Goal: Answer question/provide support: Share knowledge or assist other users

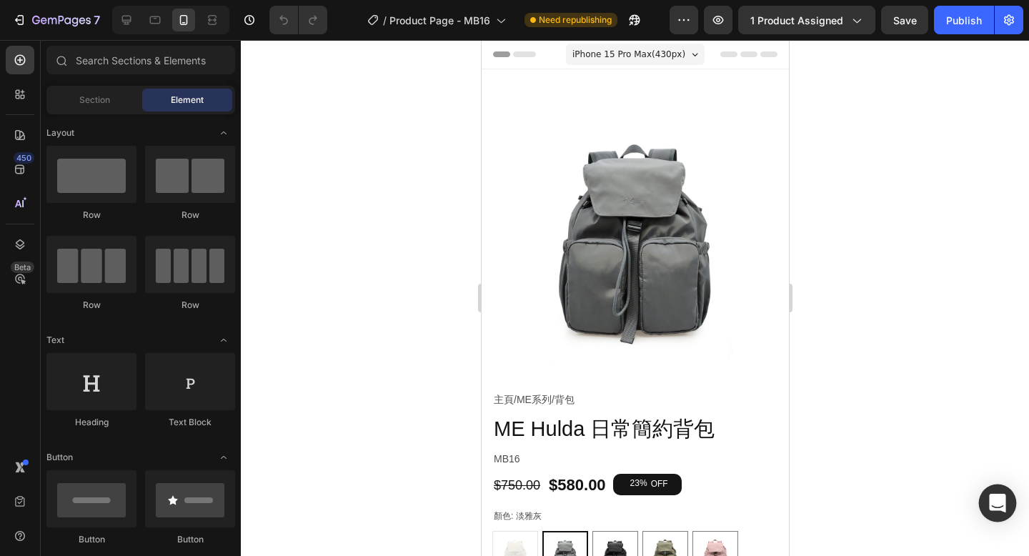
click at [997, 503] on icon "Open Intercom Messenger" at bounding box center [997, 503] width 16 height 19
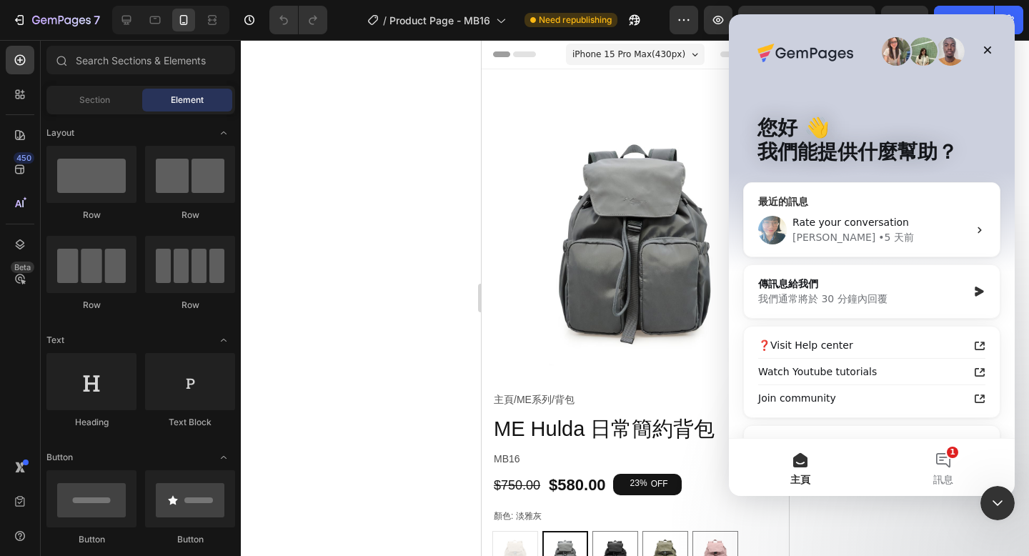
click at [868, 223] on span "Rate your conversation" at bounding box center [850, 221] width 116 height 11
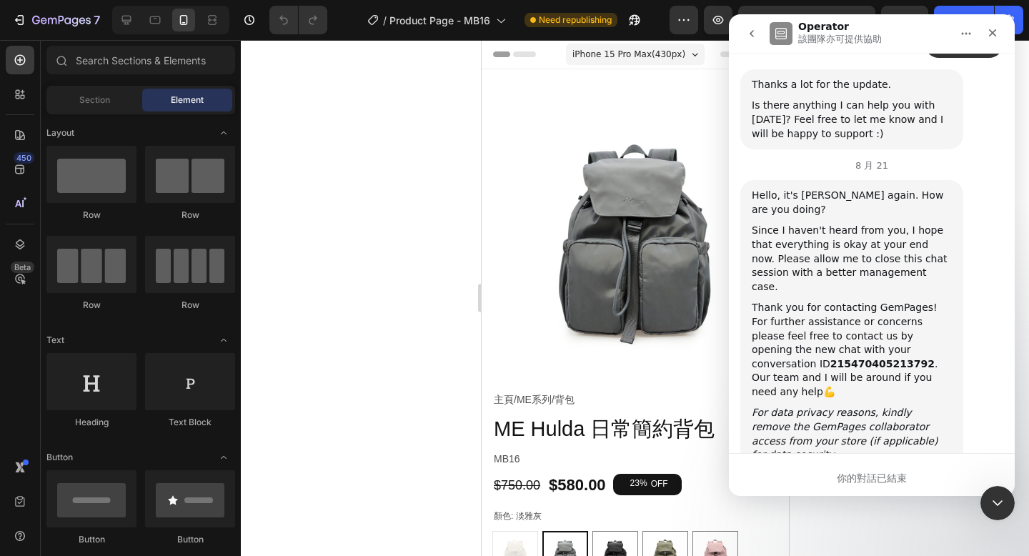
scroll to position [3684, 0]
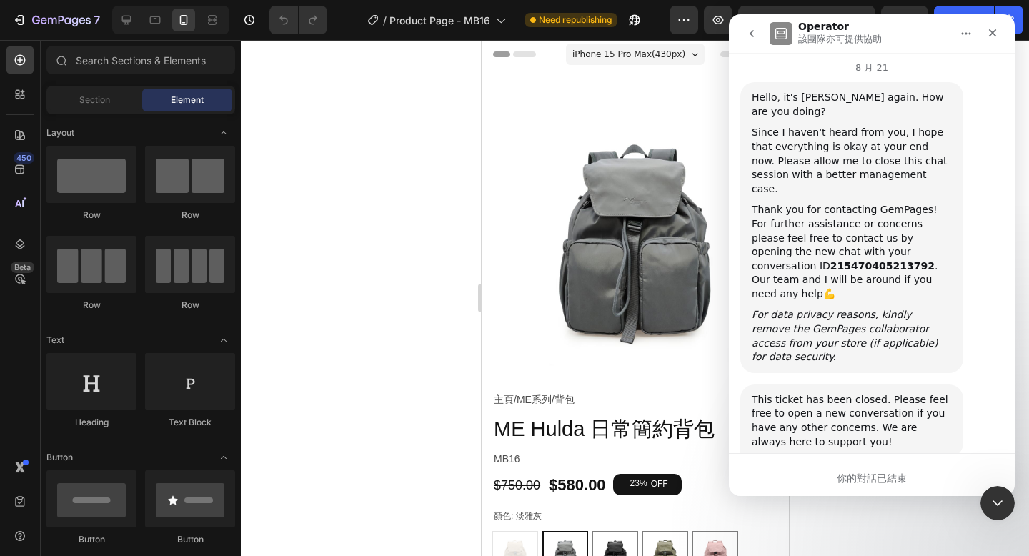
click at [749, 33] on icon "go back" at bounding box center [751, 33] width 11 height 11
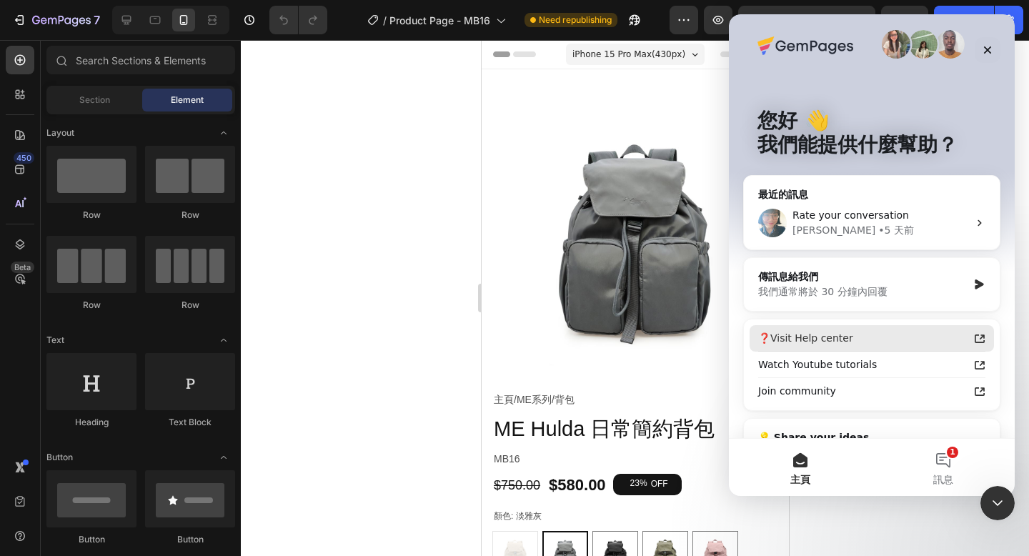
scroll to position [6, 0]
click at [864, 293] on div "我們通常將於 30 分鐘內回覆" at bounding box center [862, 292] width 209 height 15
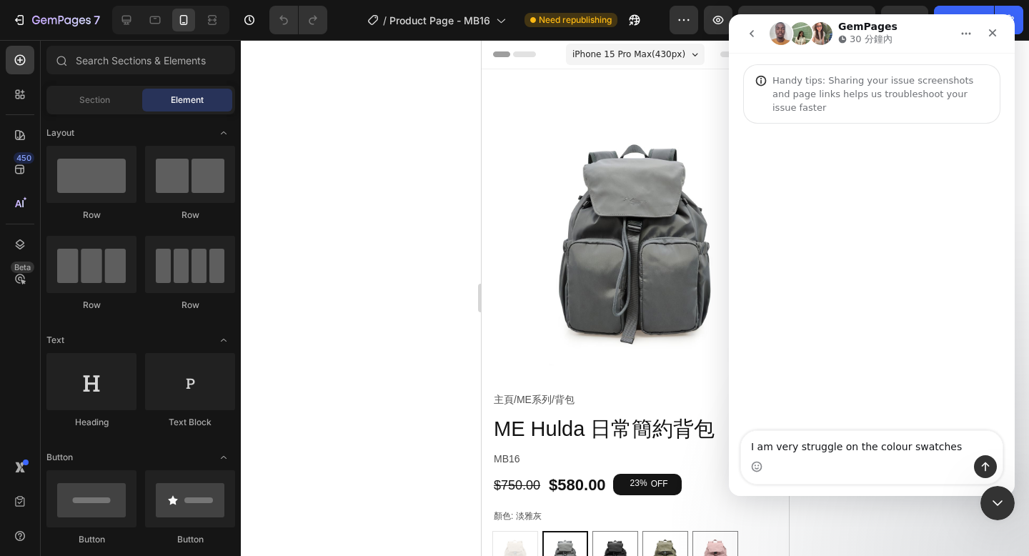
type textarea "I am very struggle on the colour swatches."
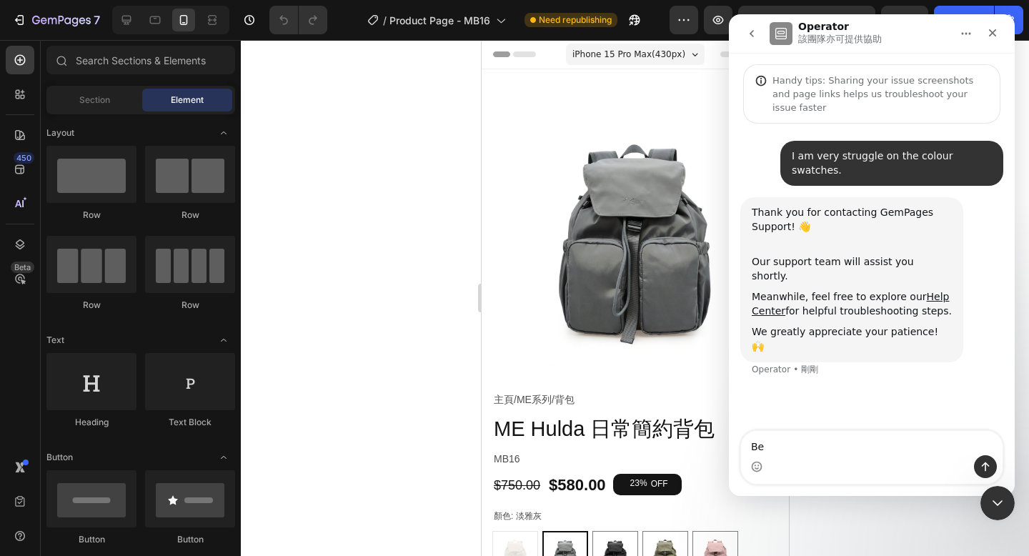
type textarea "B"
type textarea "Wanna know what is the status about this?"
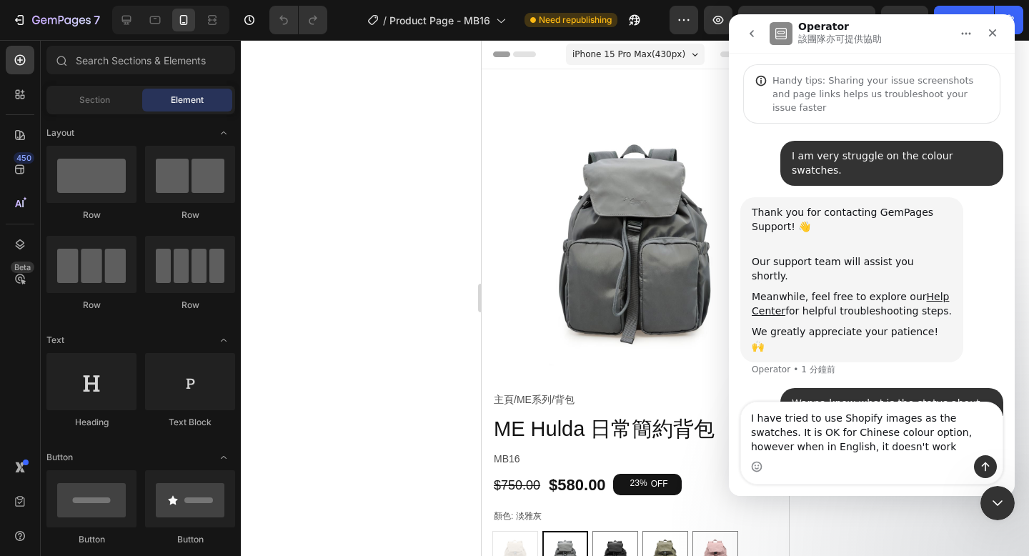
type textarea "I have tried to use Shopify images as the swatches. It is OK for Chinese colour…"
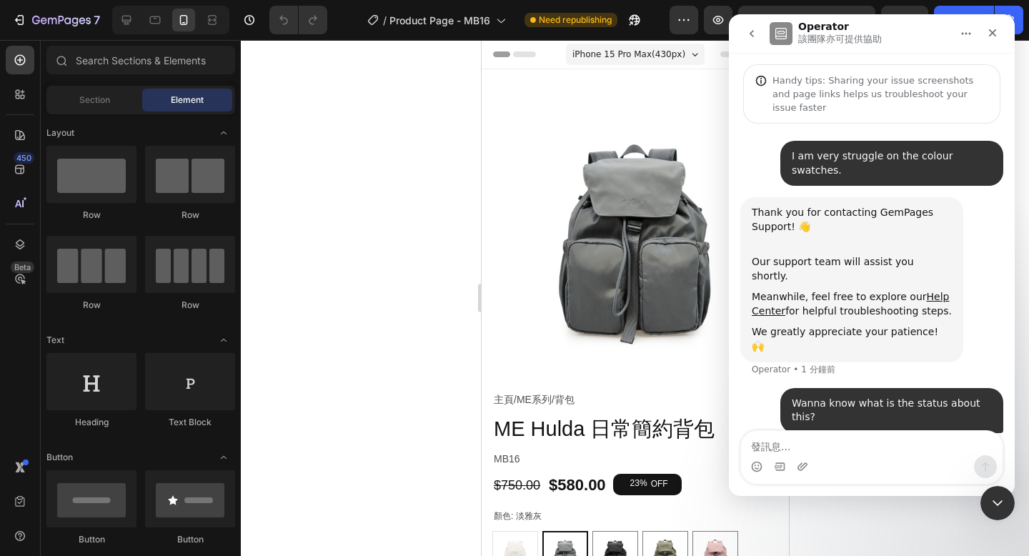
scroll to position [22, 0]
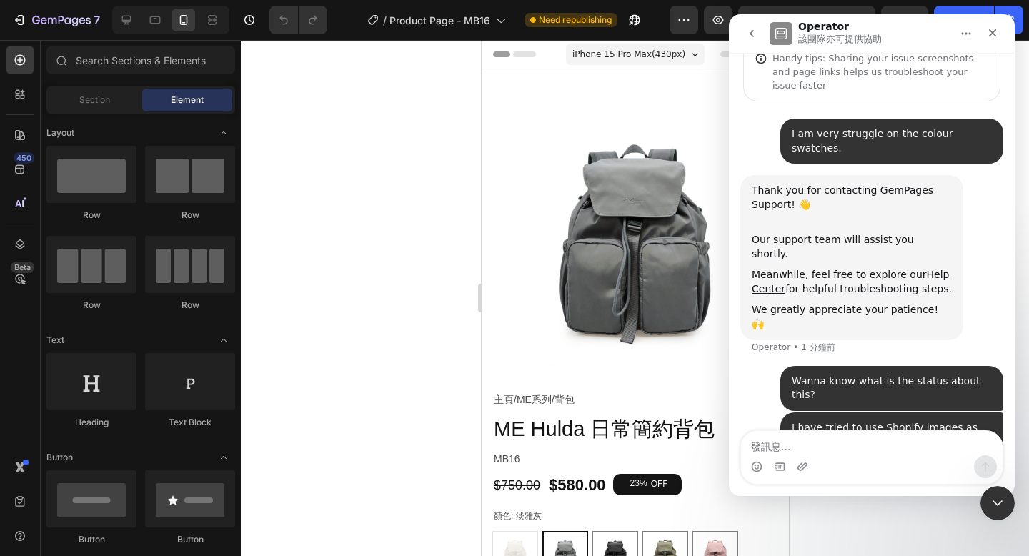
click at [377, 241] on div at bounding box center [635, 298] width 788 height 516
click at [793, 440] on textarea "發訊息..." at bounding box center [871, 443] width 261 height 24
type textarea "It is really headache"
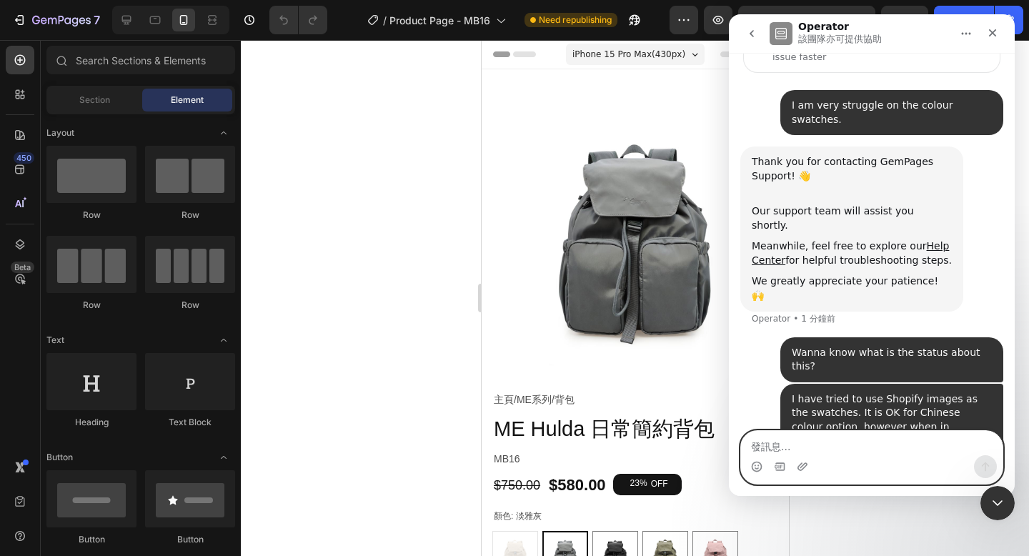
scroll to position [55, 0]
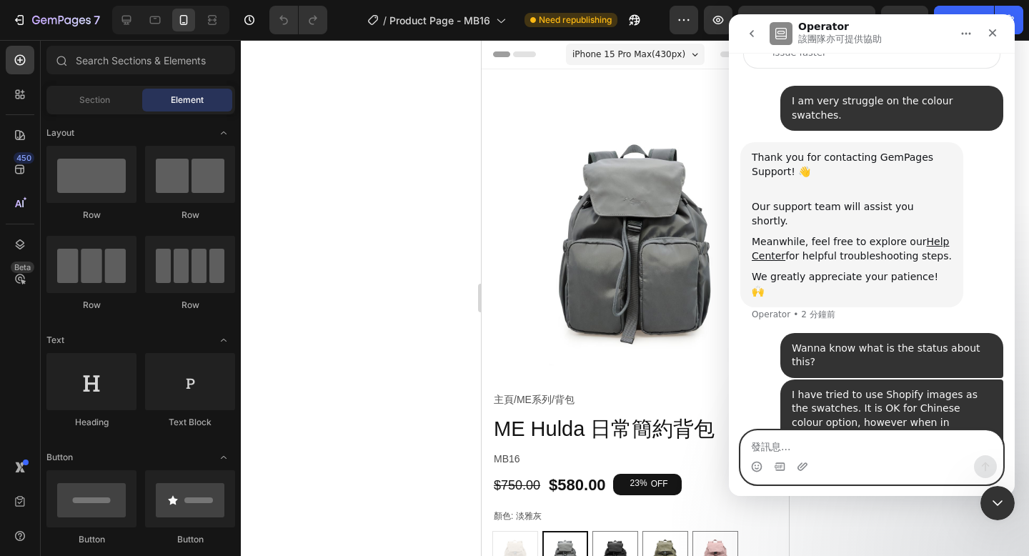
paste textarea "發訊息..."
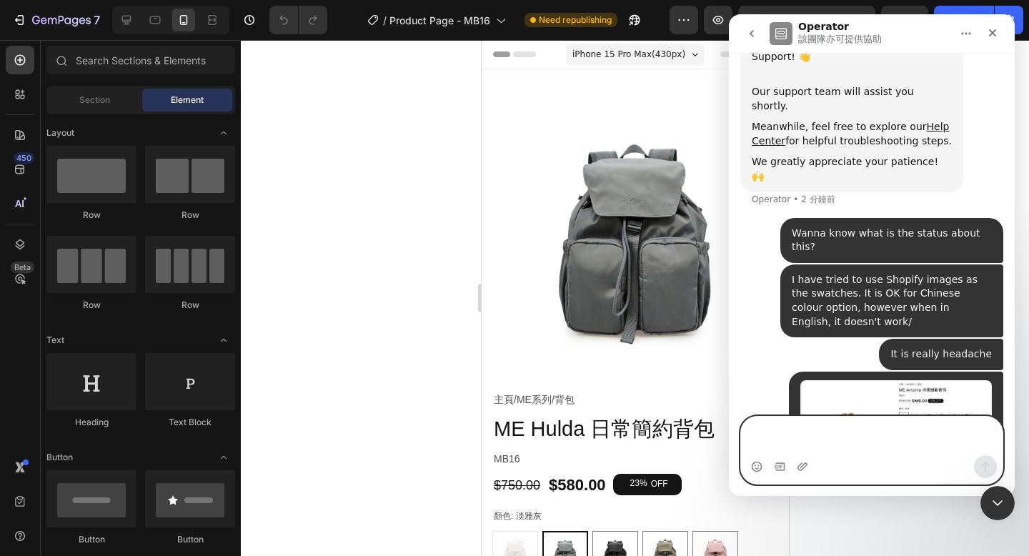
scroll to position [184, 0]
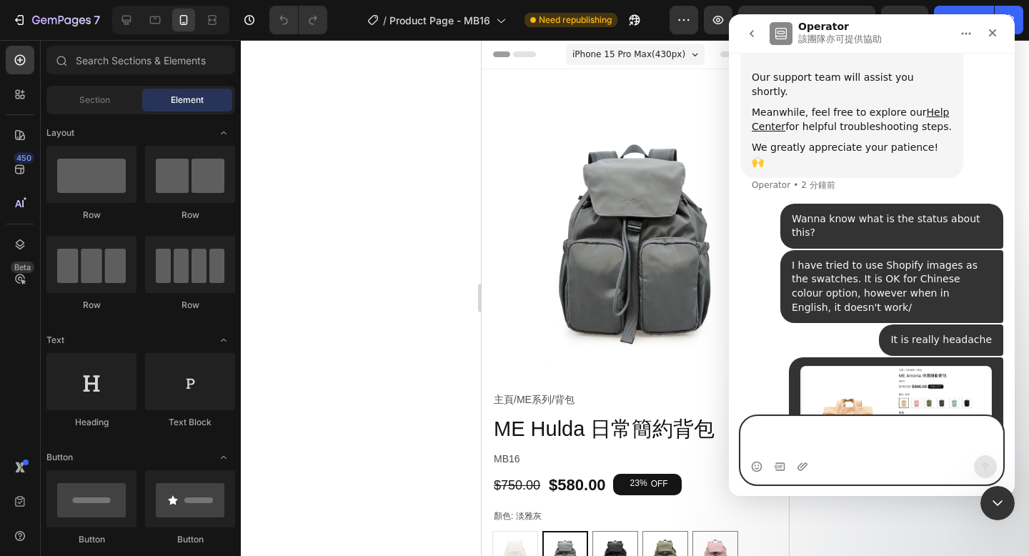
click at [838, 451] on textarea "發訊息..." at bounding box center [871, 436] width 261 height 39
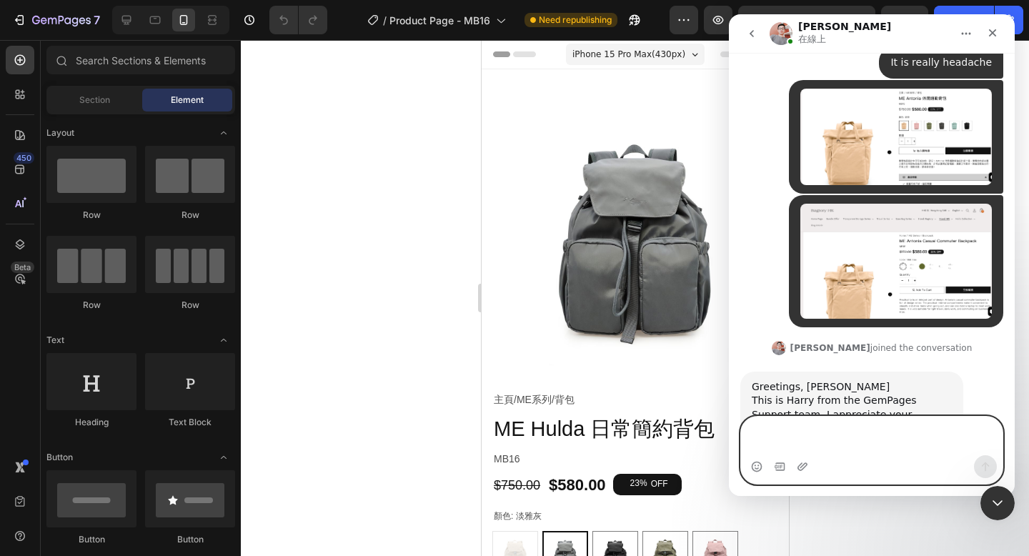
scroll to position [513, 0]
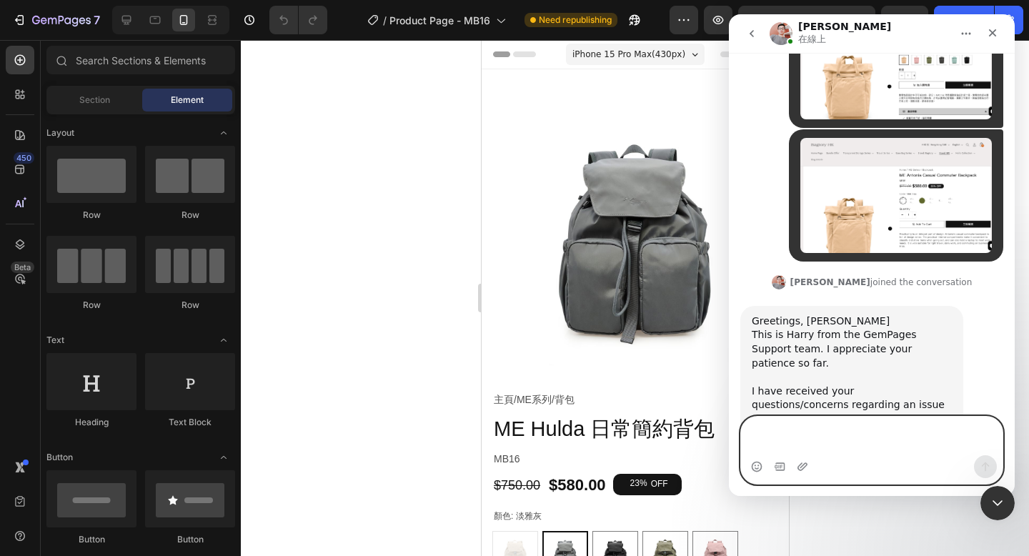
click at [829, 438] on textarea "發訊息..." at bounding box center [871, 436] width 261 height 39
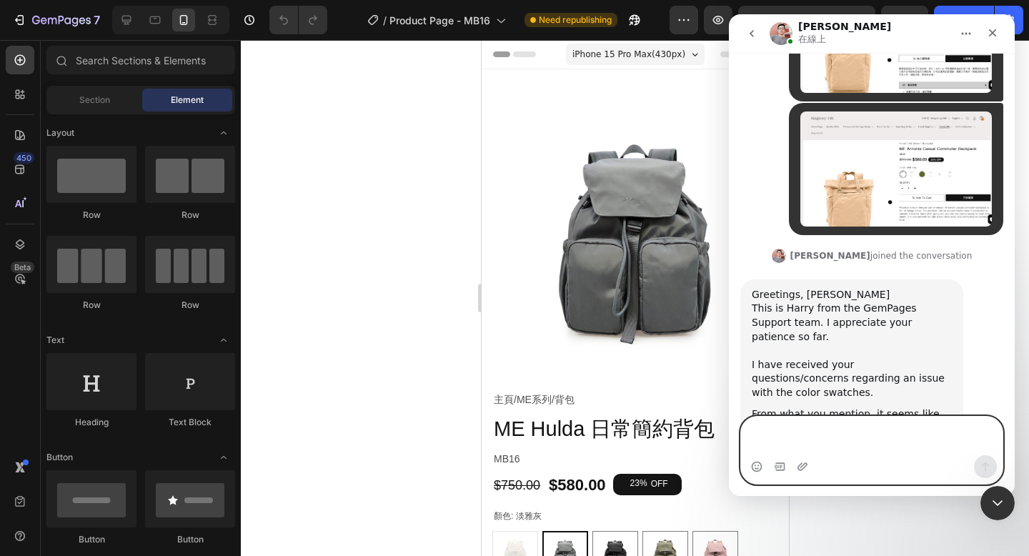
scroll to position [568, 0]
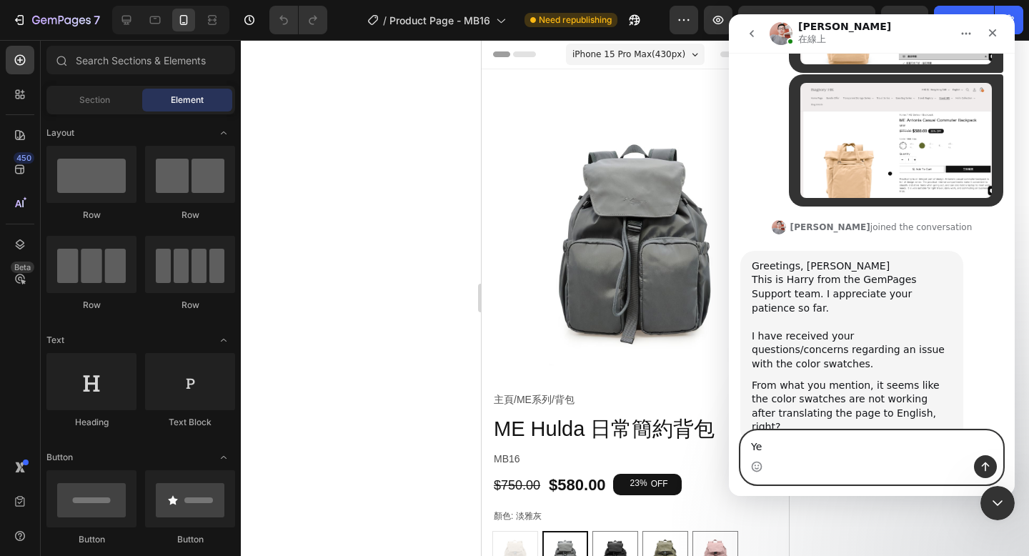
type textarea "Yes"
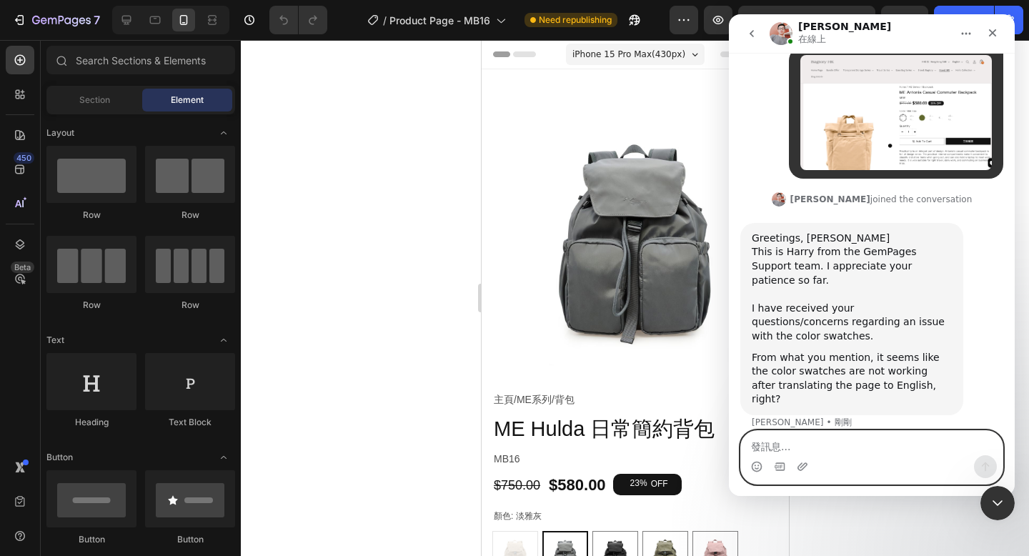
scroll to position [610, 0]
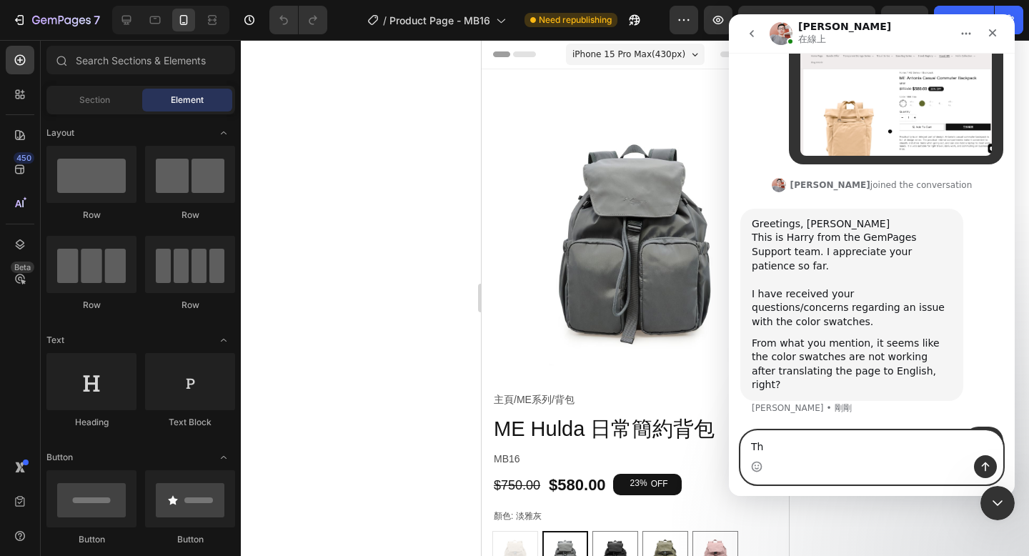
type textarea "T"
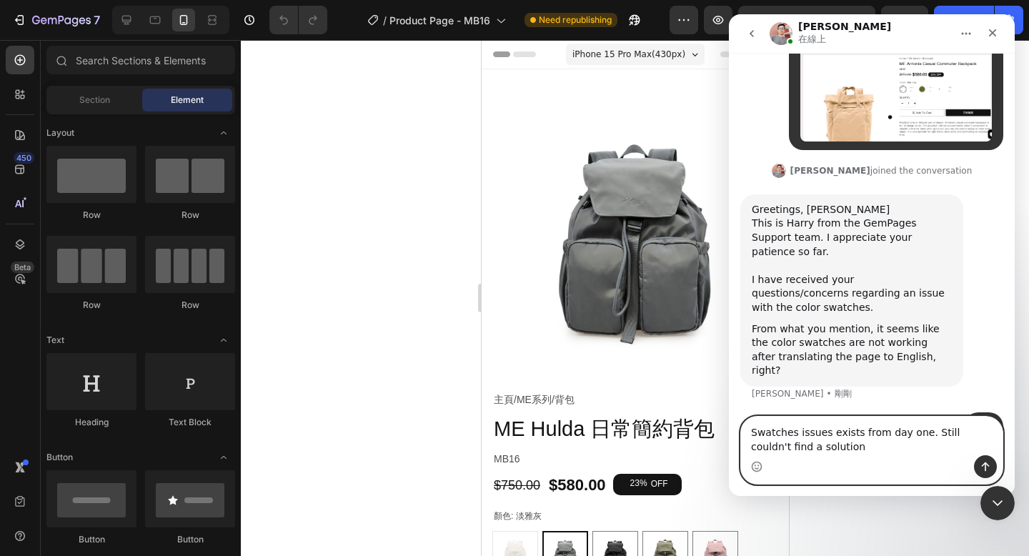
click at [797, 433] on textarea "Swatches issues exists from day one. Still couldn't find a solution" at bounding box center [871, 436] width 261 height 39
type textarea "Swatches issues exists from day one. Still couldn't find a solution"
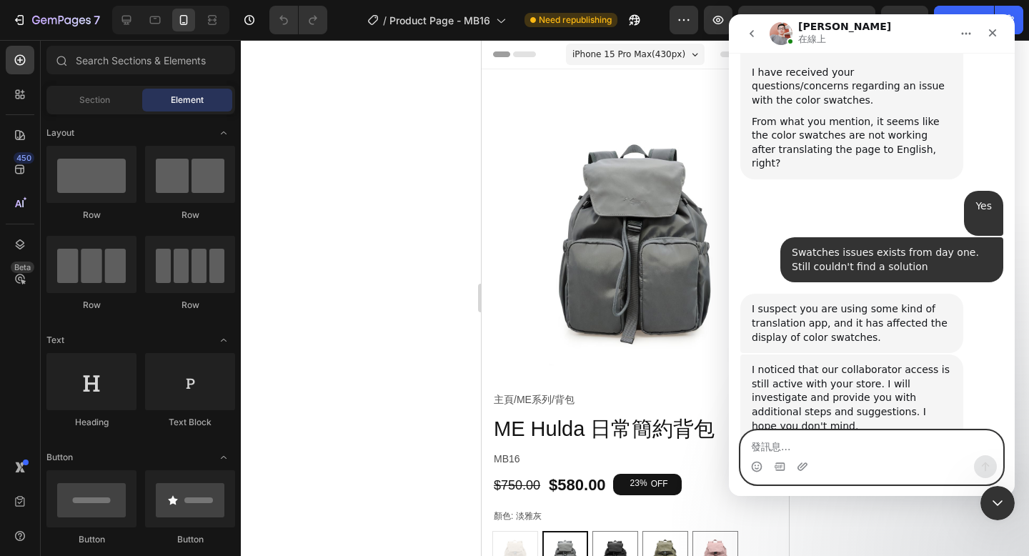
scroll to position [844, 0]
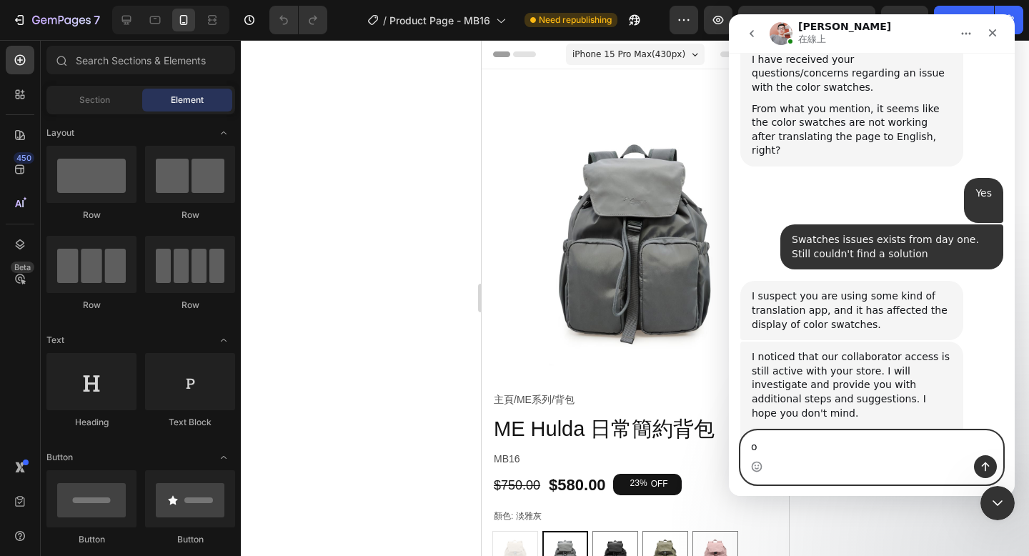
type textarea "ok"
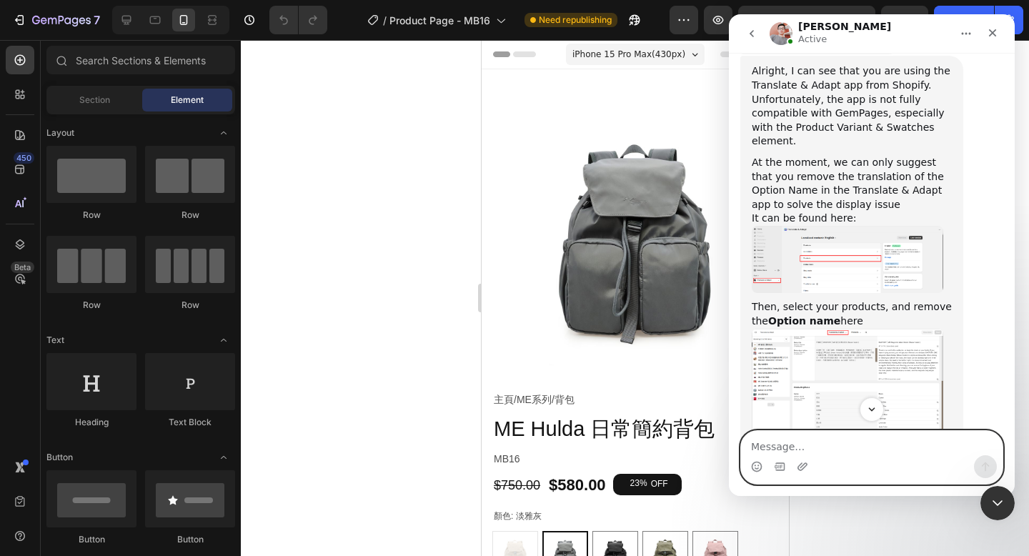
scroll to position [1470, 0]
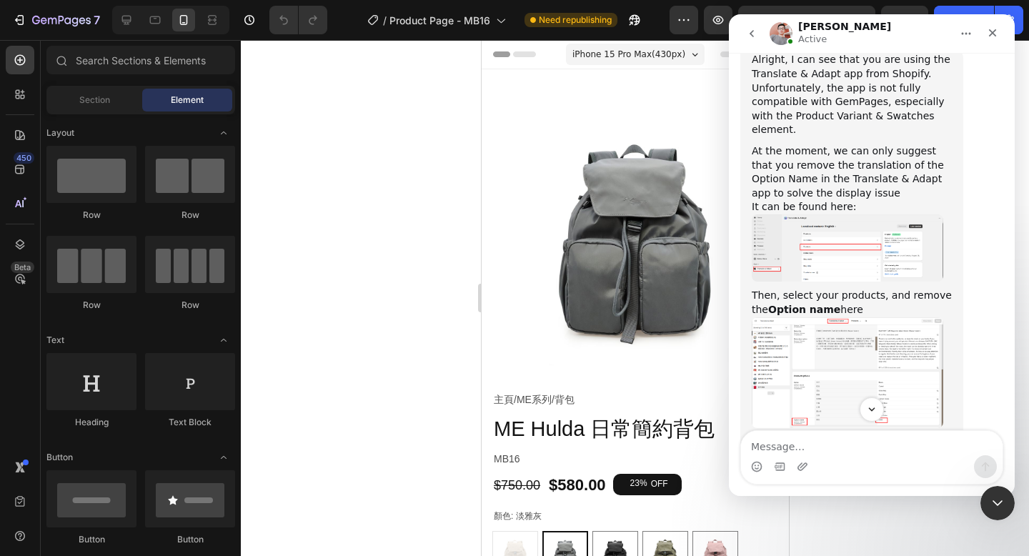
click at [849, 214] on img "Harry 說…" at bounding box center [847, 247] width 191 height 67
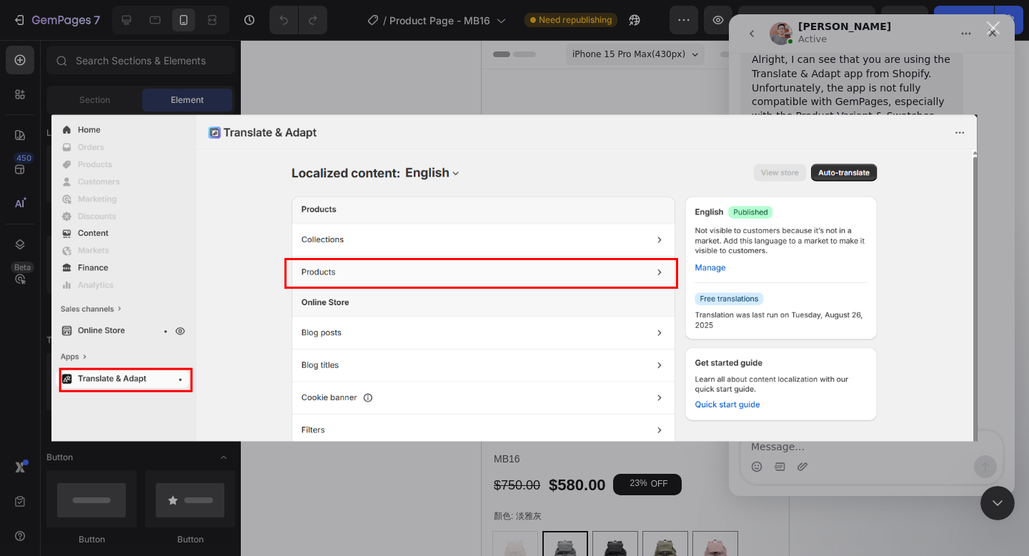
scroll to position [0, 0]
click at [984, 91] on div "Intercom Messenger" at bounding box center [514, 278] width 1029 height 556
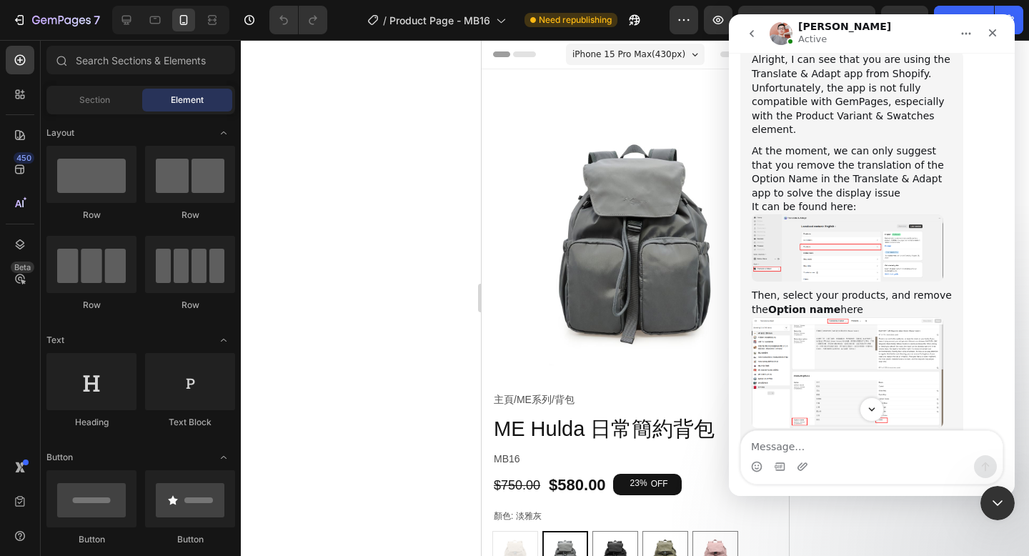
scroll to position [1435, 0]
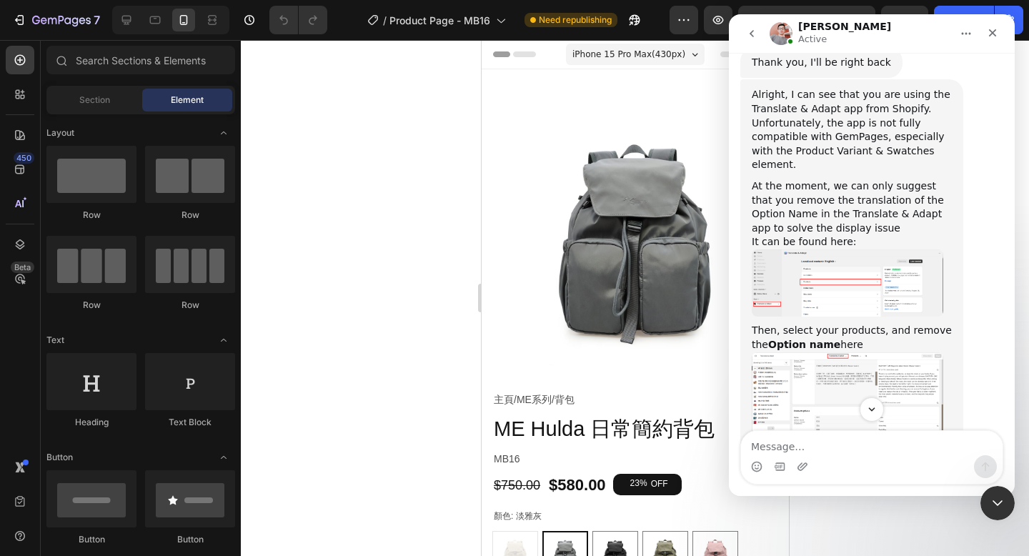
click at [898, 352] on img "Harry 說…" at bounding box center [847, 407] width 191 height 111
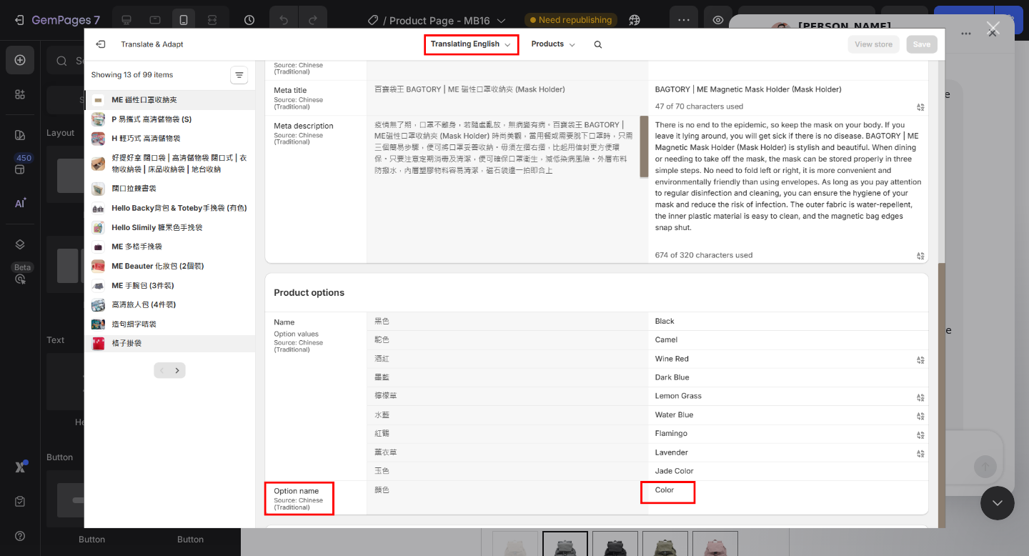
click at [982, 236] on div "Intercom Messenger" at bounding box center [514, 278] width 1029 height 556
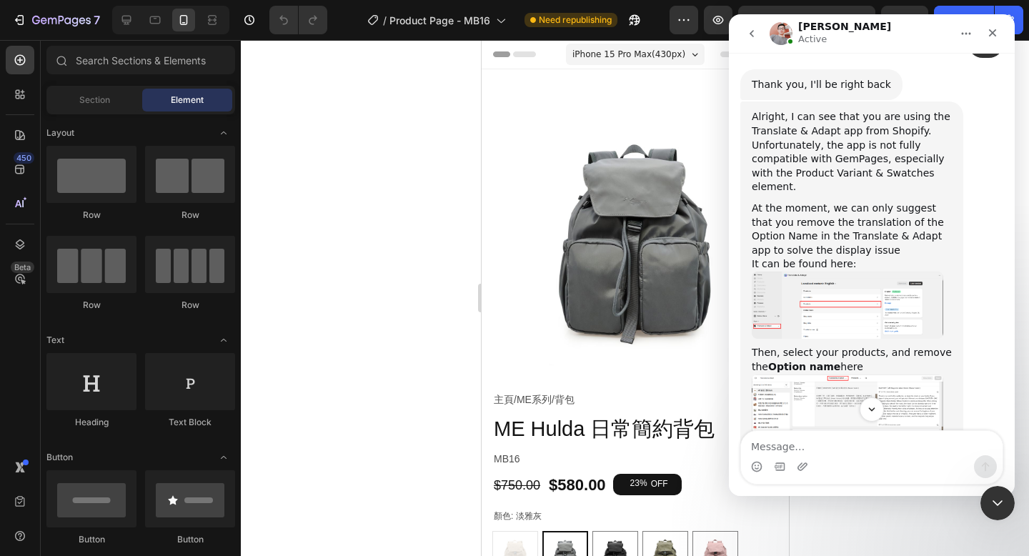
scroll to position [1555, 0]
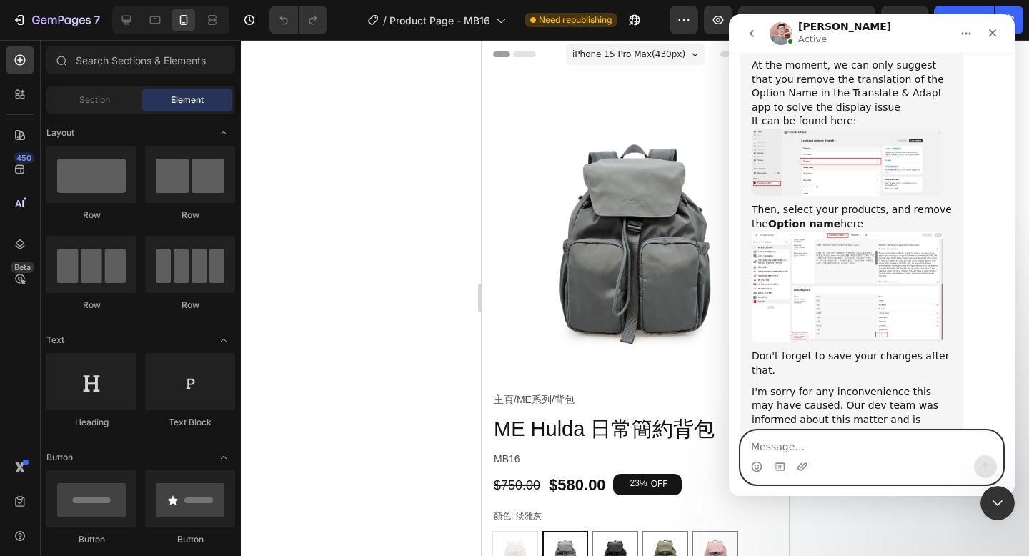
click at [849, 444] on textarea "Message…" at bounding box center [871, 443] width 261 height 24
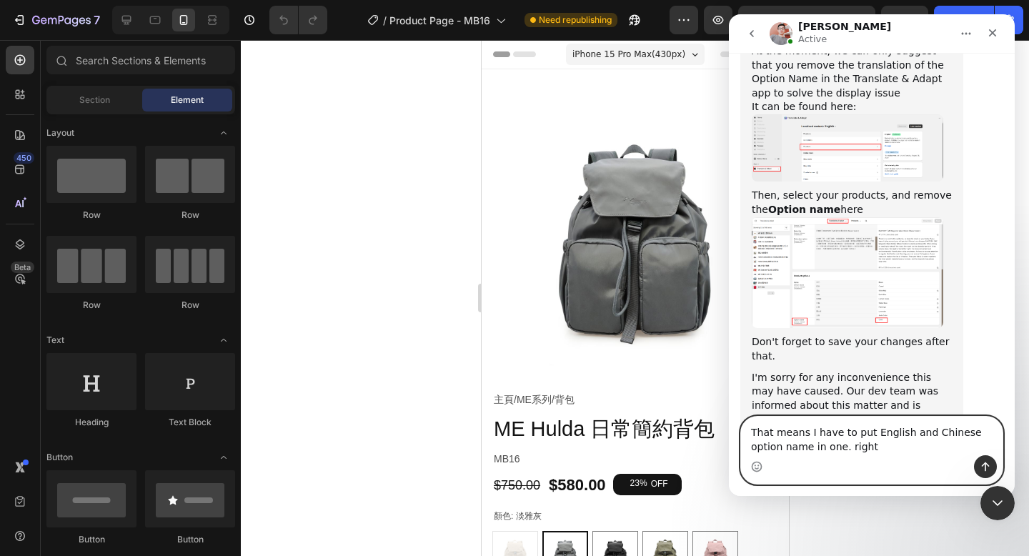
type textarea "That means I have to put English and Chinese option name in one. right?"
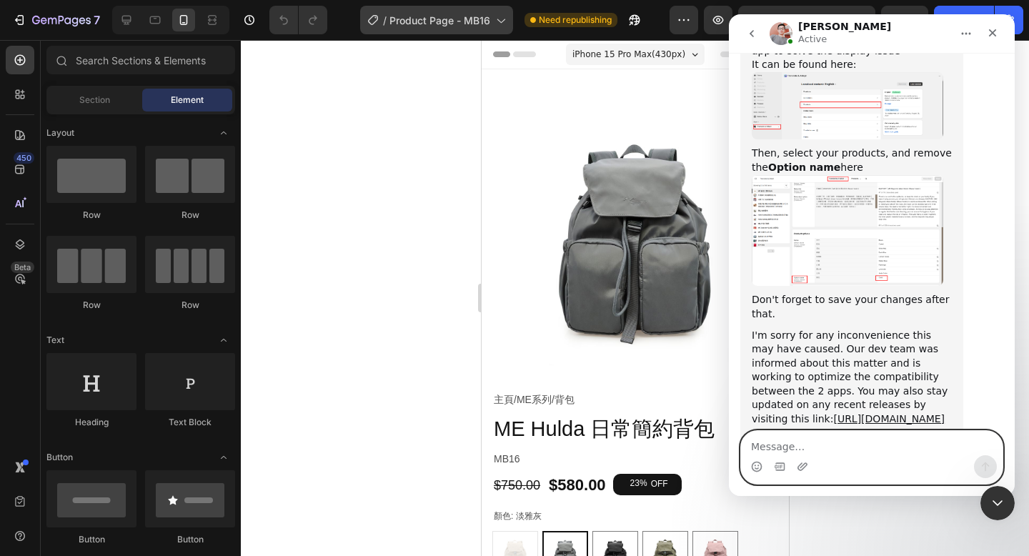
scroll to position [1667, 0]
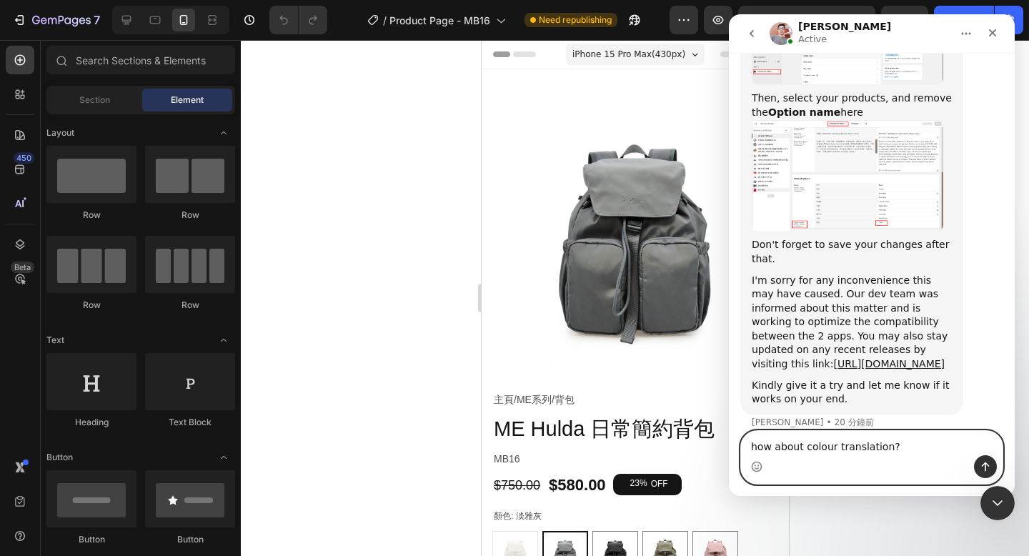
type textarea "how about colour translation?"
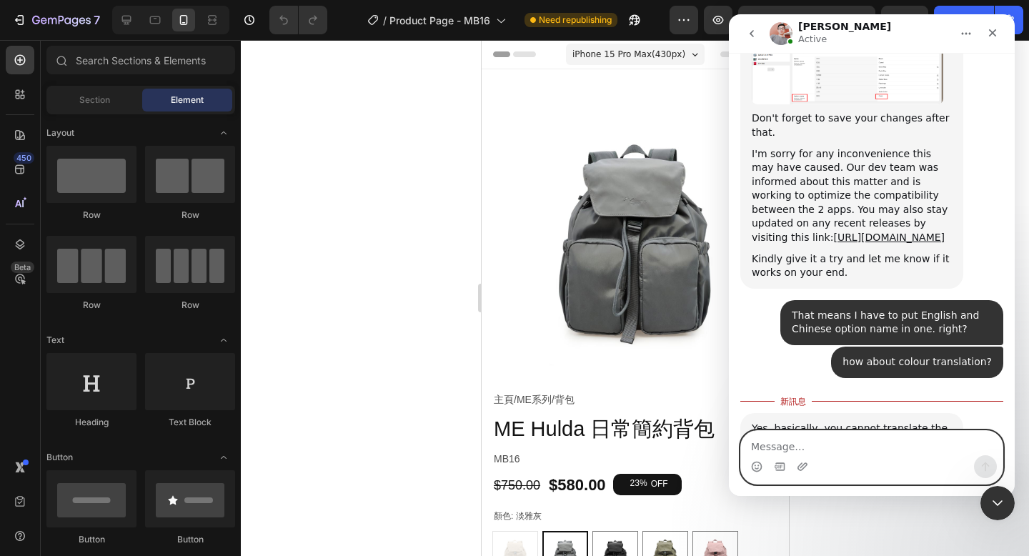
scroll to position [1738, 0]
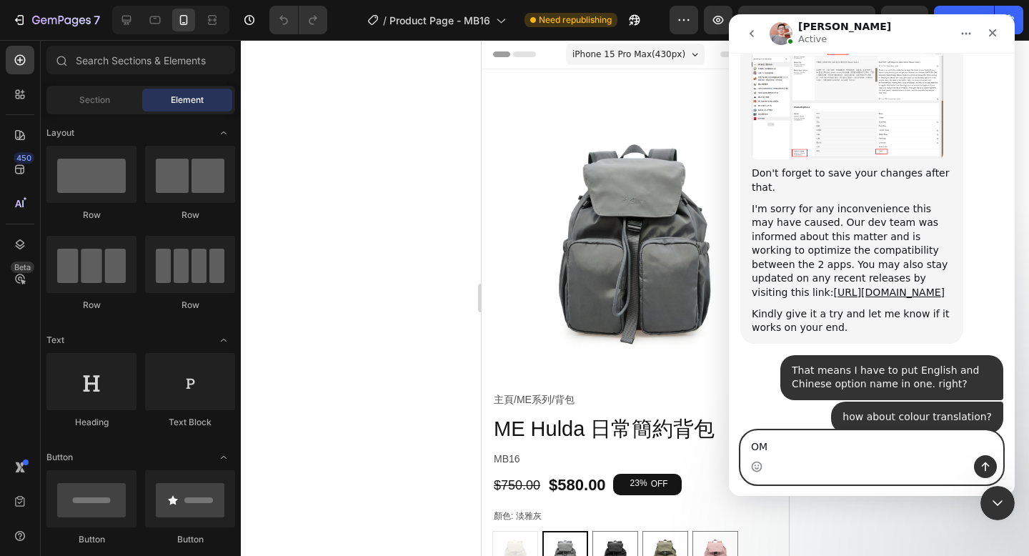
type textarea "OMG"
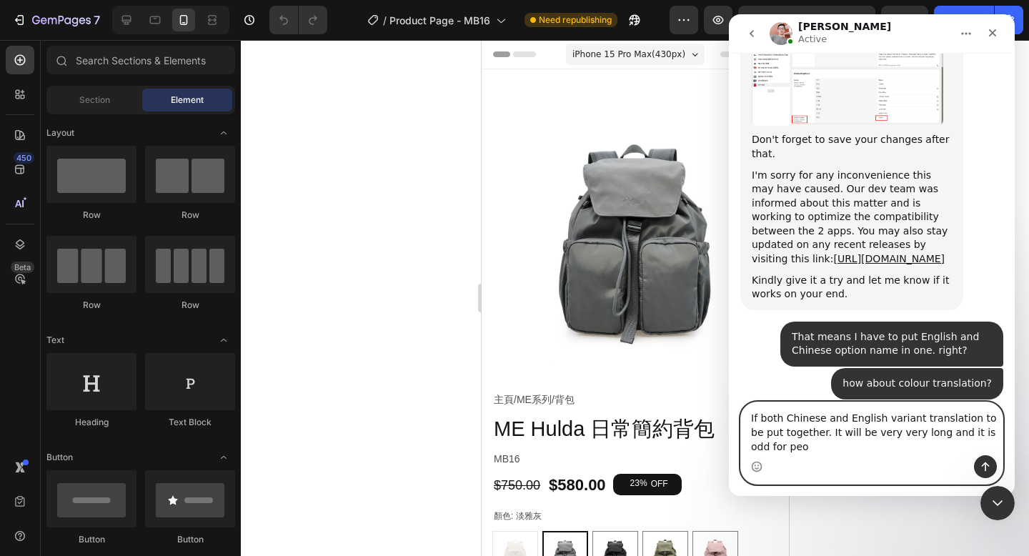
scroll to position [1786, 0]
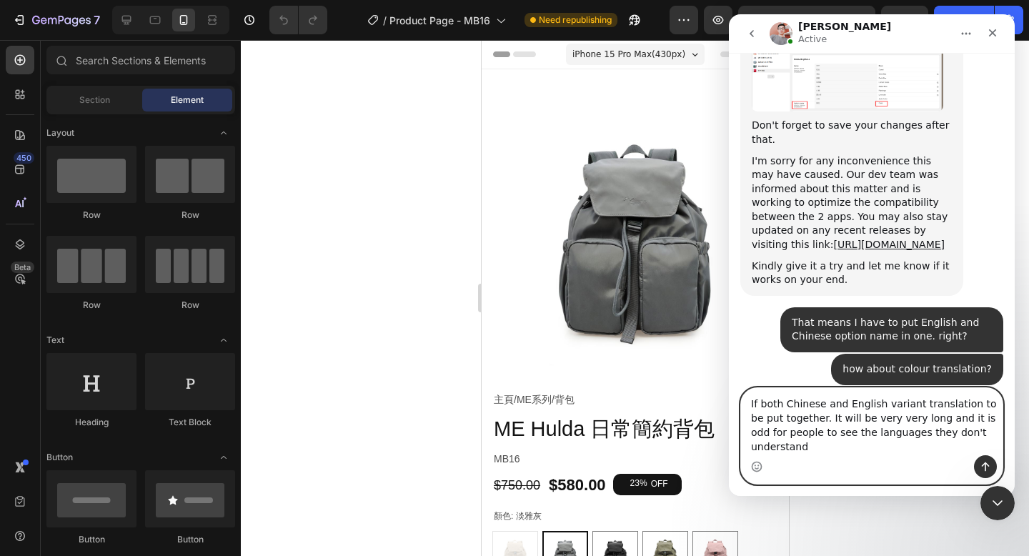
type textarea "If both Chinese and English variant translation to be put together. It will be …"
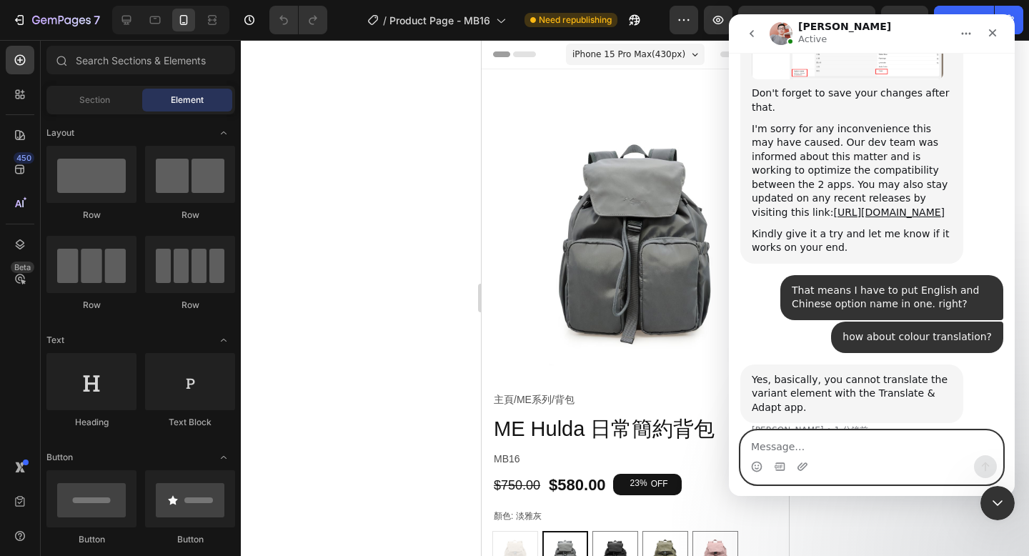
scroll to position [1832, 0]
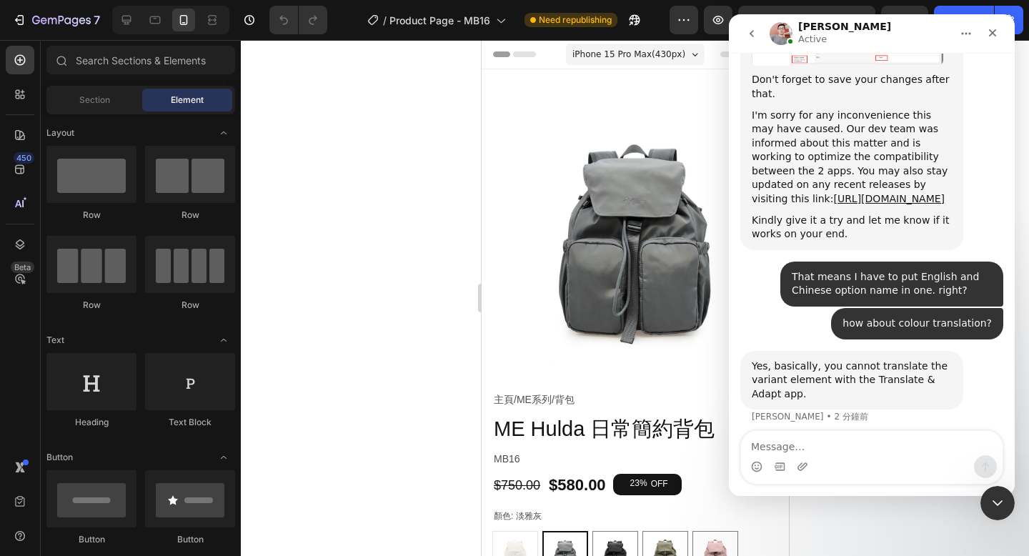
click at [442, 347] on div at bounding box center [635, 298] width 788 height 516
click at [993, 33] on icon "關閉" at bounding box center [993, 33] width 8 height 8
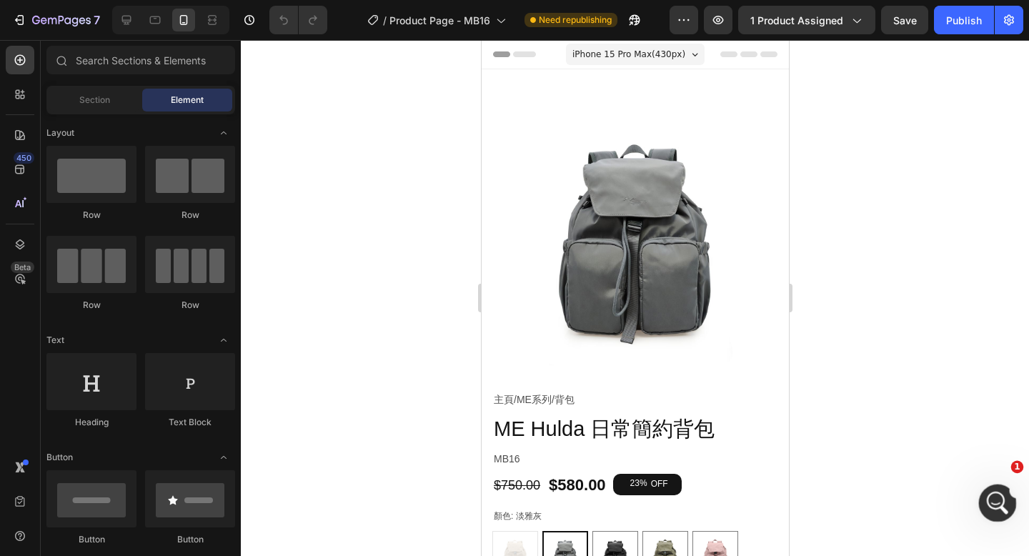
click at [989, 503] on icon "開啟 Intercom Messenger" at bounding box center [996, 501] width 24 height 24
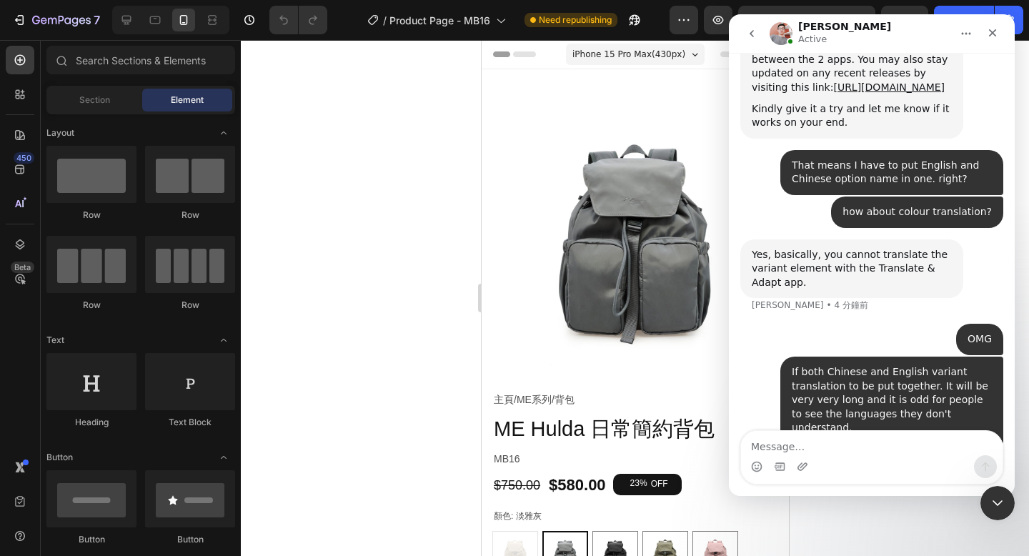
scroll to position [1961, 0]
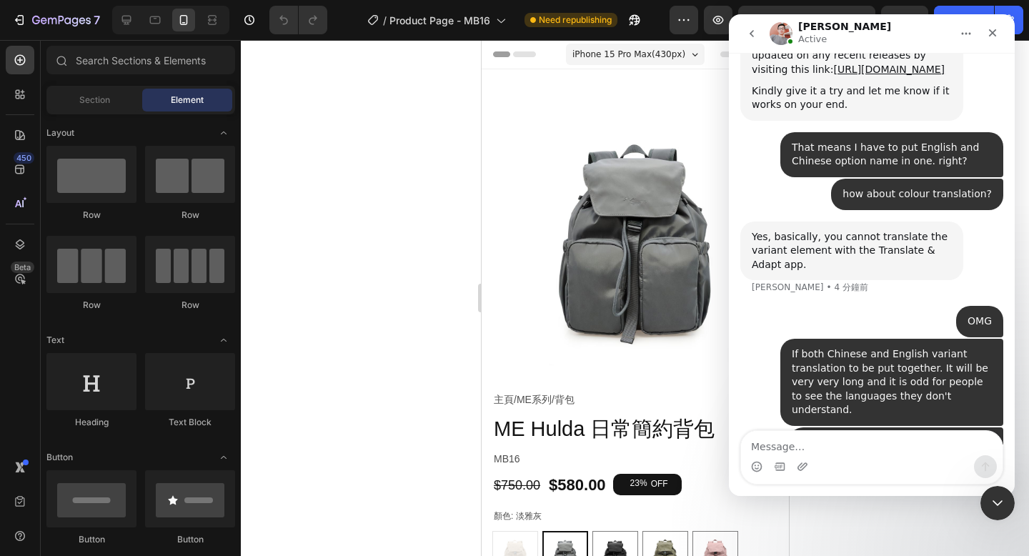
type textarea "I"
type textarea "Just checked, it works"
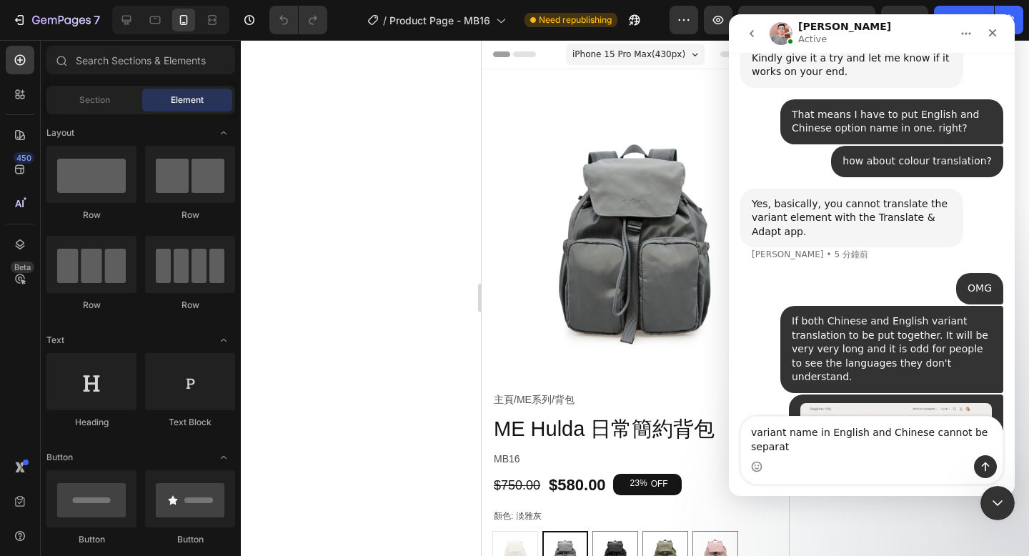
scroll to position [2008, 0]
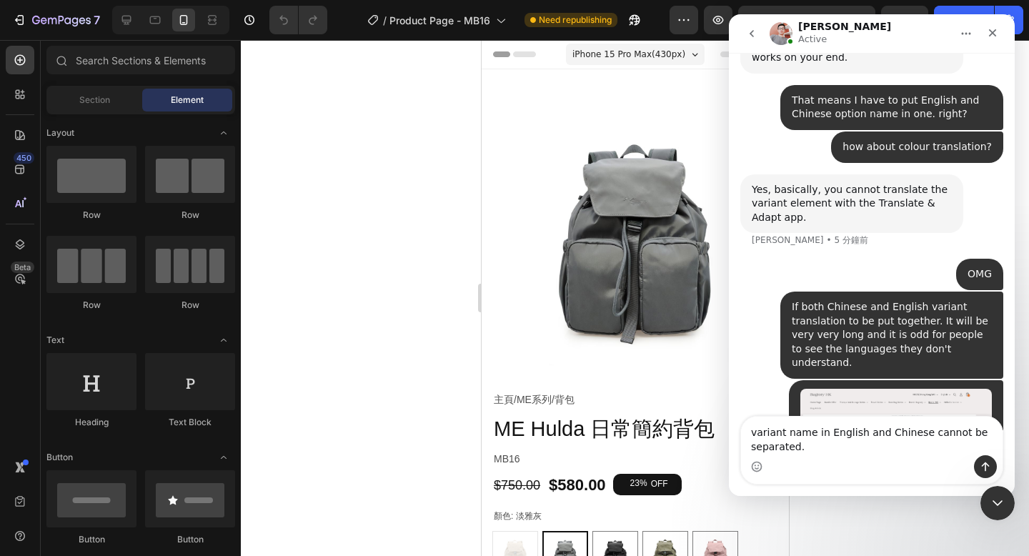
drag, startPoint x: 946, startPoint y: 432, endPoint x: 962, endPoint y: 484, distance: 54.0
click at [946, 433] on textarea "variant name in English and Chinese cannot be separated." at bounding box center [871, 436] width 261 height 39
type textarea "variant name in English and Chinese can be separated."
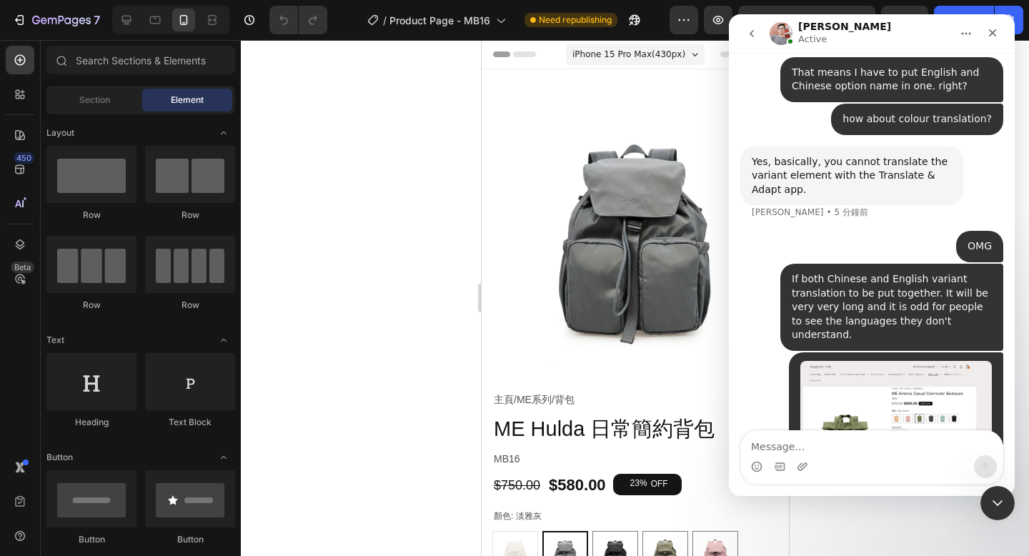
scroll to position [2040, 0]
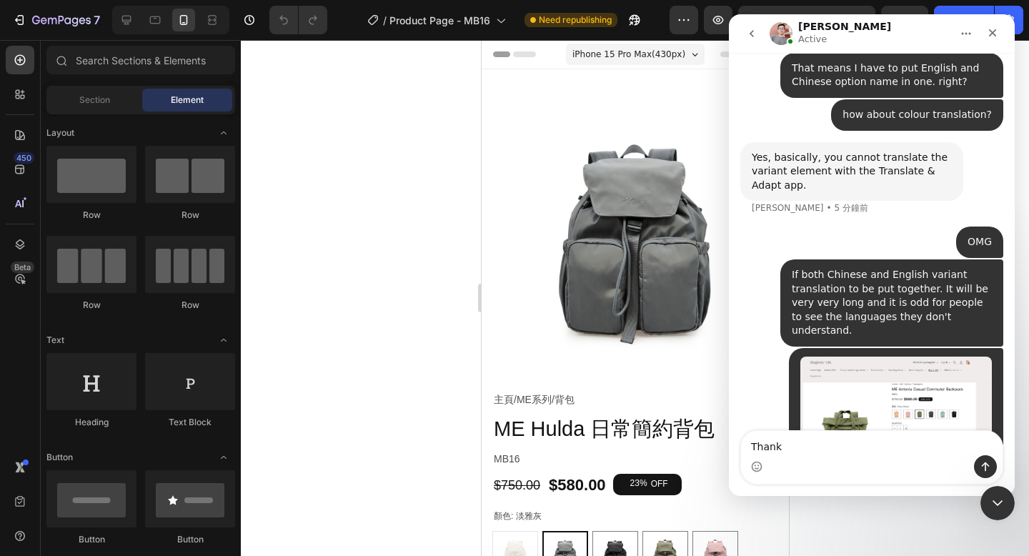
type textarea "Thanks"
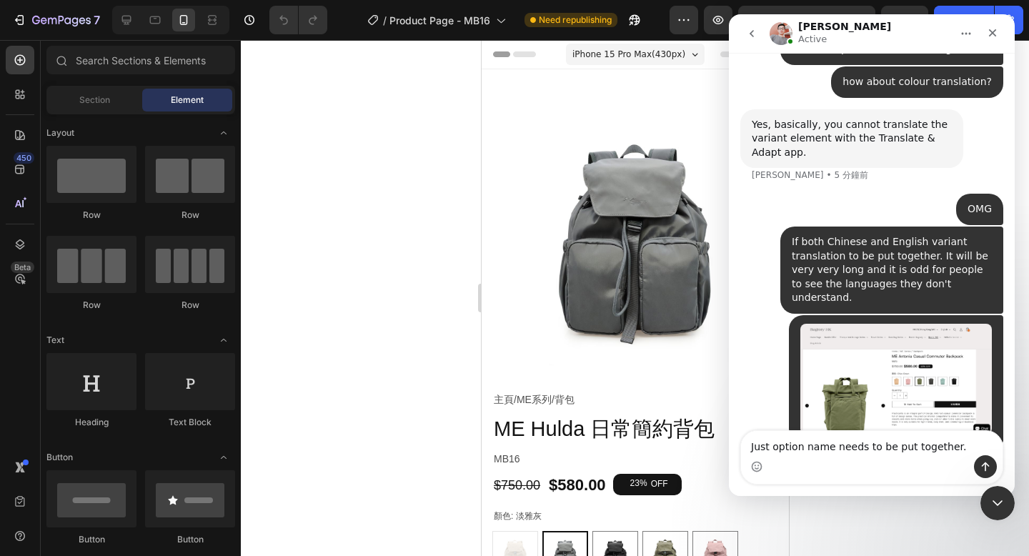
type textarea "Just option name needs to be put together."
click at [988, 470] on icon "傳送訊息…" at bounding box center [984, 466] width 11 height 11
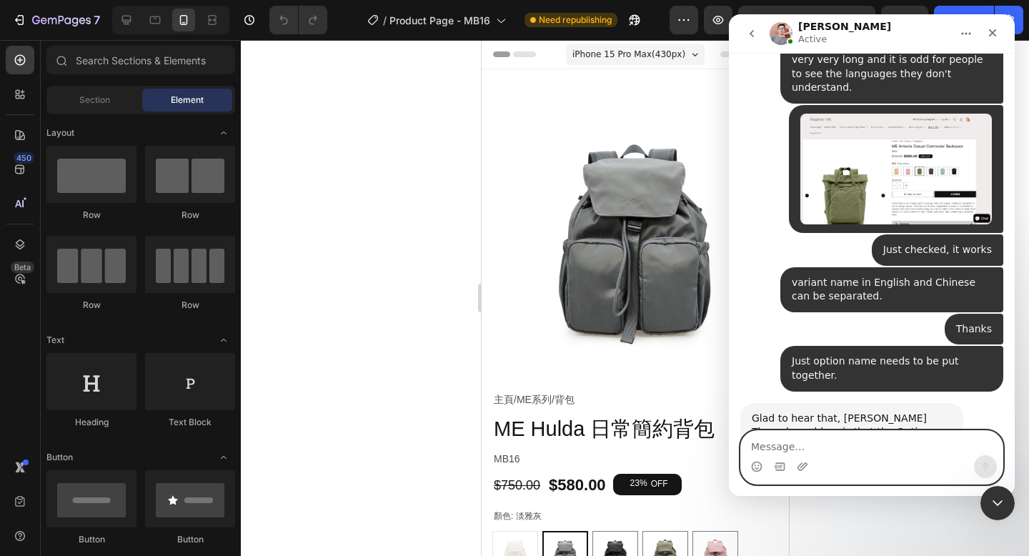
scroll to position [2286, 0]
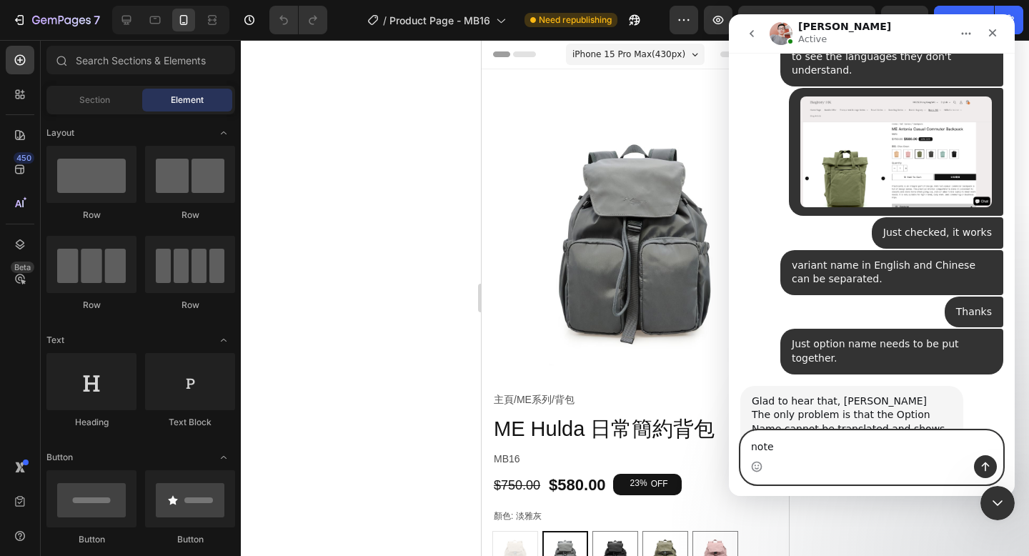
type textarea "noted"
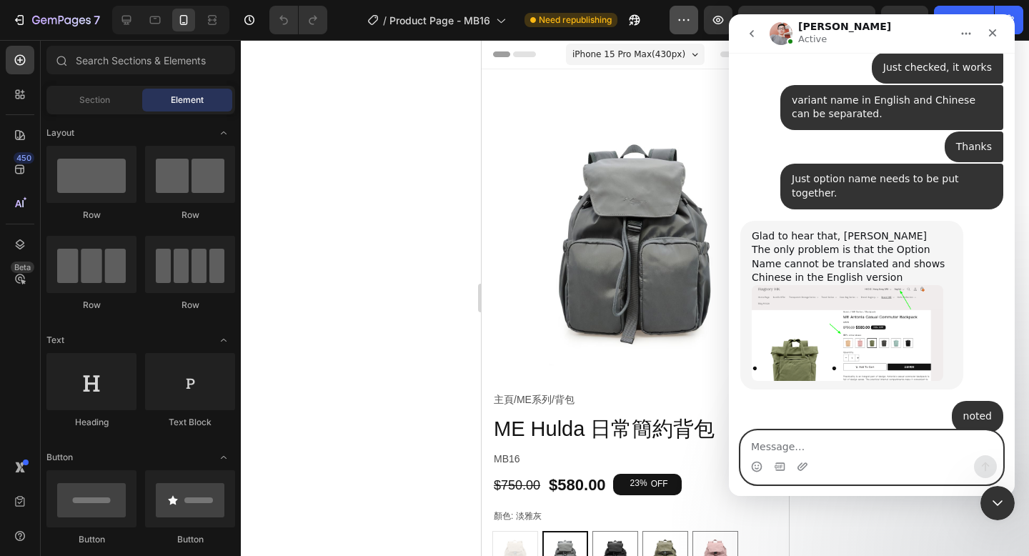
scroll to position [2490, 0]
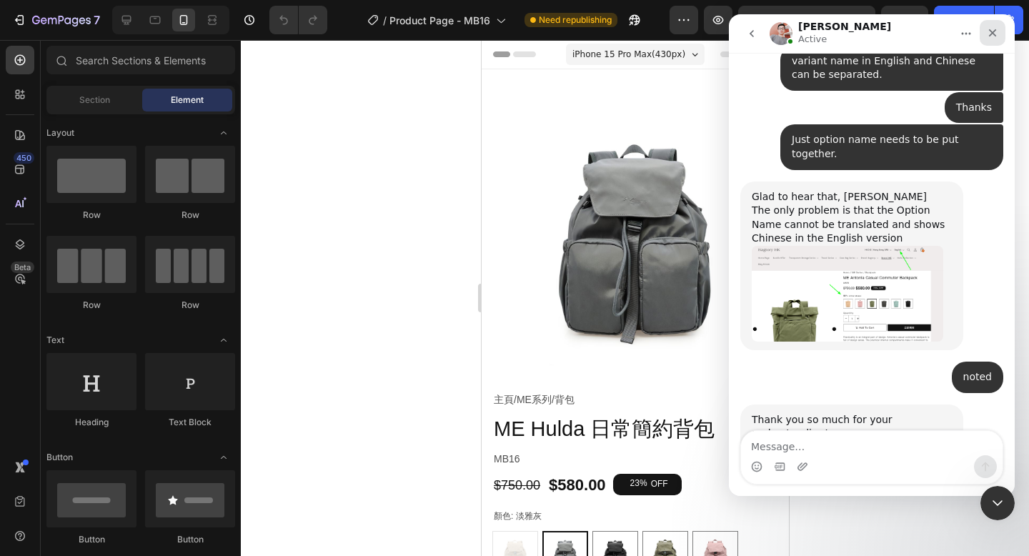
click at [989, 35] on icon "關閉" at bounding box center [993, 33] width 8 height 8
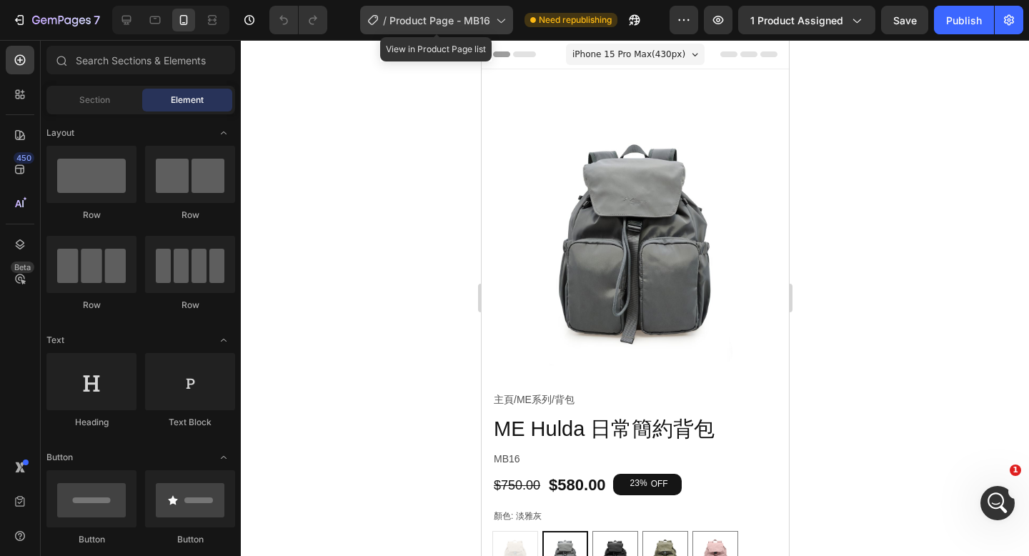
click at [493, 21] on icon at bounding box center [500, 20] width 14 height 14
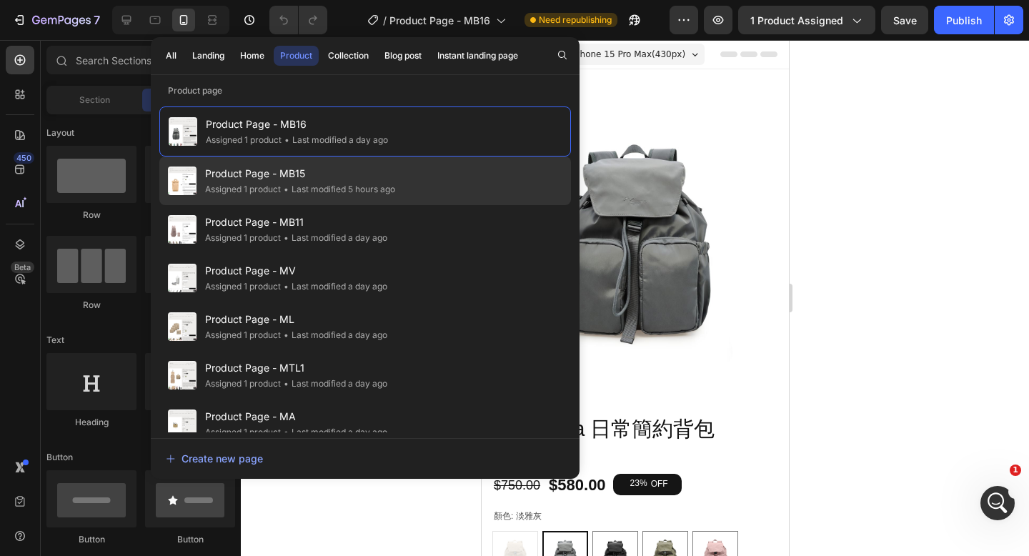
click at [309, 188] on div "• Last modified 5 hours ago" at bounding box center [338, 189] width 114 height 14
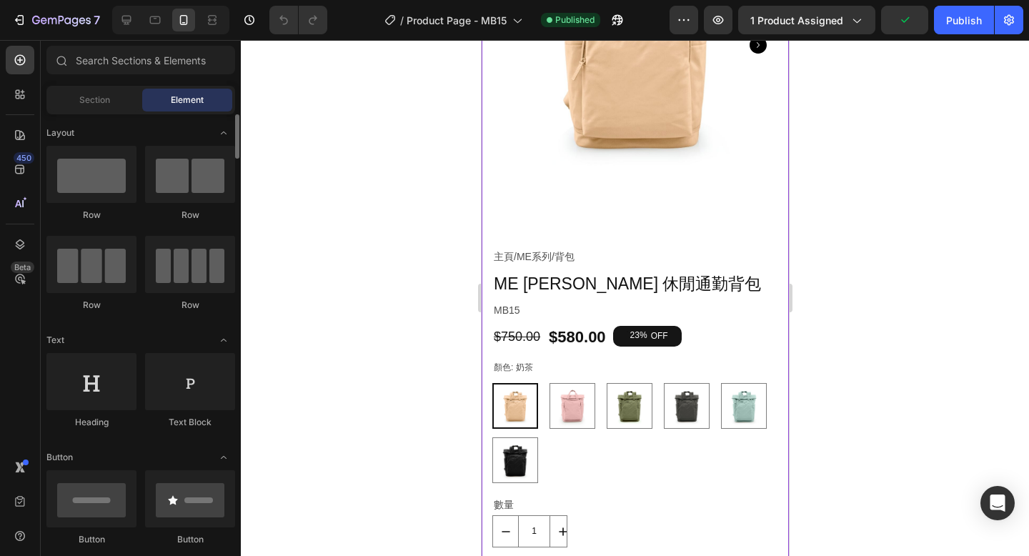
click at [576, 363] on div "顏色: 奶茶 奶茶 奶茶 乾燥玫瑰 乾燥玫瑰 橄欖綠 橄欖綠 麻石灰 麻石灰 彩貝藍 彩貝藍 亮黑 亮黑" at bounding box center [635, 421] width 286 height 124
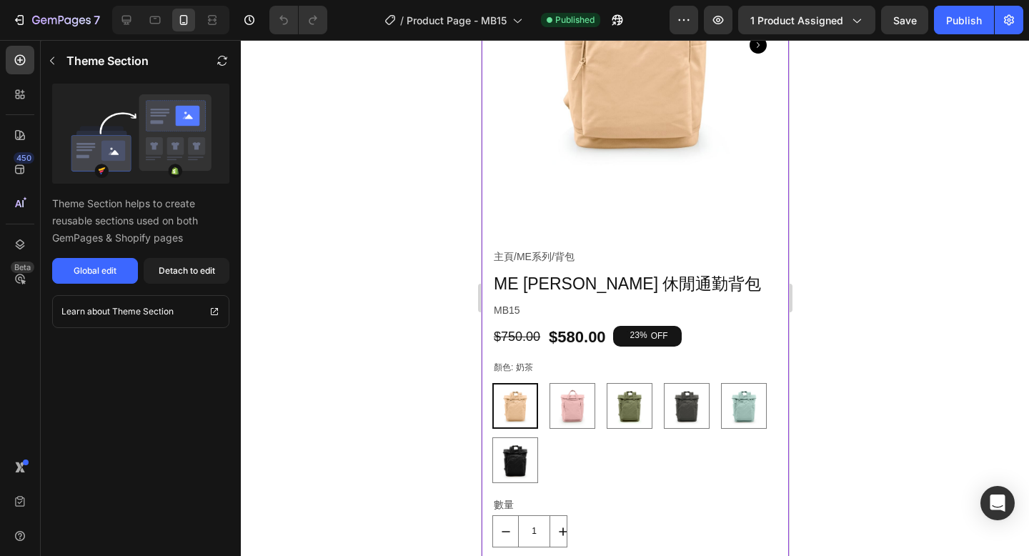
click at [572, 371] on div "顏色: 奶茶 奶茶 奶茶 乾燥玫瑰 乾燥玫瑰 橄欖綠 橄欖綠 麻石灰 麻石灰 彩貝藍 彩貝藍 亮黑 亮黑" at bounding box center [635, 421] width 286 height 124
click at [131, 19] on icon at bounding box center [126, 20] width 9 height 9
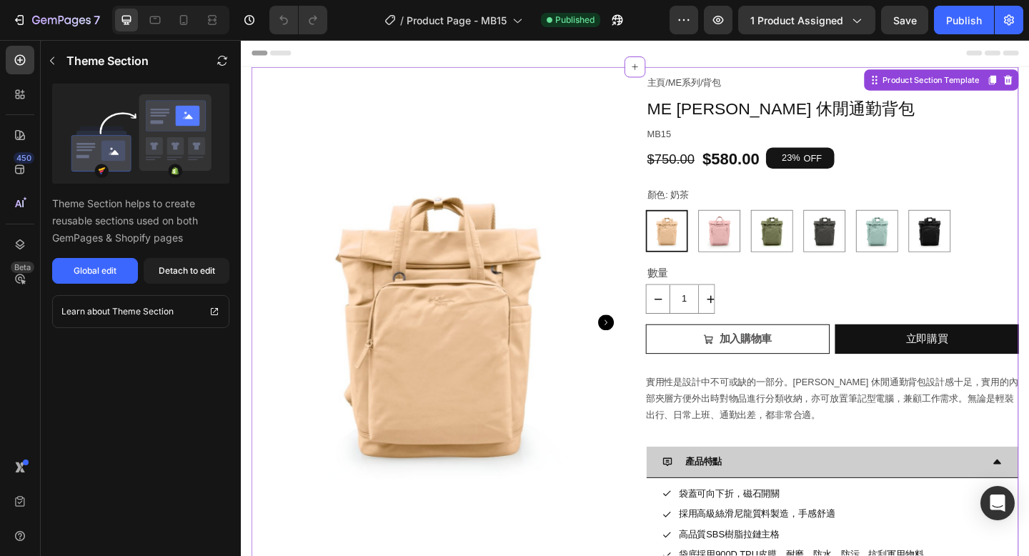
click at [751, 214] on div "顏色: 奶茶 奶茶 奶茶 乾燥玫瑰 乾燥玫瑰 橄欖綠 橄欖綠 麻石灰 麻石灰 彩貝藍 彩貝藍 亮黑 亮黑" at bounding box center [884, 235] width 406 height 72
click at [719, 212] on legend "顏色: 奶茶" at bounding box center [705, 209] width 49 height 21
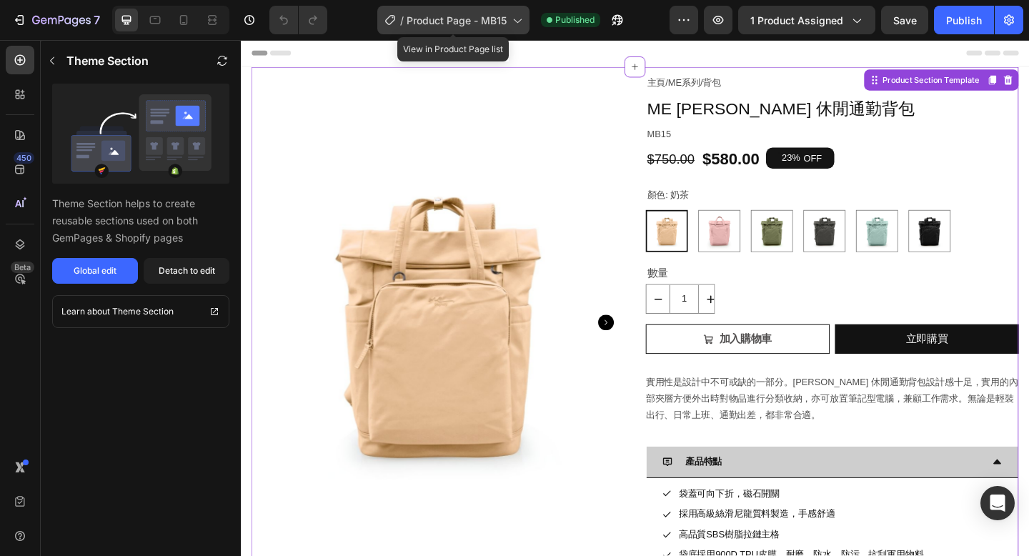
click at [493, 24] on span "Product Page - MB15" at bounding box center [457, 20] width 100 height 15
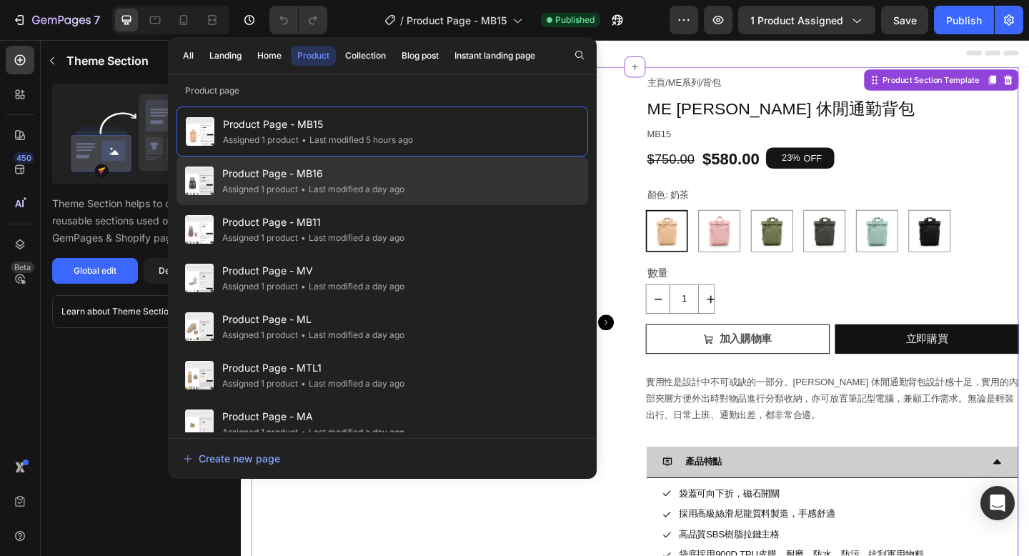
click at [379, 186] on div "• Last modified a day ago" at bounding box center [351, 189] width 106 height 14
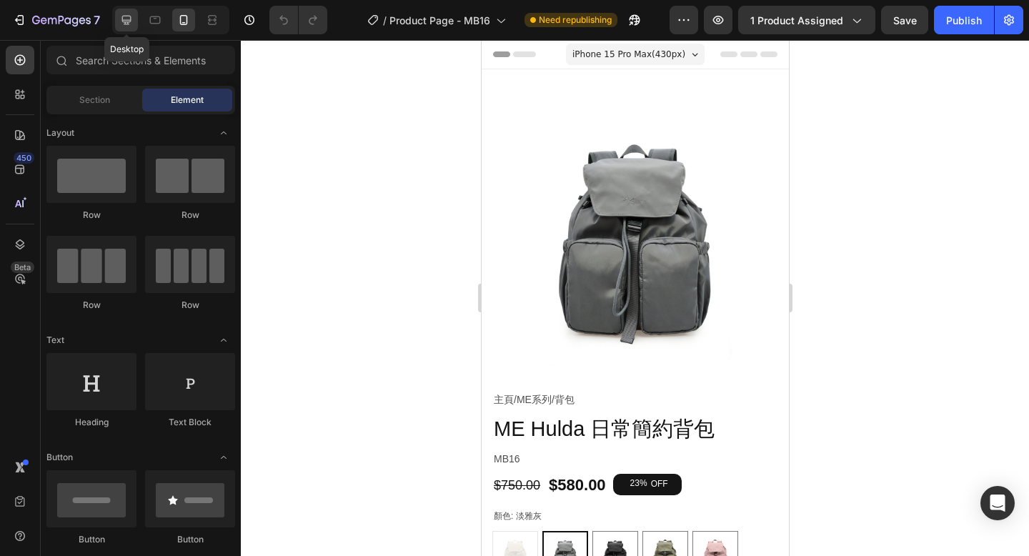
click at [121, 21] on icon at bounding box center [126, 20] width 14 height 14
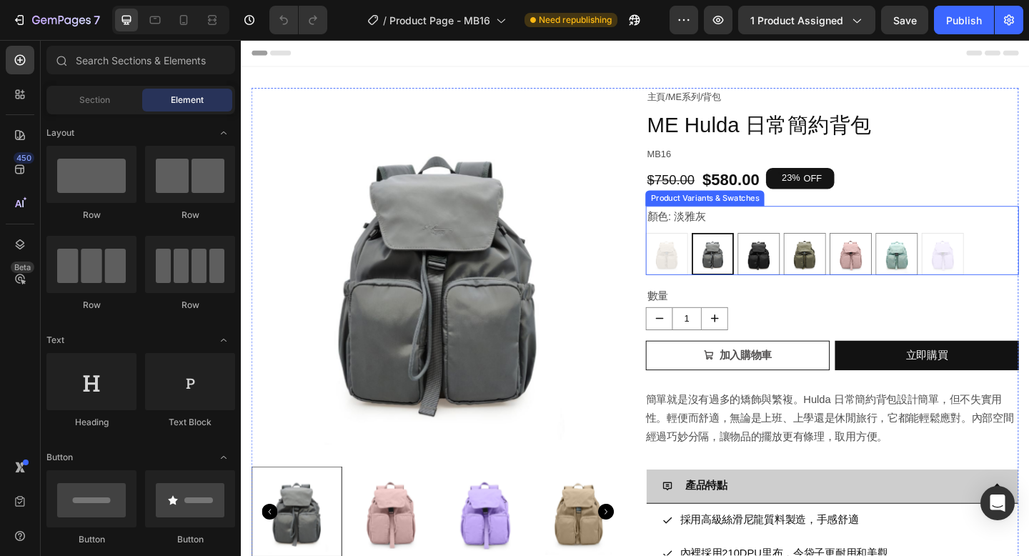
click at [815, 234] on div "顏色: 淡雅灰 拿鐵奶 拿鐵奶 淡雅灰 淡雅灰 亮黑 亮黑 橄欖綠 橄欖綠 乾燥玫瑰 乾燥玫瑰 彩貝藍 彩貝藍 香芋紫 香芋紫" at bounding box center [884, 258] width 406 height 75
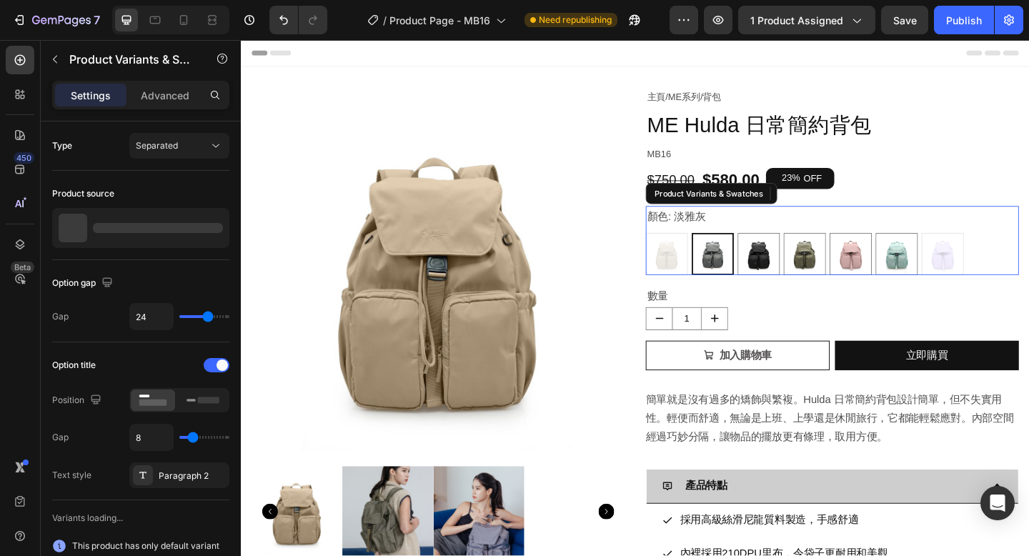
radio input "true"
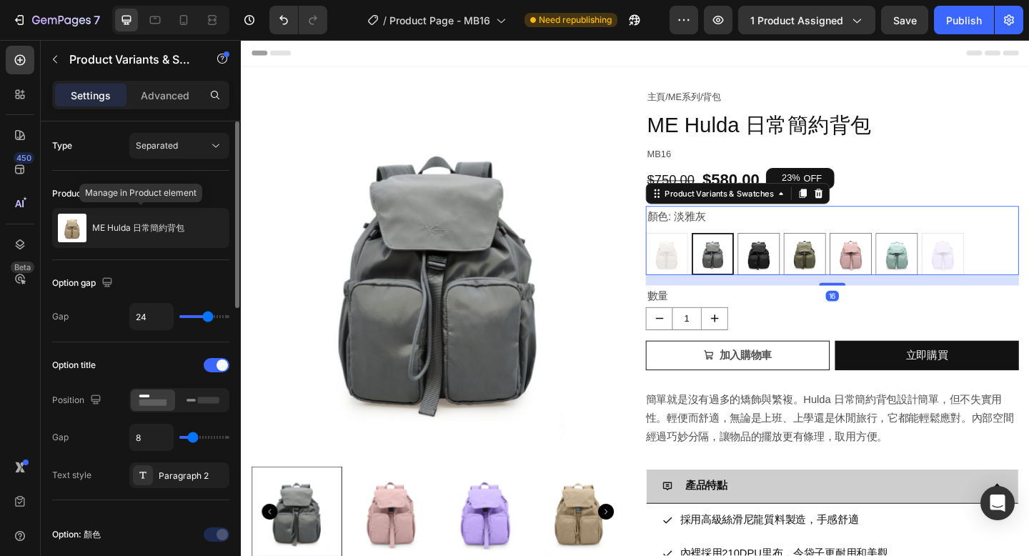
click at [158, 232] on p "ME Hulda 日常簡約背包" at bounding box center [138, 228] width 92 height 10
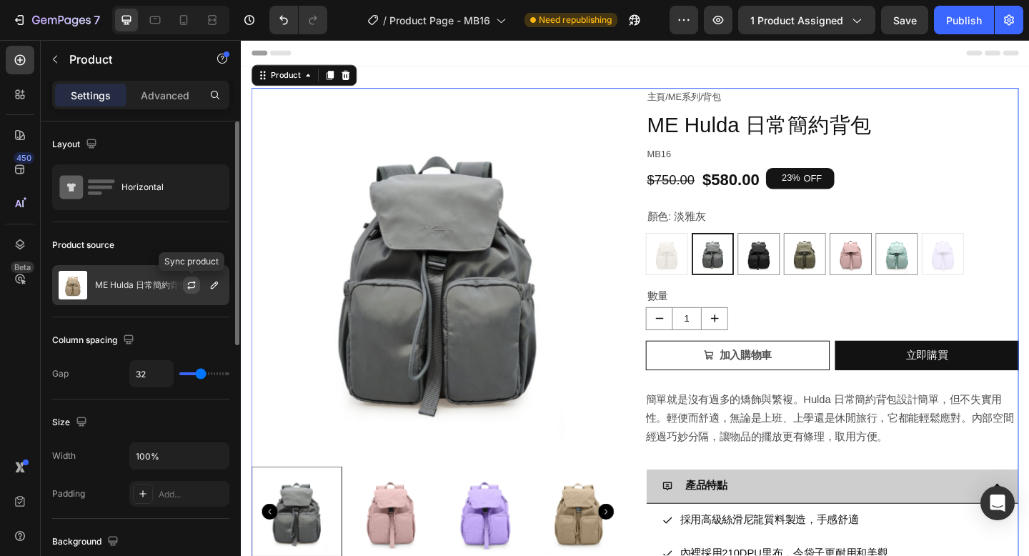
click at [190, 286] on icon "button" at bounding box center [191, 284] width 11 height 11
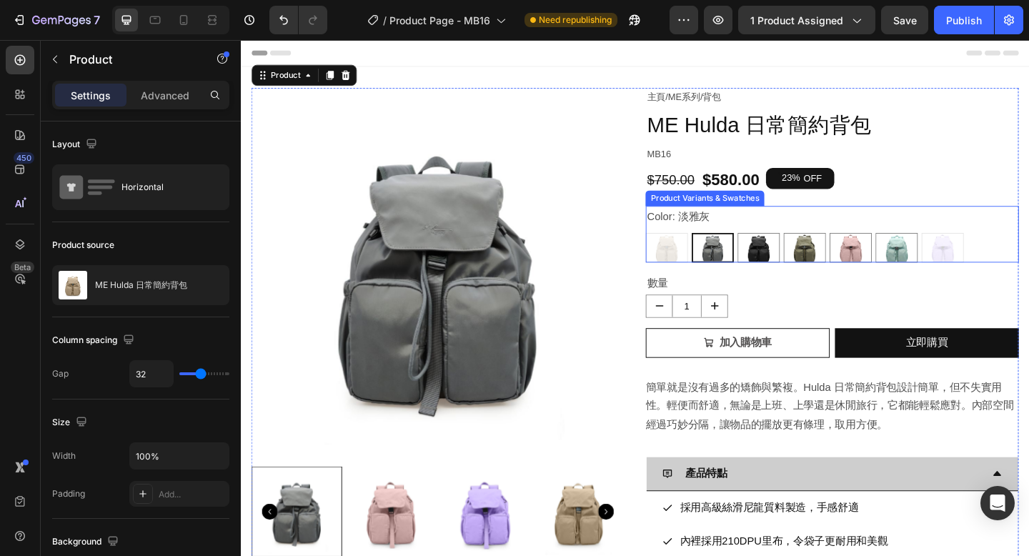
click at [792, 236] on div "Color: 淡雅灰 拿鐵奶 拿鐵奶 淡雅灰 淡雅灰 亮黑 亮黑 橄欖綠 橄欖綠 乾燥玫瑰 乾燥玫瑰 彩貝藍 彩貝藍 香芋紫 香芋紫" at bounding box center [884, 251] width 406 height 61
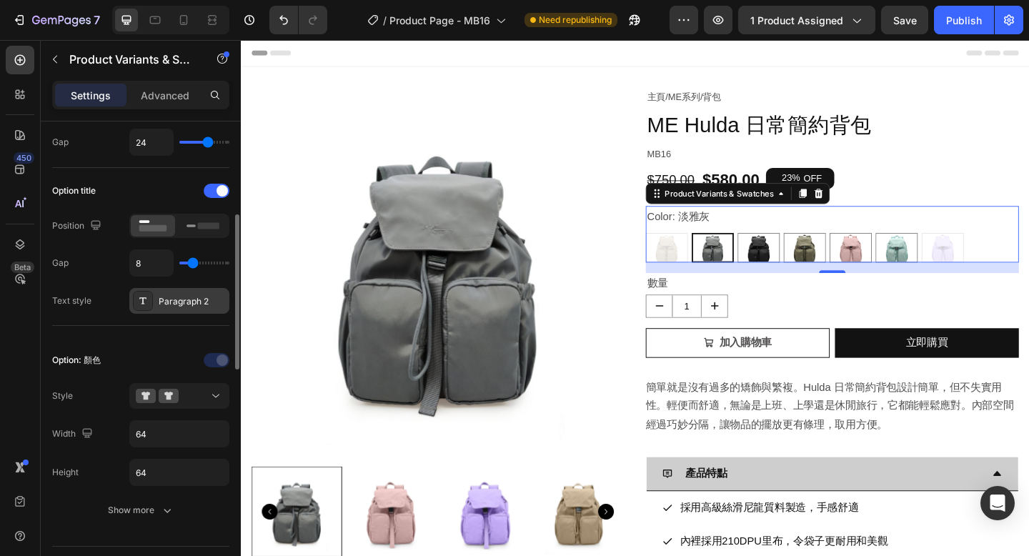
scroll to position [201, 0]
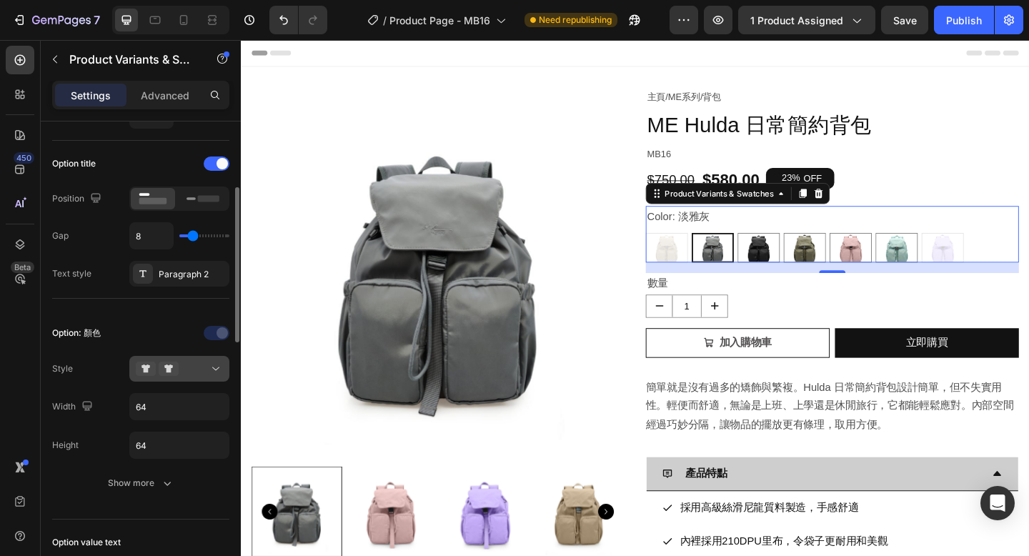
click at [194, 371] on div at bounding box center [179, 368] width 87 height 14
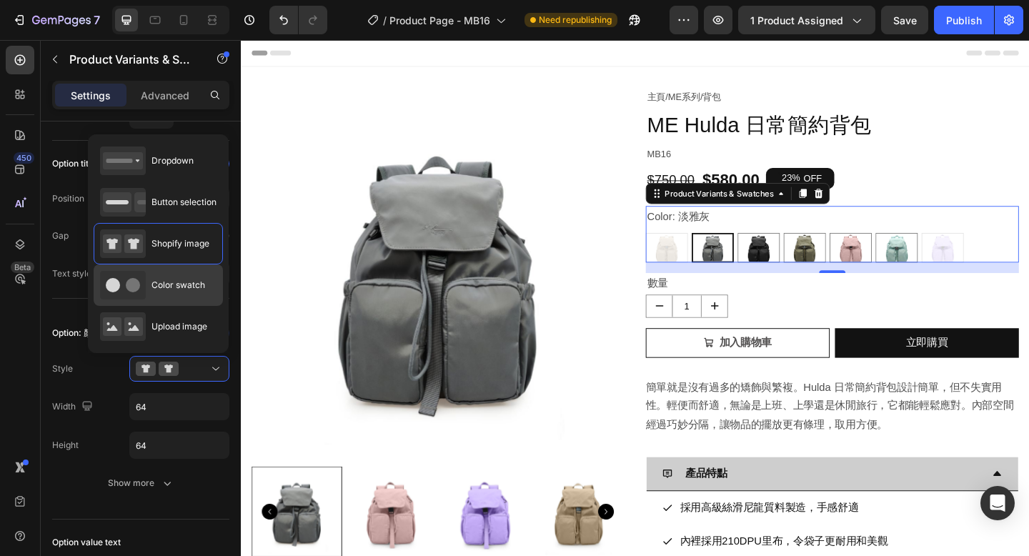
click at [188, 291] on span "Color swatch" at bounding box center [178, 285] width 54 height 13
type input "45"
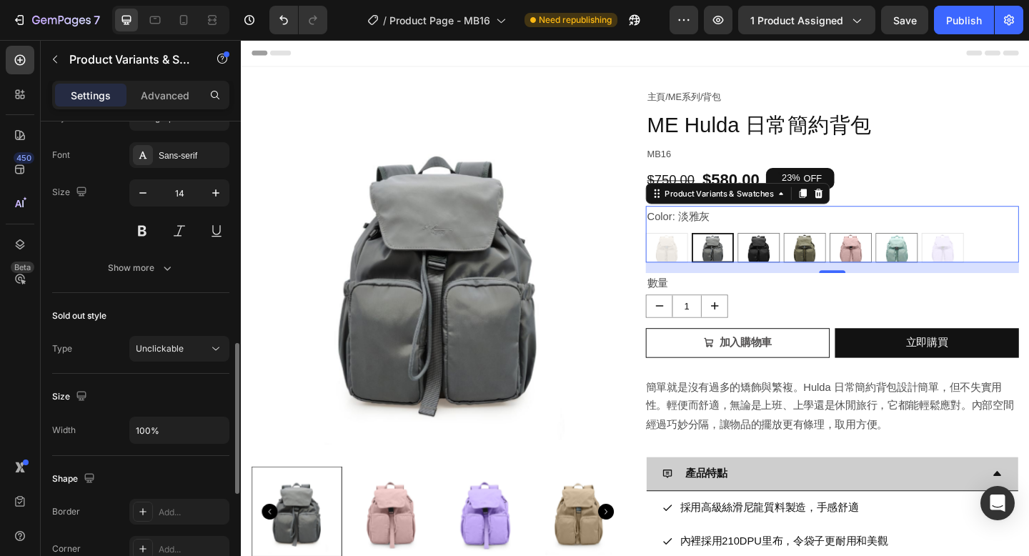
scroll to position [697, 0]
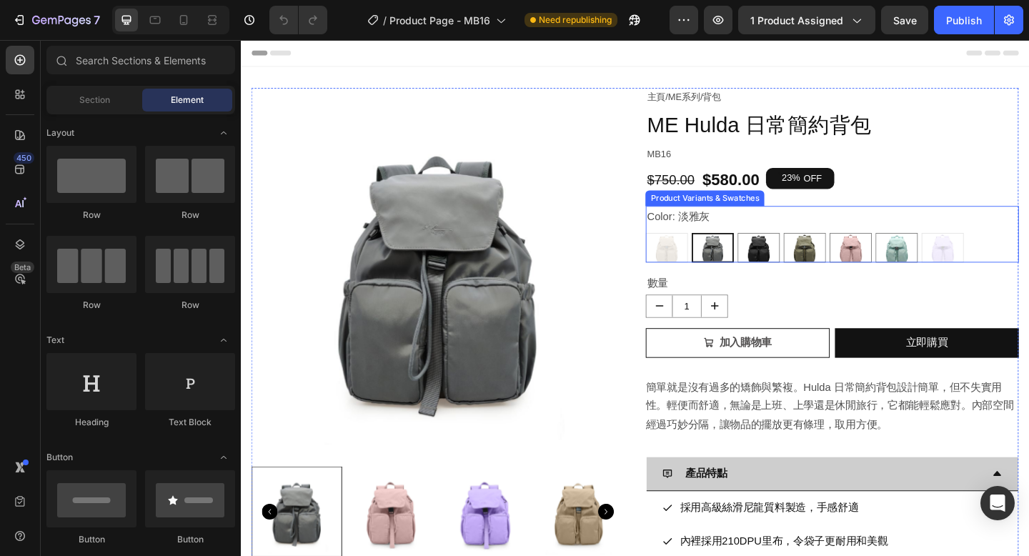
click at [763, 229] on div "Color: 淡雅灰 拿鐵奶 拿鐵奶 淡雅灰 淡雅灰 亮黑 亮黑 橄欖綠 橄欖綠 乾燥玫瑰 乾燥玫瑰 彩貝藍 彩貝藍 香芋紫 香芋紫" at bounding box center [884, 251] width 406 height 61
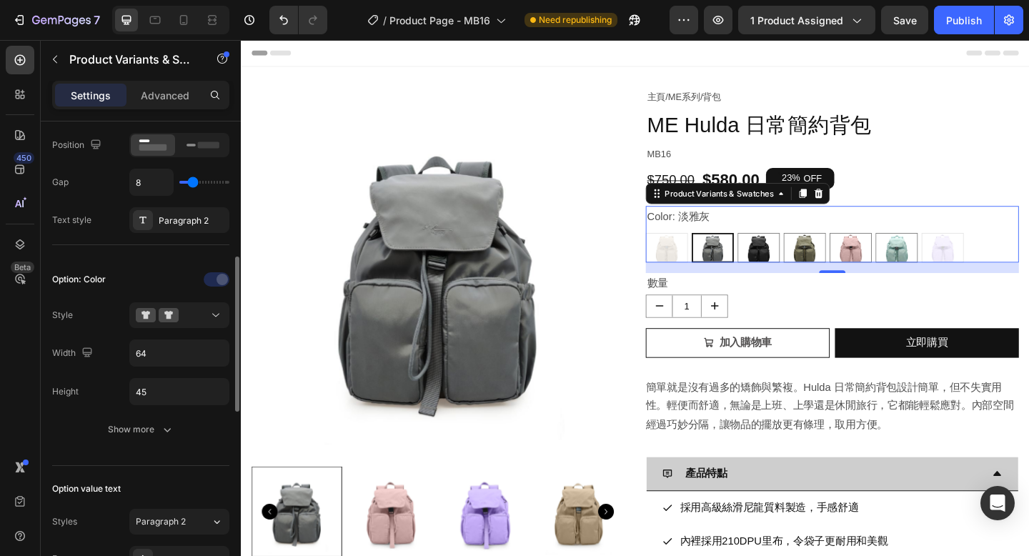
scroll to position [315, 0]
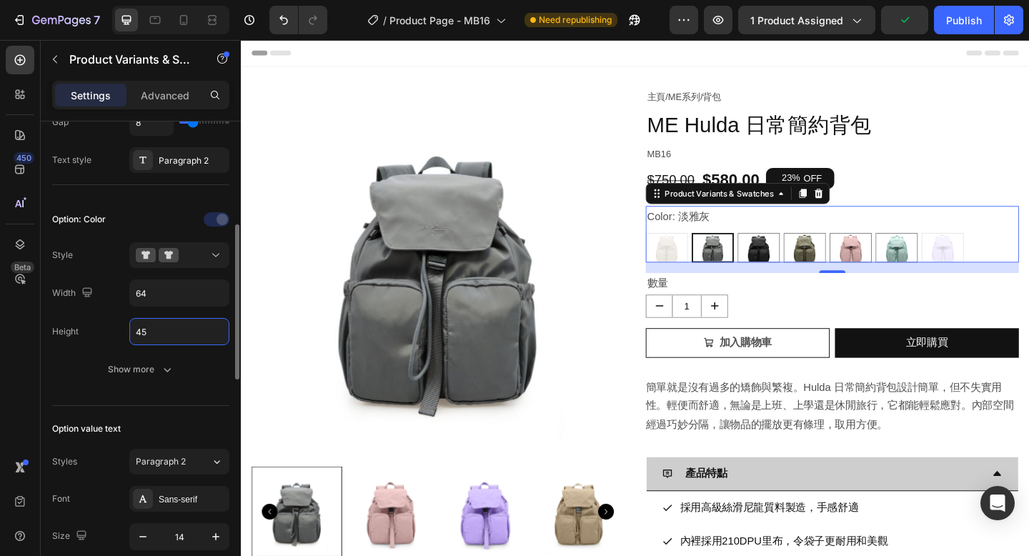
click at [158, 335] on input "45" at bounding box center [179, 332] width 99 height 26
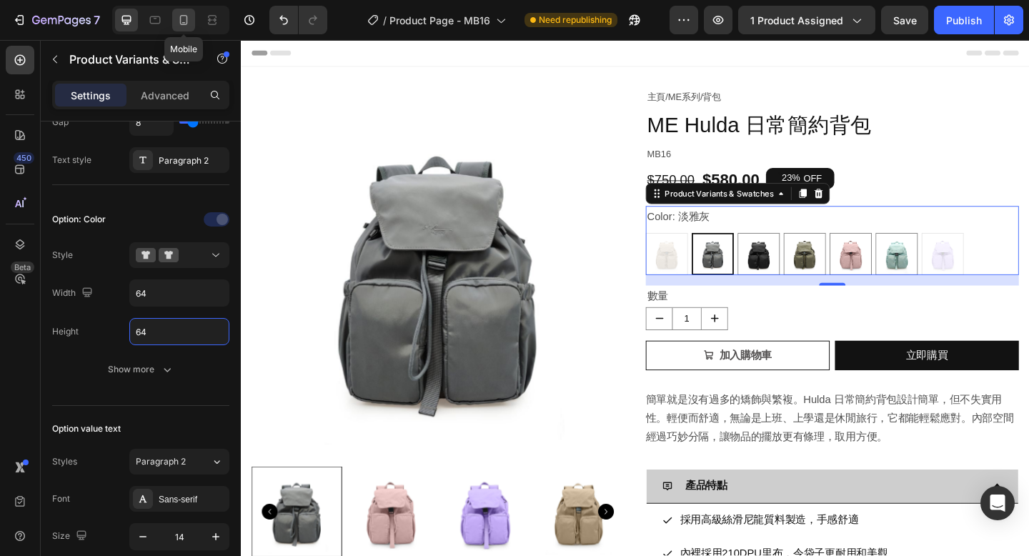
type input "64"
click at [189, 19] on icon at bounding box center [183, 20] width 14 height 14
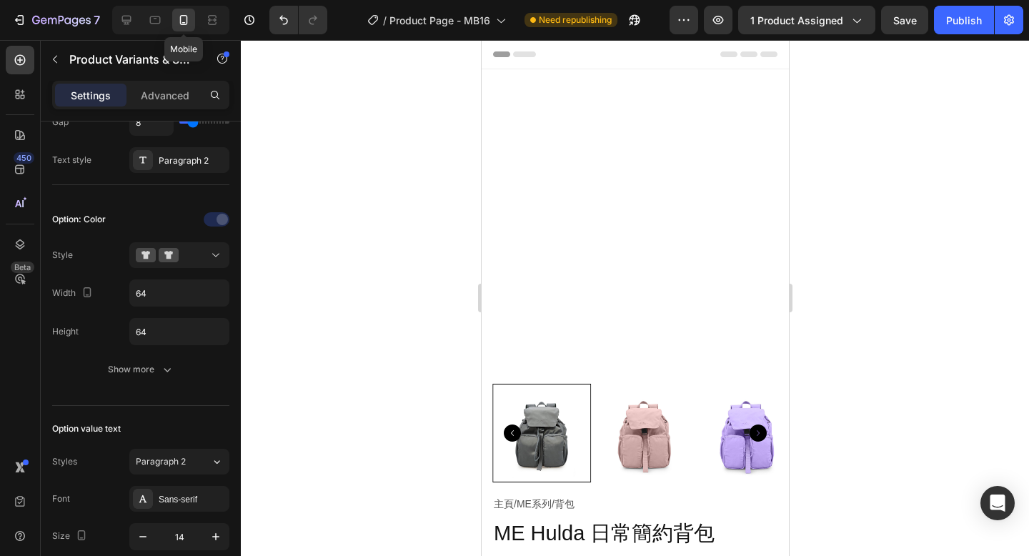
type input "12"
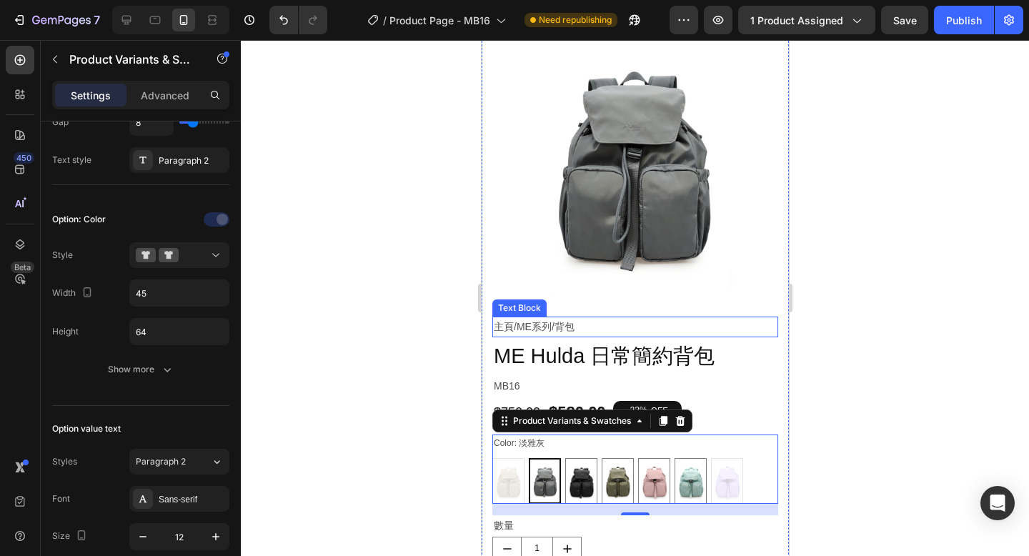
scroll to position [115, 0]
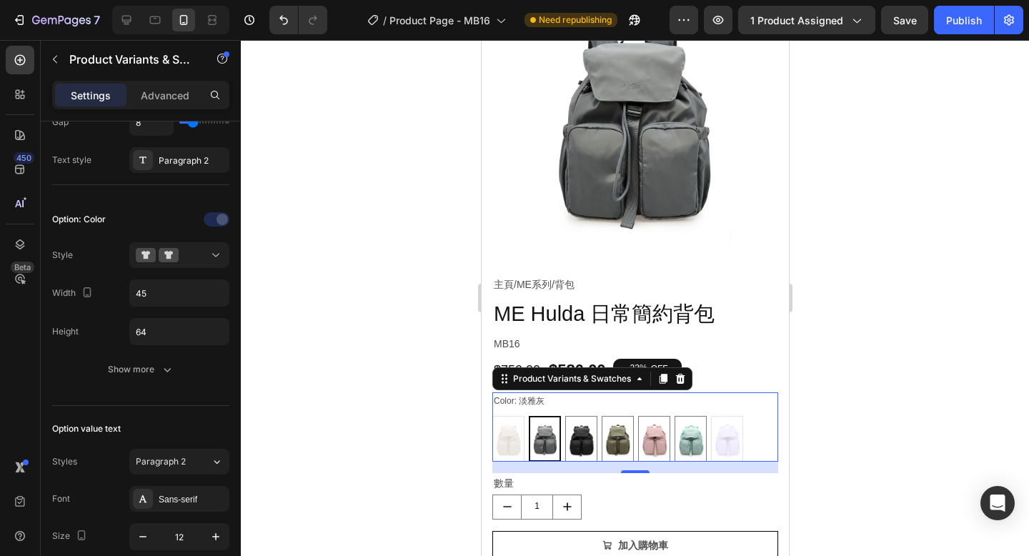
click at [714, 404] on div "Color: 淡雅灰 拿鐵奶 拿鐵奶 淡雅灰 淡雅灰 亮黑 亮黑 橄欖綠 橄欖綠 乾燥玫瑰 乾燥玫瑰 彩貝藍 彩貝藍 香芋紫 香芋紫" at bounding box center [635, 427] width 286 height 70
click at [176, 294] on input "45" at bounding box center [179, 293] width 99 height 26
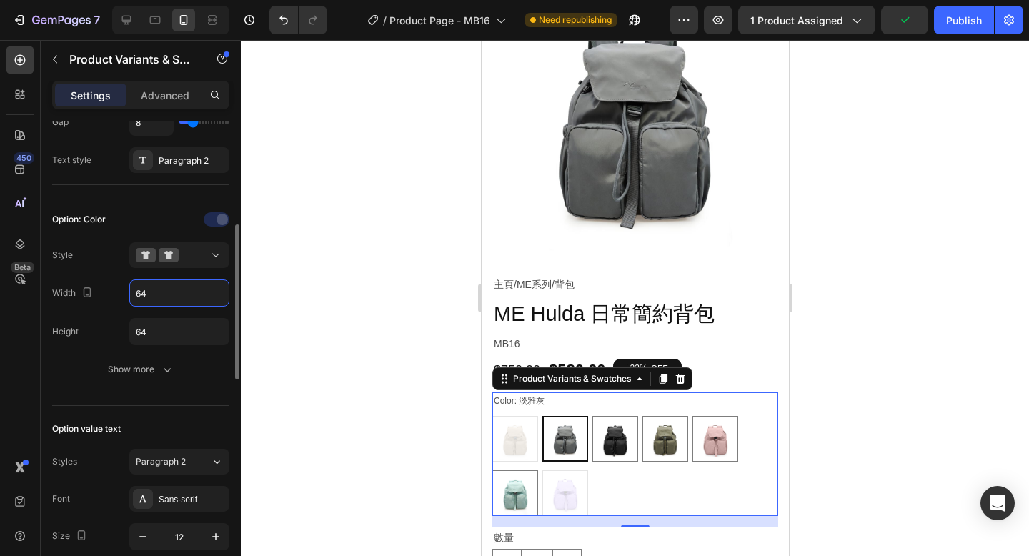
type input "6"
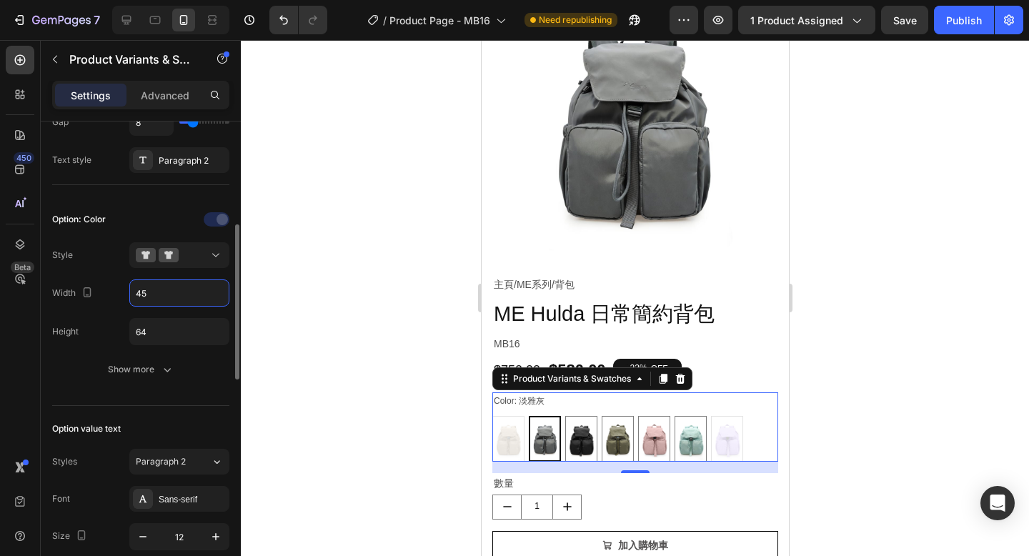
type input "4"
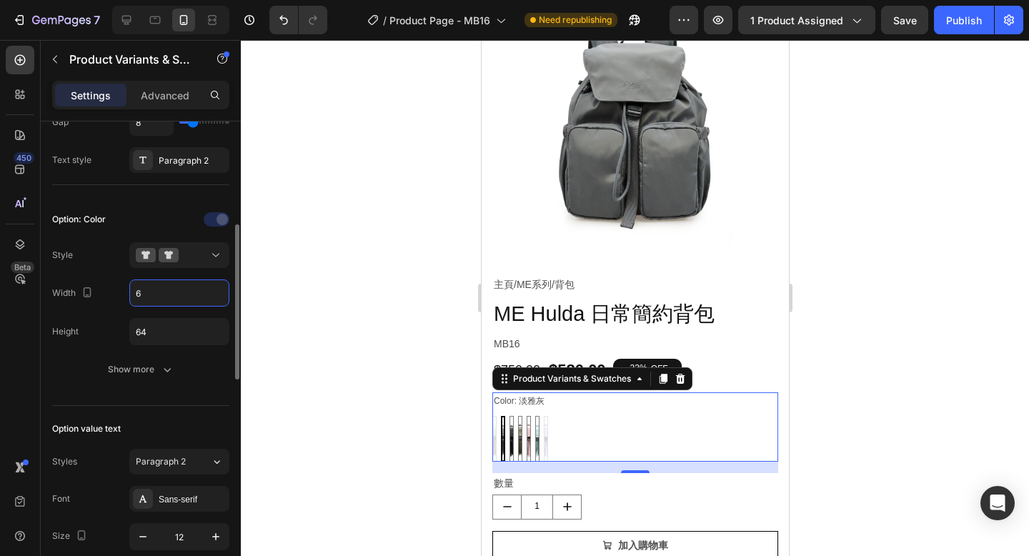
type input "64"
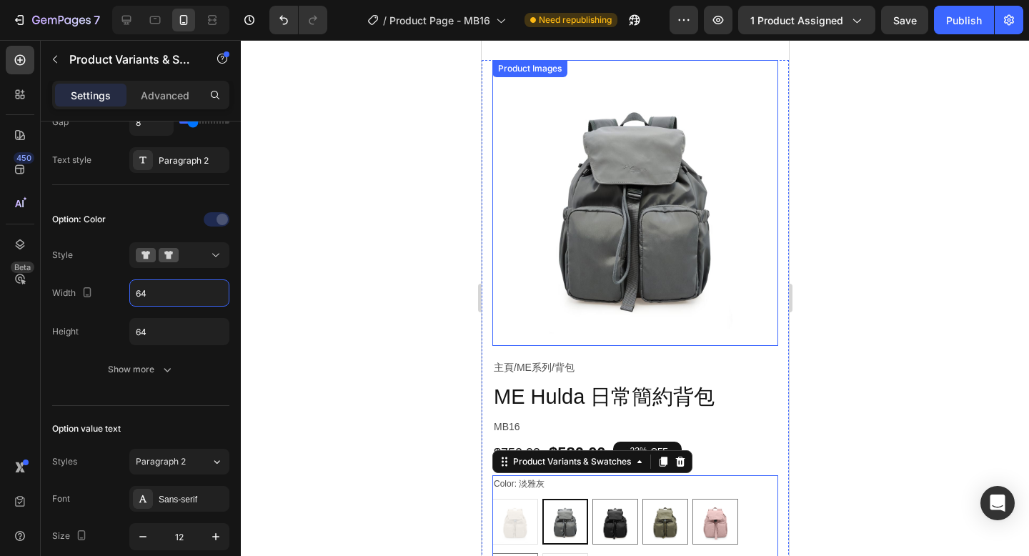
scroll to position [0, 0]
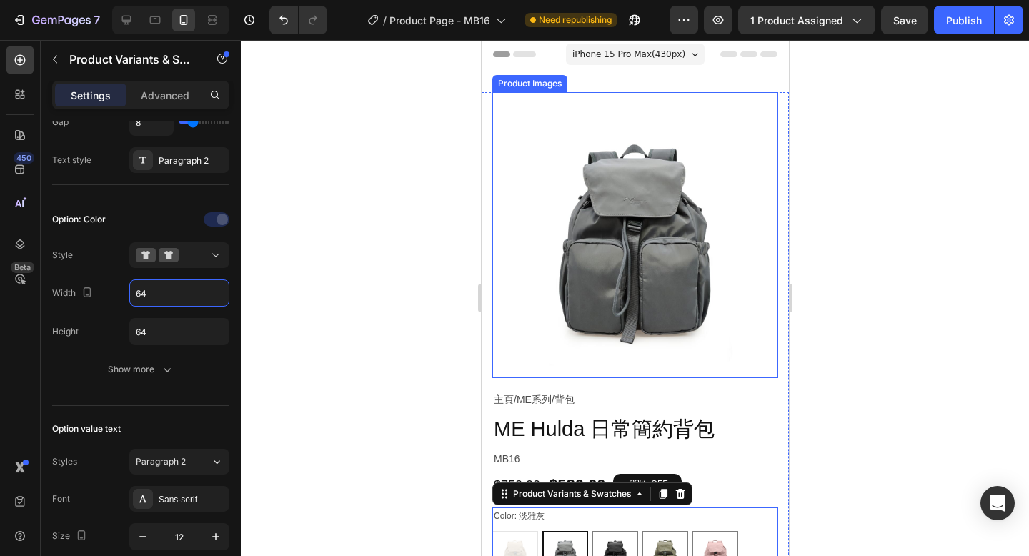
click at [748, 356] on img at bounding box center [635, 235] width 286 height 286
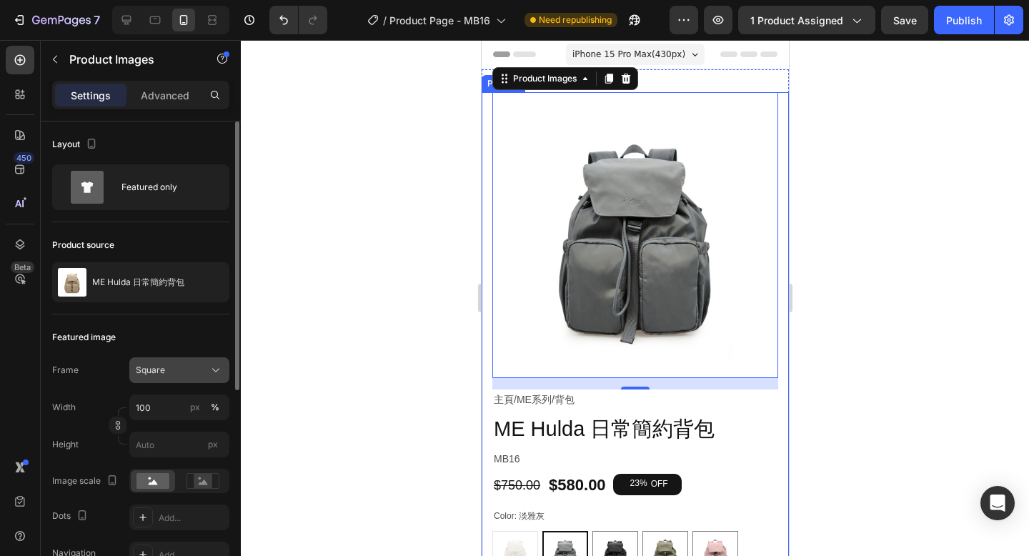
click at [170, 374] on div "Square" at bounding box center [171, 370] width 70 height 13
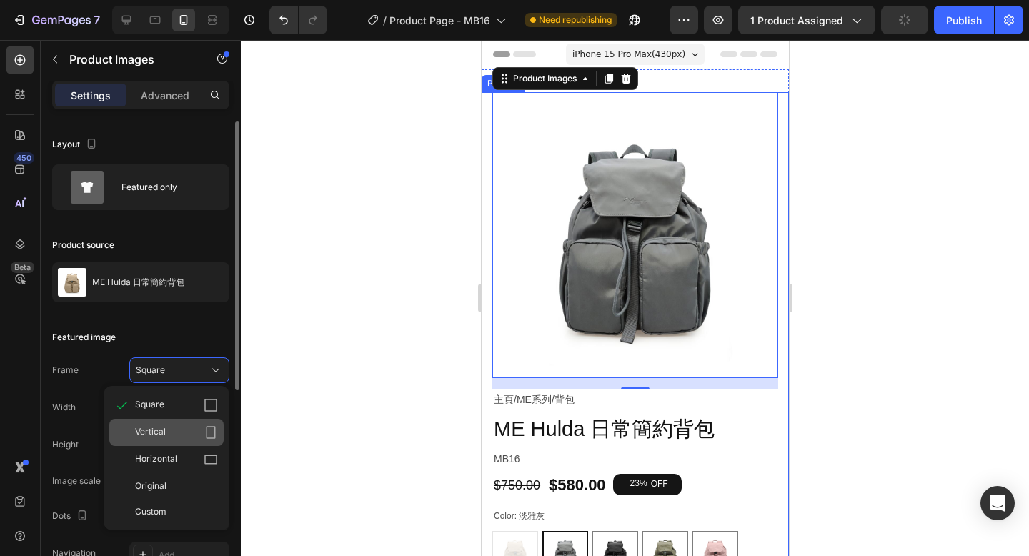
click at [167, 429] on div "Vertical" at bounding box center [176, 432] width 83 height 14
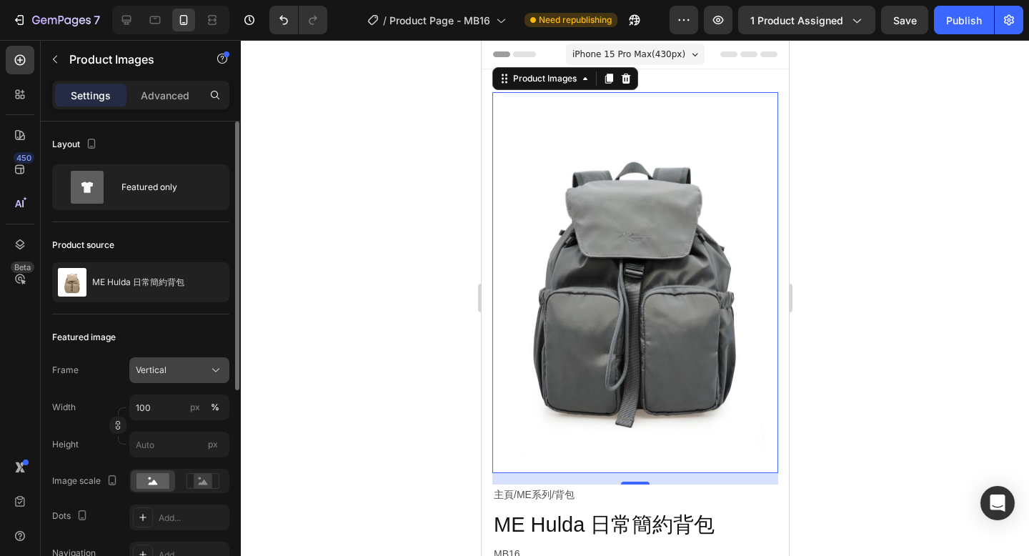
click at [182, 375] on div "Vertical" at bounding box center [171, 370] width 70 height 13
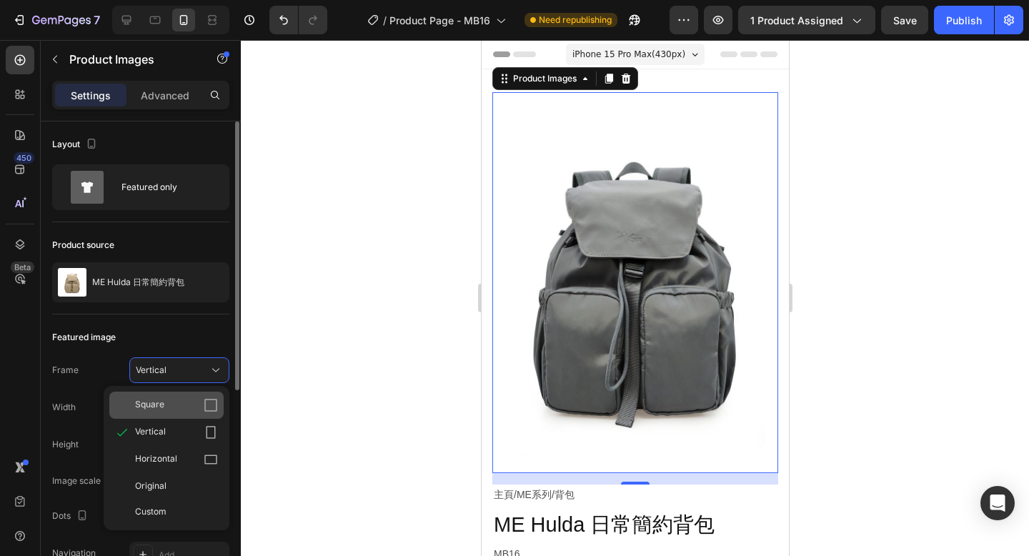
click at [177, 398] on div "Square" at bounding box center [176, 405] width 83 height 14
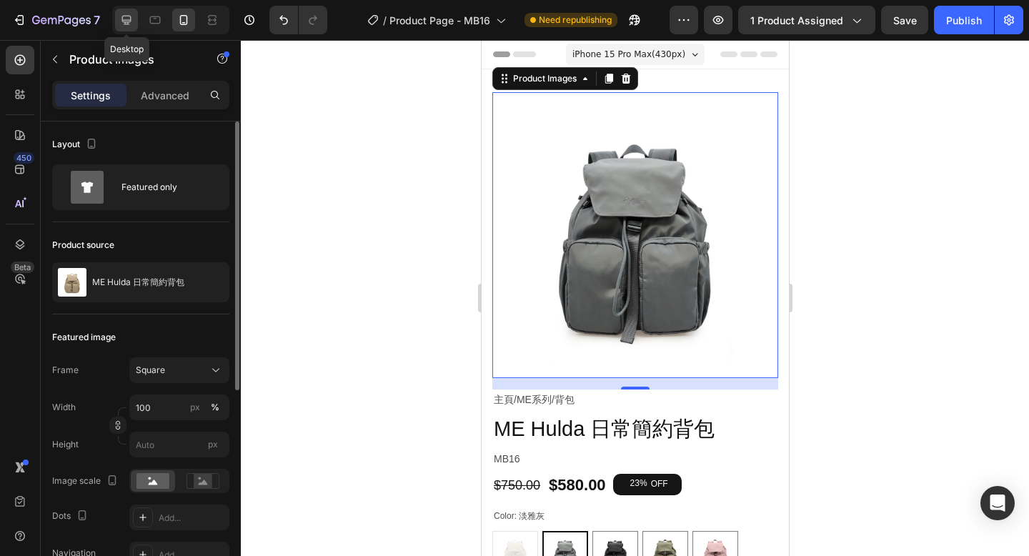
click at [129, 16] on icon at bounding box center [126, 20] width 14 height 14
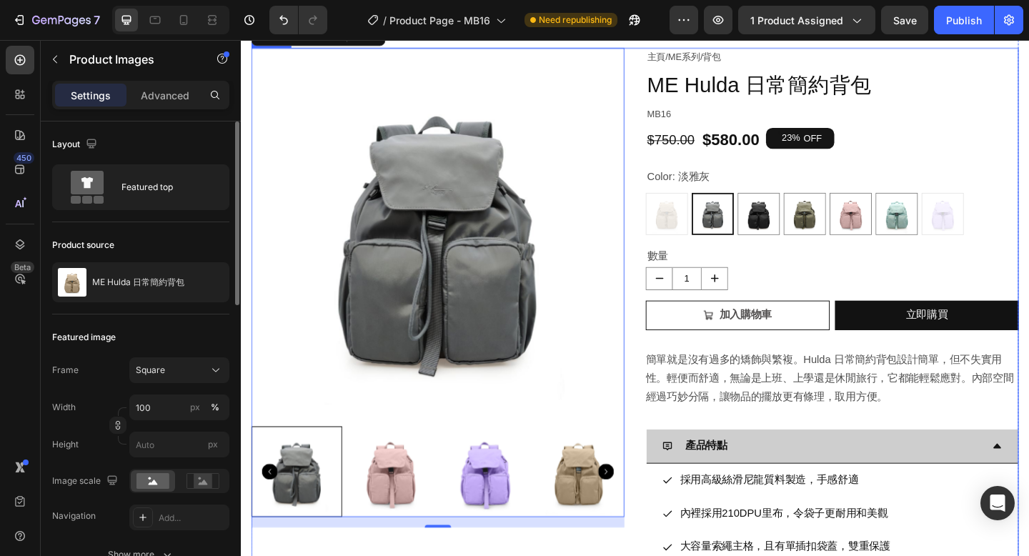
scroll to position [86, 0]
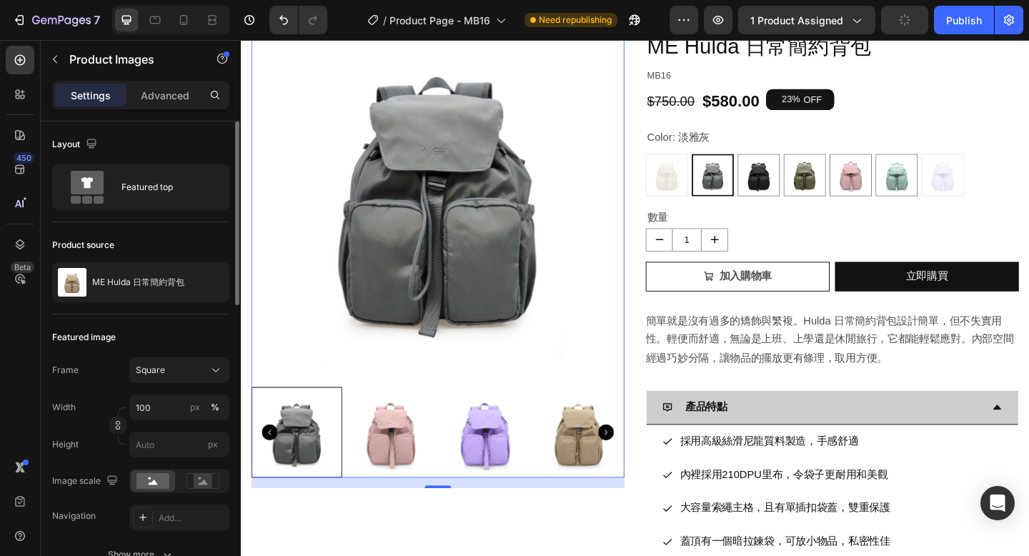
click at [624, 351] on img at bounding box center [455, 209] width 406 height 406
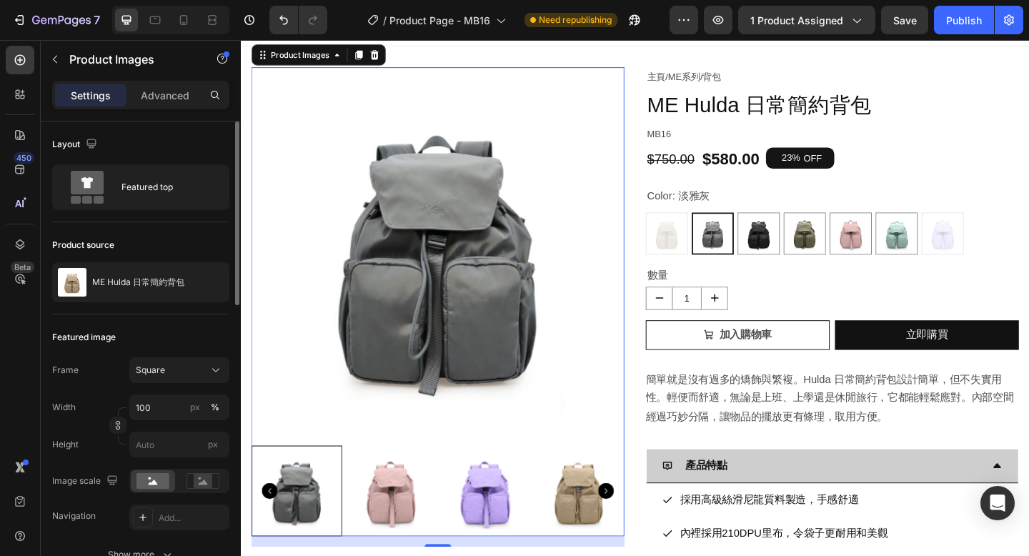
scroll to position [0, 0]
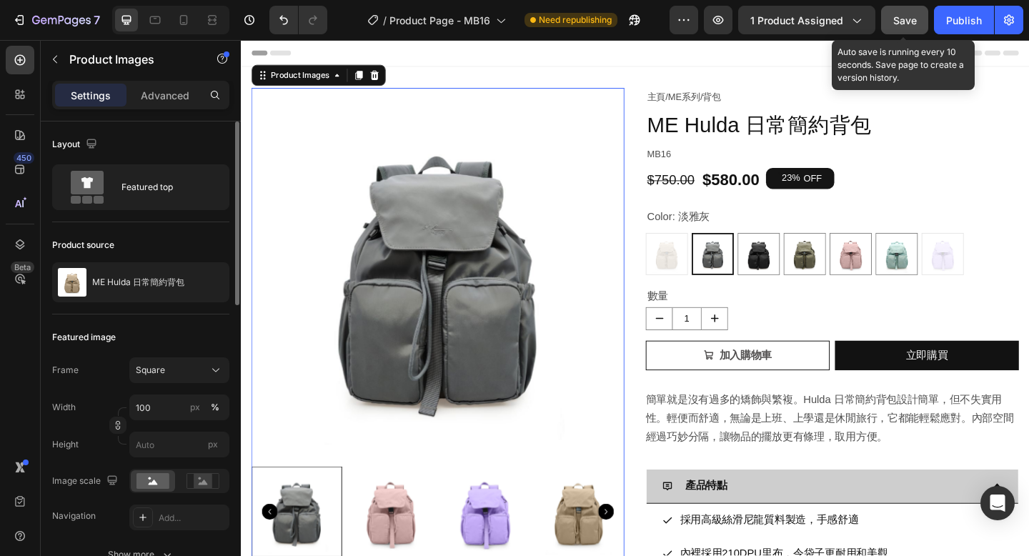
click at [891, 19] on button "Save" at bounding box center [904, 20] width 47 height 29
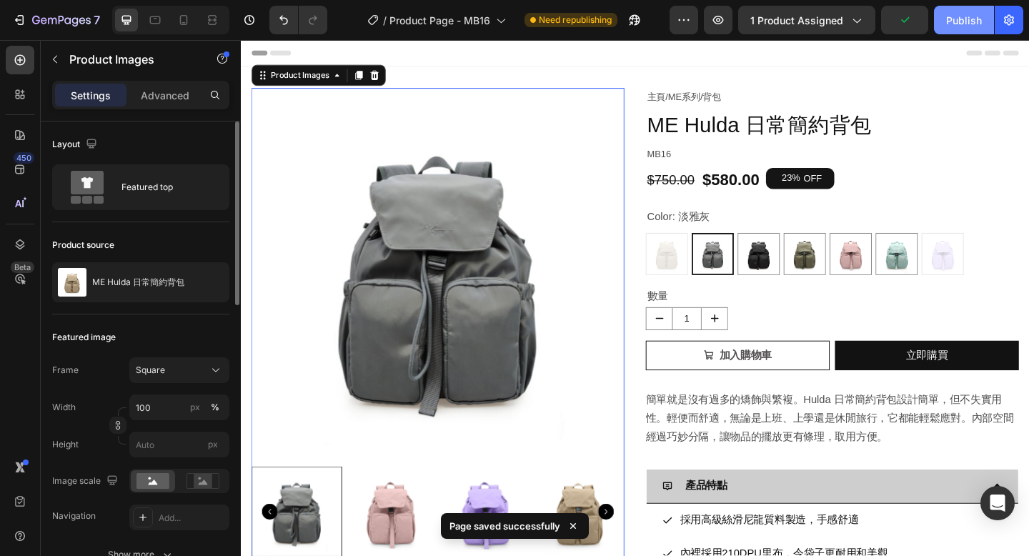
click at [954, 16] on div "Publish" at bounding box center [964, 20] width 36 height 15
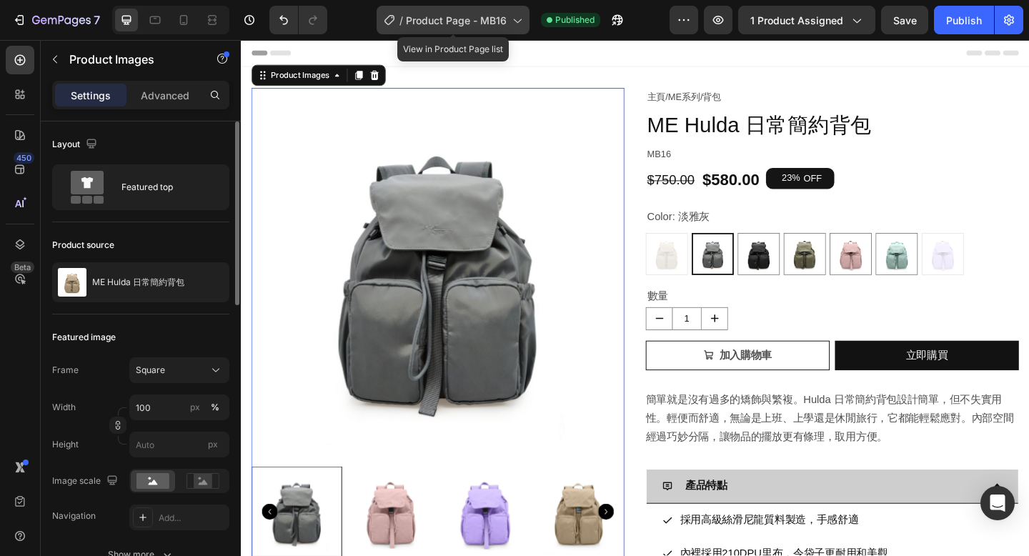
click at [457, 24] on span "Product Page - MB16" at bounding box center [456, 20] width 101 height 15
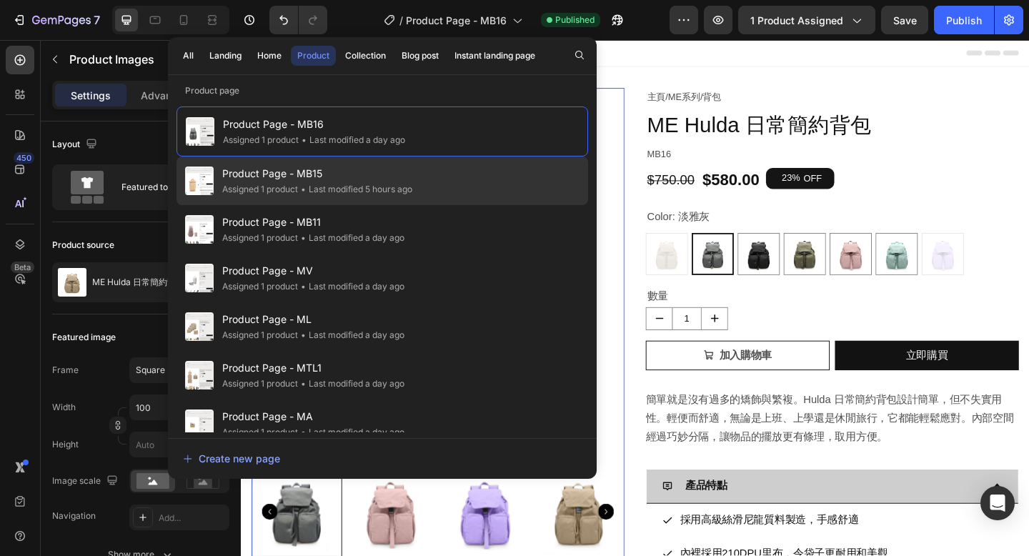
click at [366, 189] on div "• Last modified 5 hours ago" at bounding box center [355, 189] width 114 height 14
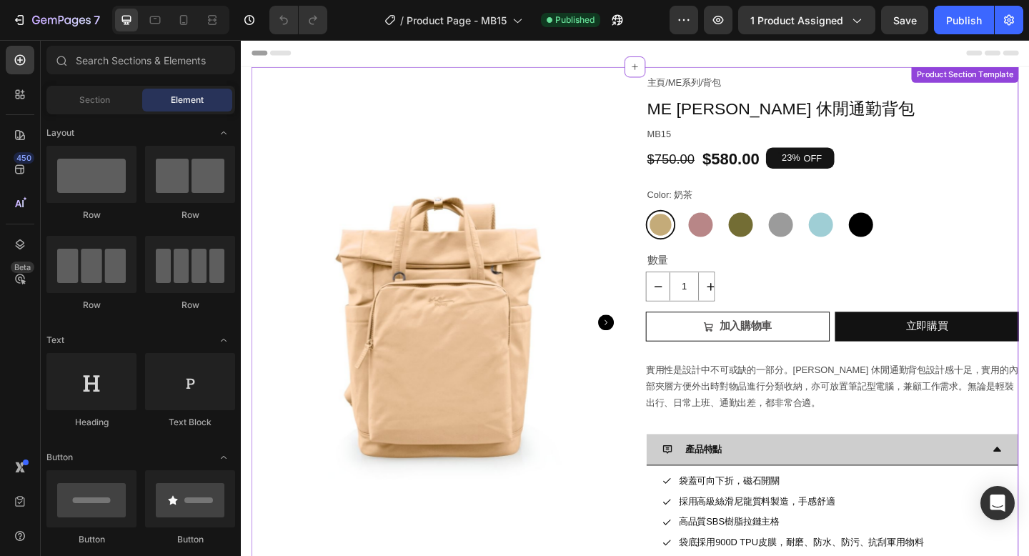
click at [833, 222] on div "Color: 奶茶 奶茶 奶茶 乾燥玫瑰 乾燥玫瑰 橄欖綠 橄欖綠 麻石灰 麻石灰 彩貝藍 彩貝藍 亮黑 亮黑" at bounding box center [884, 228] width 406 height 59
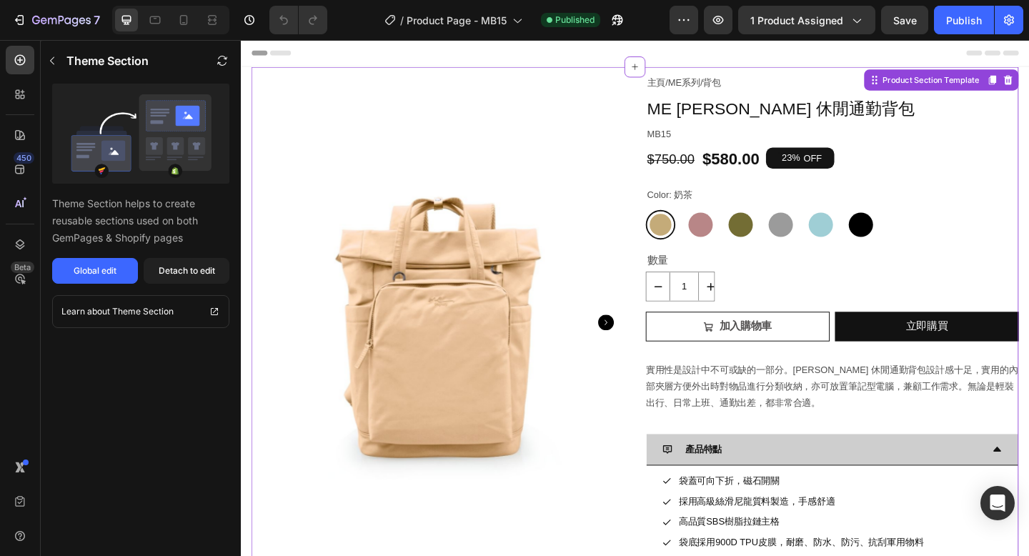
scroll to position [87, 0]
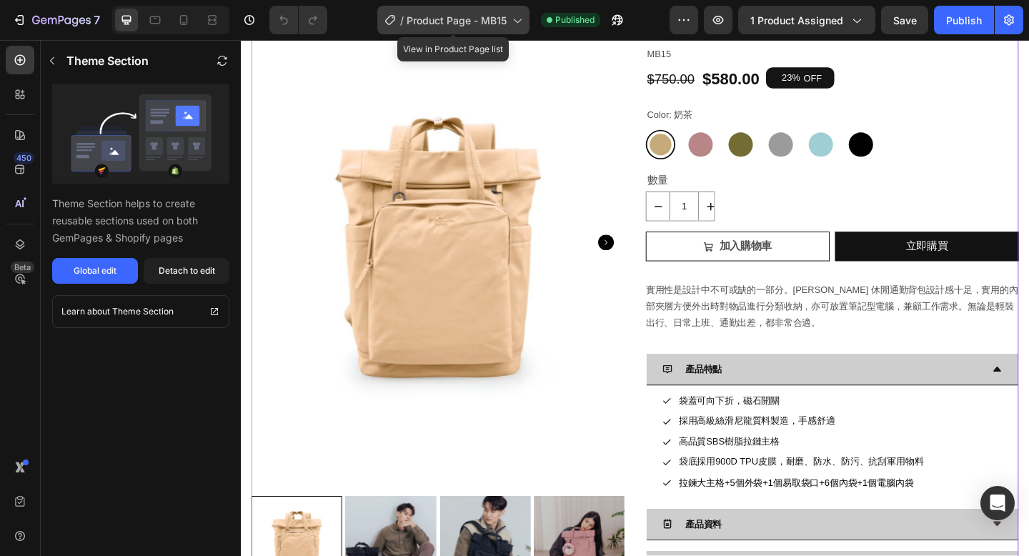
click at [464, 21] on span "Product Page - MB15" at bounding box center [457, 20] width 100 height 15
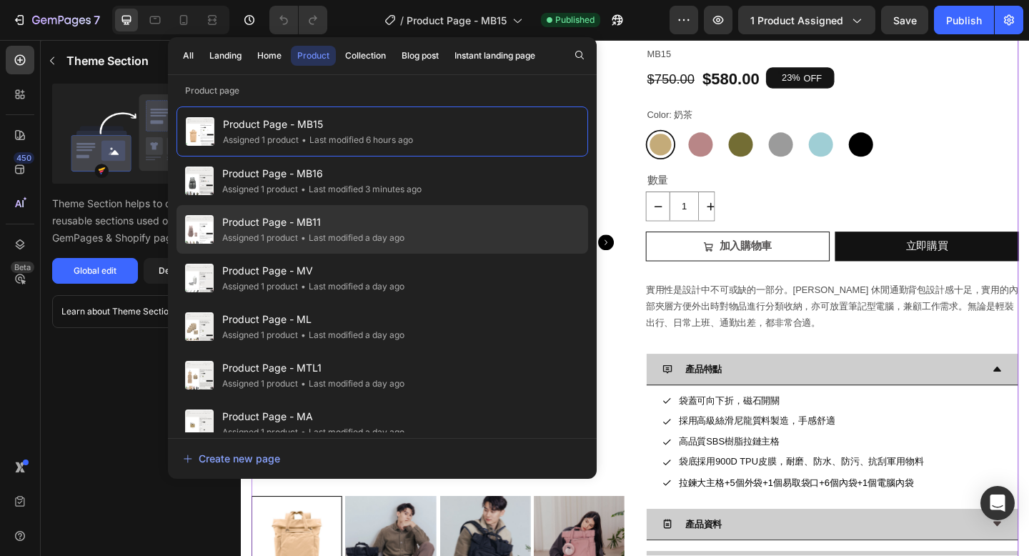
click at [353, 234] on div "• Last modified a day ago" at bounding box center [351, 238] width 106 height 14
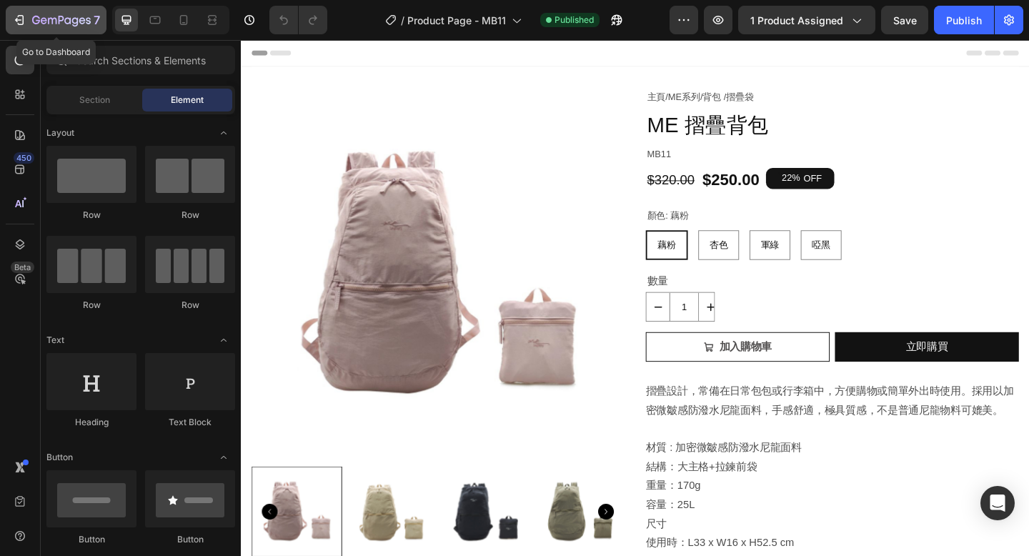
click at [23, 19] on icon "button" at bounding box center [21, 20] width 6 height 10
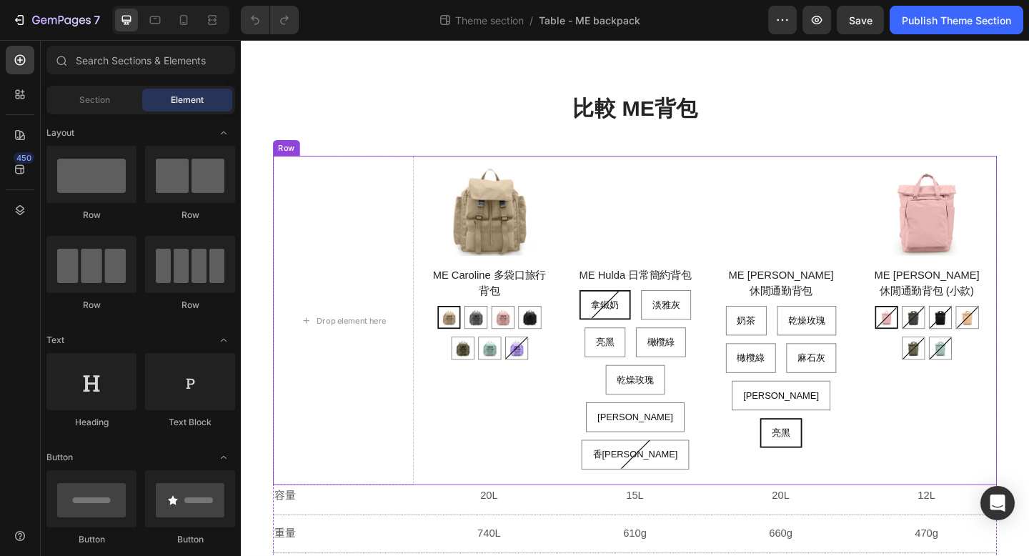
scroll to position [92, 0]
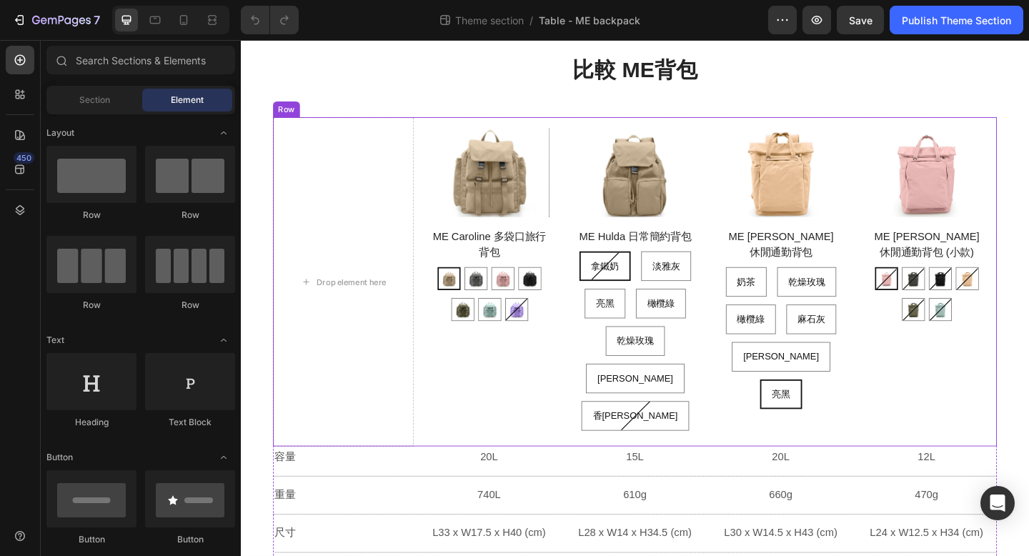
click at [975, 407] on div "Product Images ME Antonia 休閒通勤背包 (小款) Product Title 乾燥玫瑰 乾燥玫瑰 麻石灰 麻石灰 亮黑 亮黑 奶茶 …" at bounding box center [986, 303] width 153 height 359
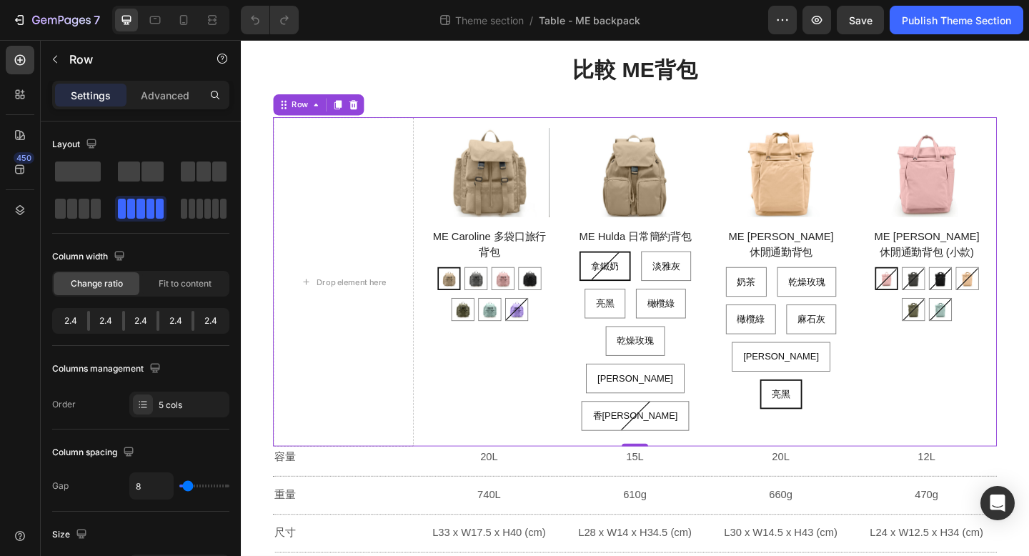
click at [916, 405] on div "Product Images ME Antonia 休閒通勤背包 (小款) Product Title 乾燥玫瑰 乾燥玫瑰 麻石灰 麻石灰 亮黑 亮黑 奶茶 …" at bounding box center [986, 303] width 153 height 359
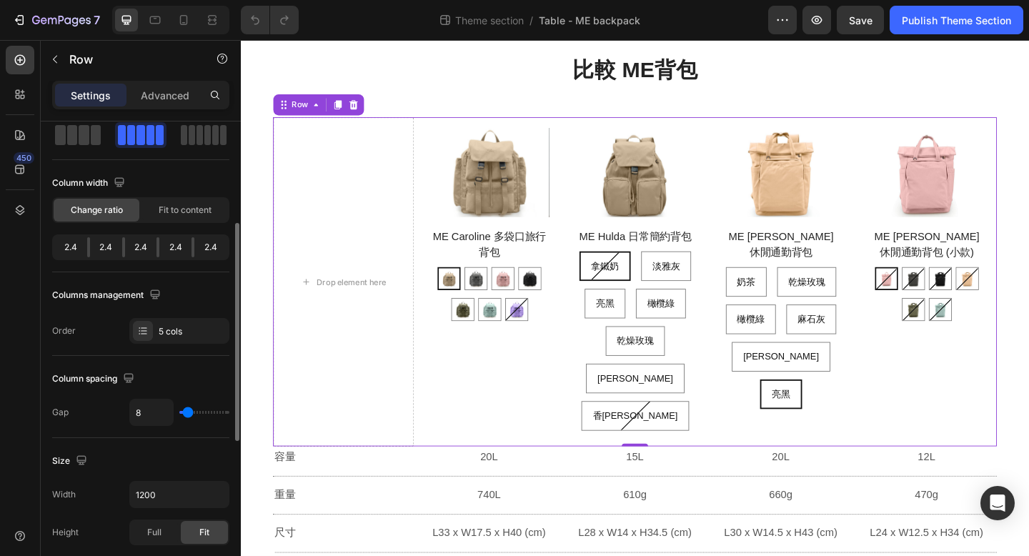
scroll to position [0, 0]
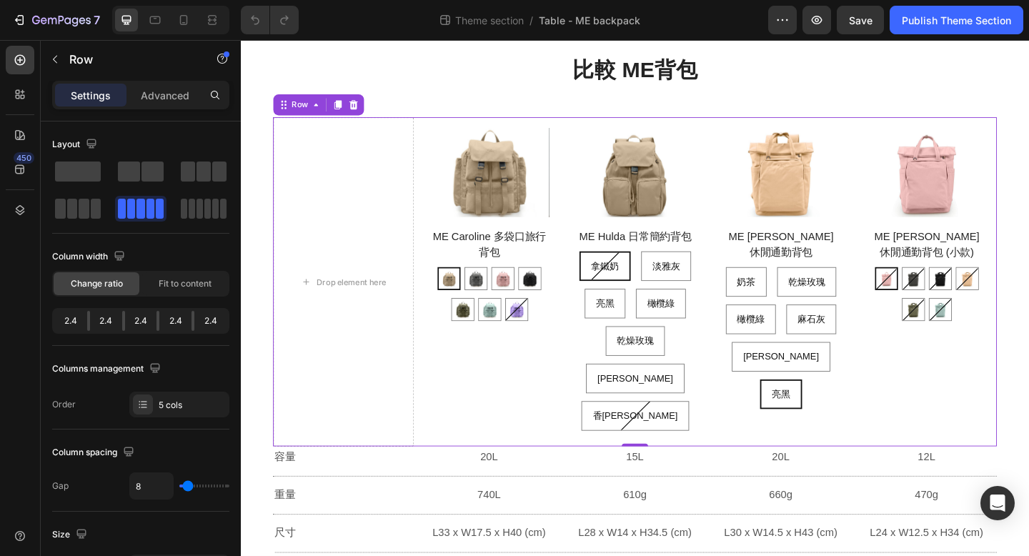
click at [502, 392] on div "Product Images ME Caroline 多袋口旅行背包 Product Title 拿鐵奶 拿鐵奶 淡雅灰 淡雅灰 乾燥玫瑰 乾燥玫瑰 亮黑 亮…" at bounding box center [510, 303] width 153 height 359
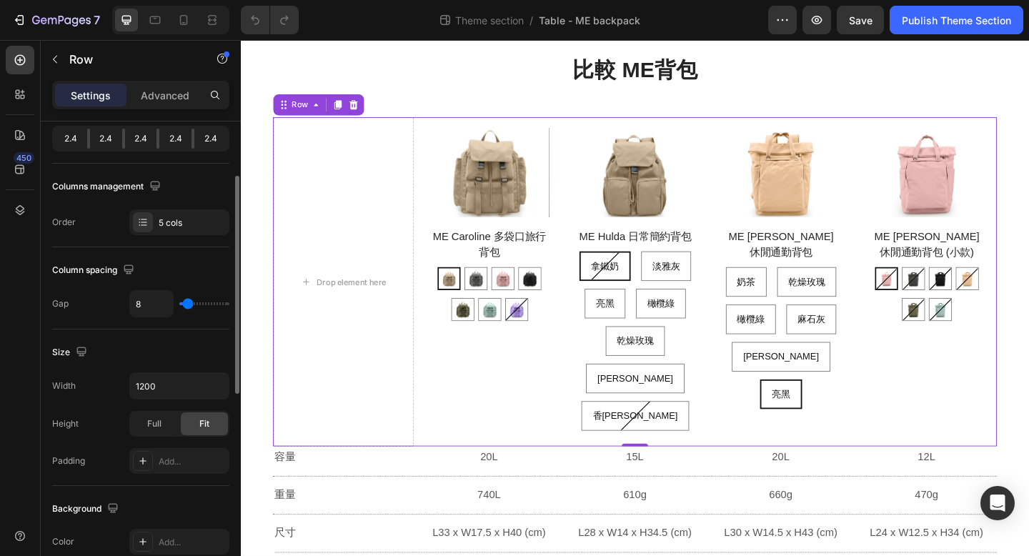
scroll to position [262, 0]
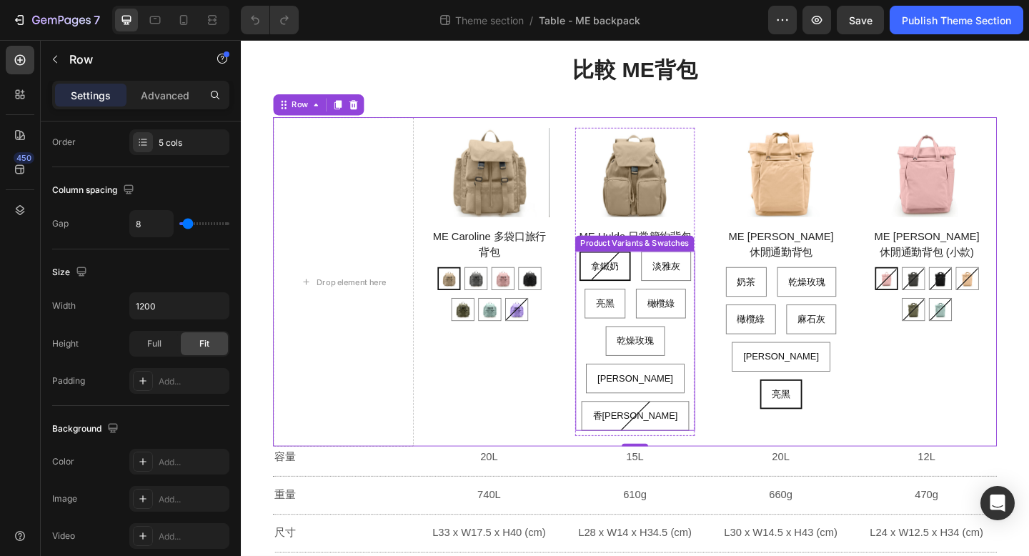
click at [619, 295] on div "拿鐵奶" at bounding box center [636, 285] width 53 height 29
click at [636, 270] on input "拿鐵奶 拿鐵奶 拿鐵奶" at bounding box center [636, 269] width 1 height 1
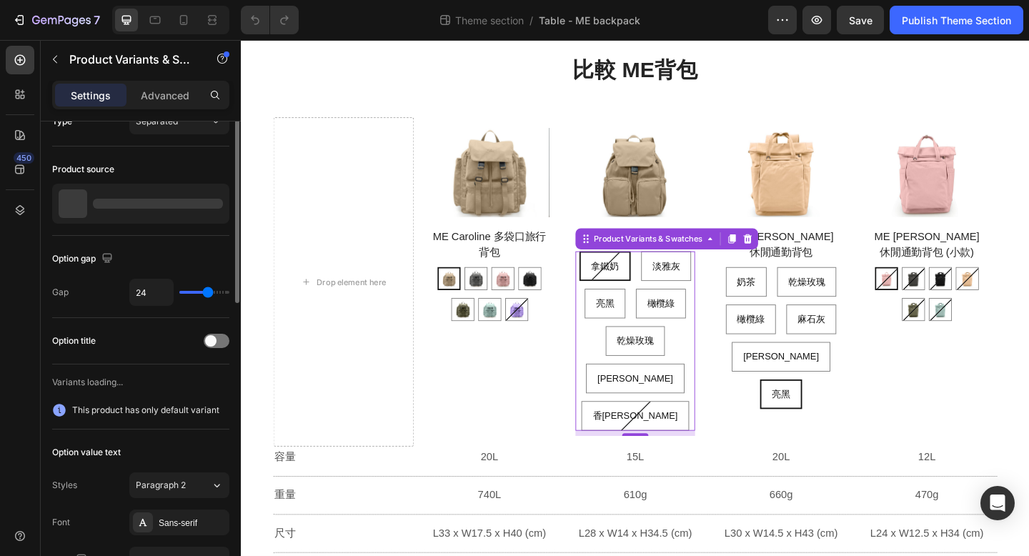
scroll to position [0, 0]
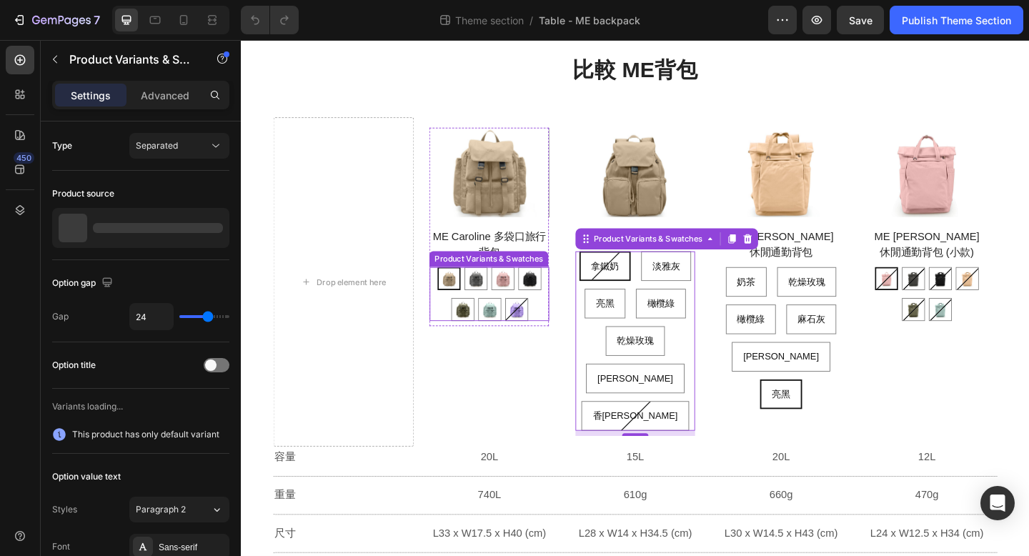
click at [564, 336] on div "拿鐵奶 拿鐵奶 淡雅灰 淡雅灰 乾燥玫瑰 乾燥玫瑰 亮黑 亮黑 橄欖綠 橄欖綠 彩貝藍 彩貝藍 香芋紫 香芋紫" at bounding box center [511, 316] width 130 height 59
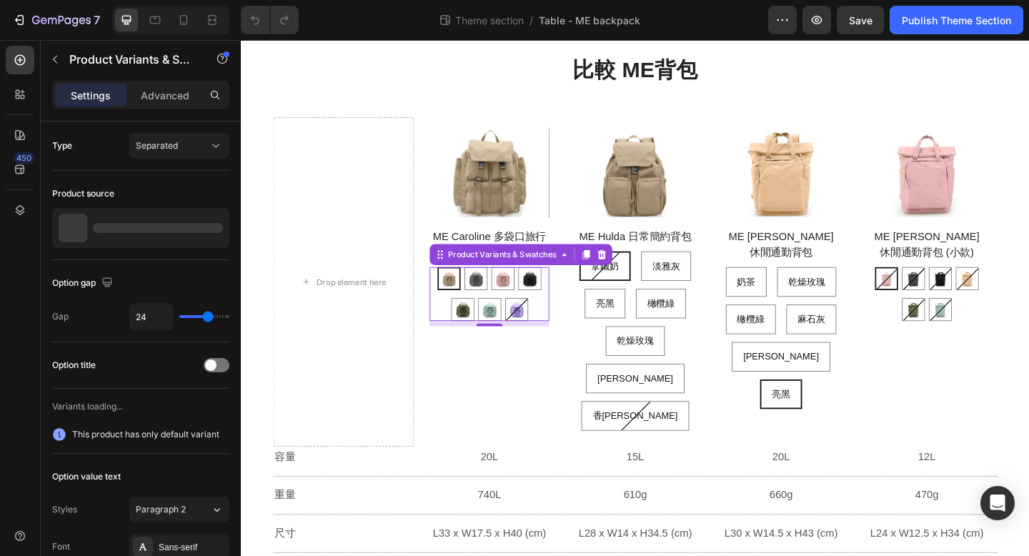
click at [564, 337] on div "拿鐵奶 拿鐵奶 淡雅灰 淡雅灰 乾燥玫瑰 乾燥玫瑰 亮黑 亮黑 橄欖綠 橄欖綠 彩貝藍 彩貝藍 香芋紫 香芋紫" at bounding box center [511, 316] width 130 height 59
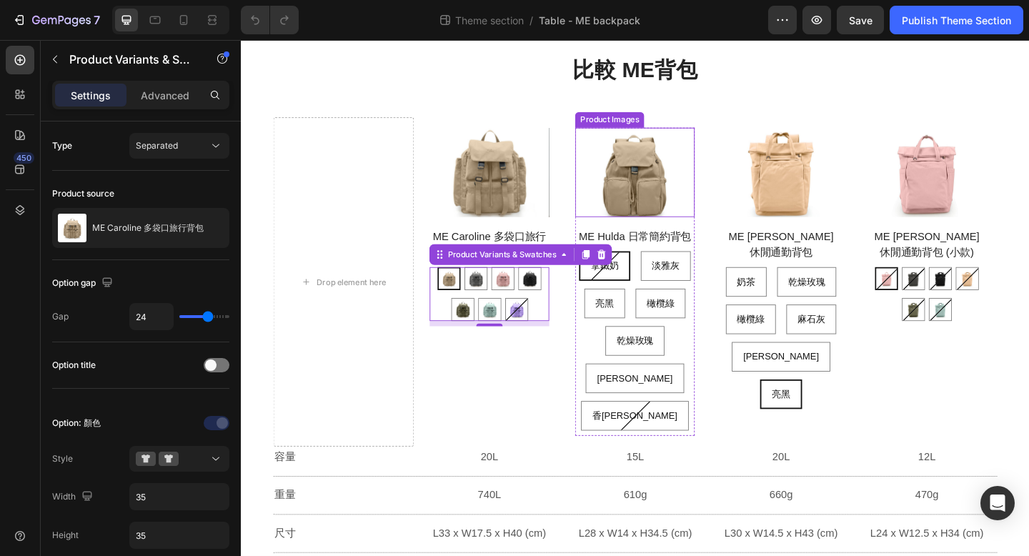
click at [609, 218] on img at bounding box center [669, 185] width 130 height 98
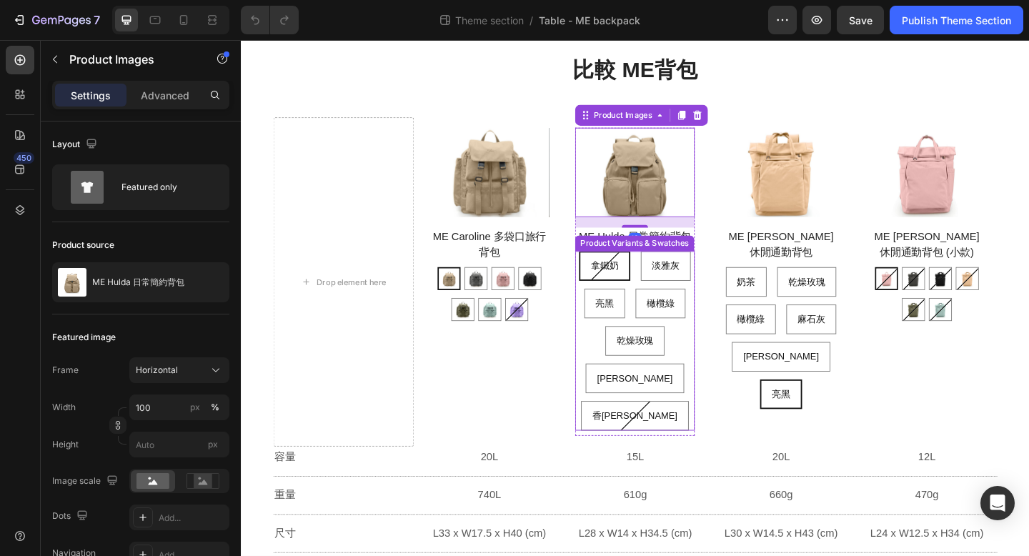
click at [618, 276] on div "拿鐵奶" at bounding box center [636, 285] width 53 height 29
click at [636, 270] on input "拿鐵奶 拿鐵奶 拿鐵奶" at bounding box center [636, 269] width 1 height 1
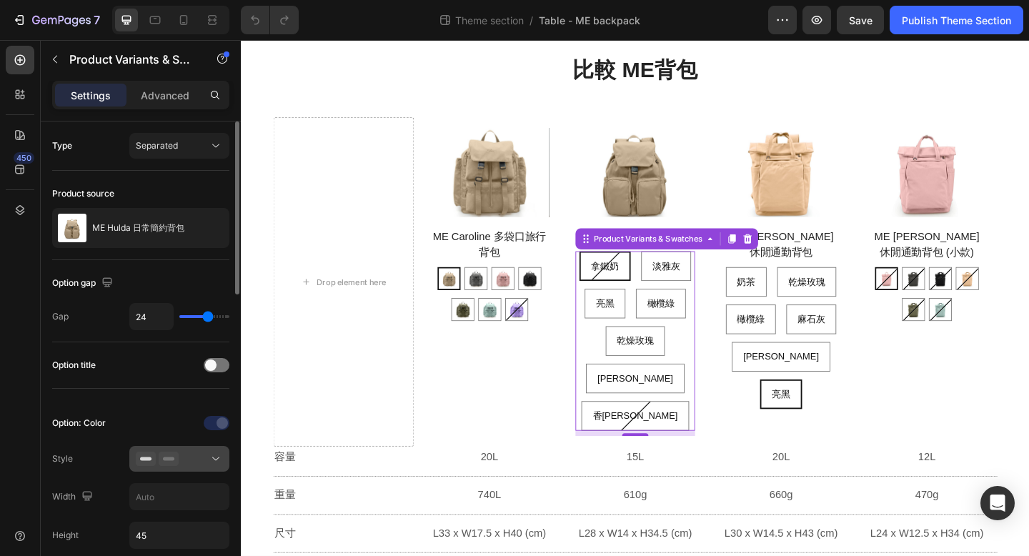
click at [198, 460] on div at bounding box center [179, 459] width 87 height 14
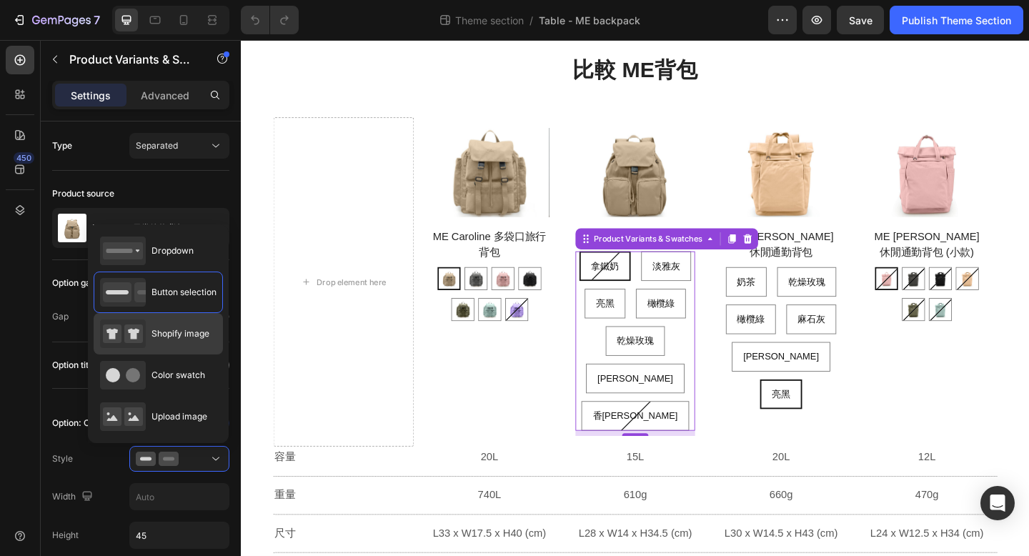
click at [186, 337] on span "Shopify image" at bounding box center [180, 333] width 58 height 13
type input "64"
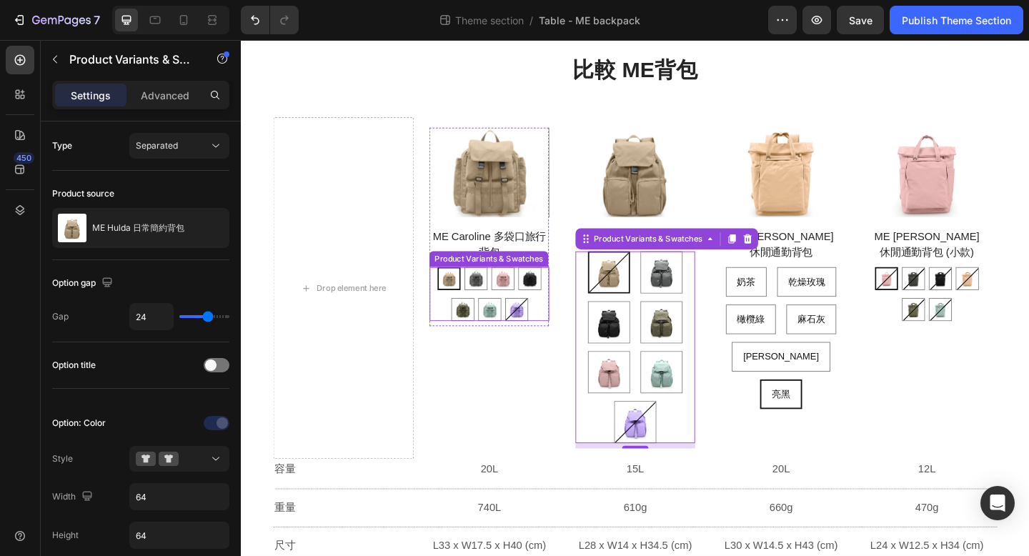
click at [469, 328] on div at bounding box center [481, 333] width 25 height 25
click at [481, 321] on input "橄欖綠 橄欖綠" at bounding box center [481, 320] width 1 height 1
radio input "true"
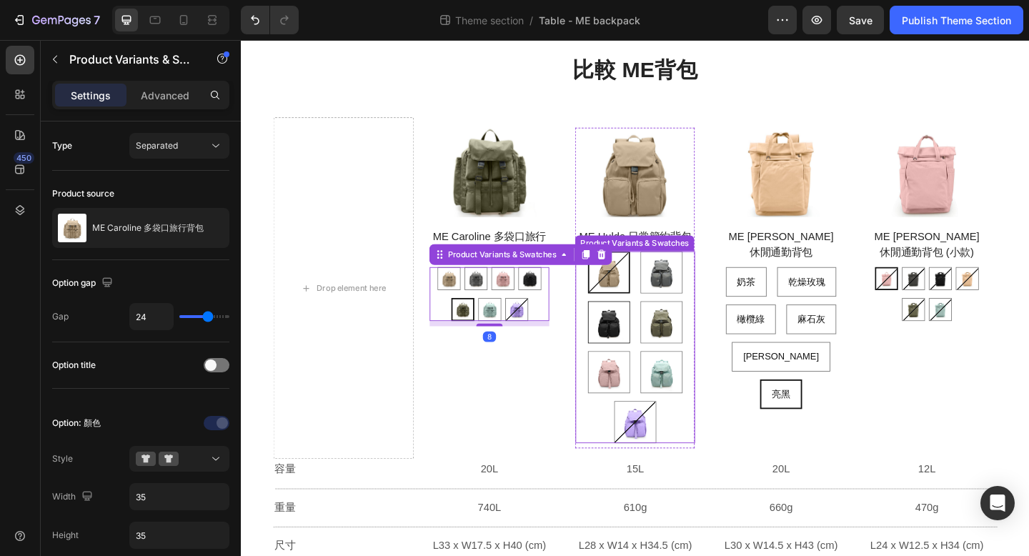
click at [619, 331] on img at bounding box center [641, 347] width 44 height 44
click at [640, 324] on input "亮黑 亮黑" at bounding box center [640, 324] width 1 height 1
radio input "true"
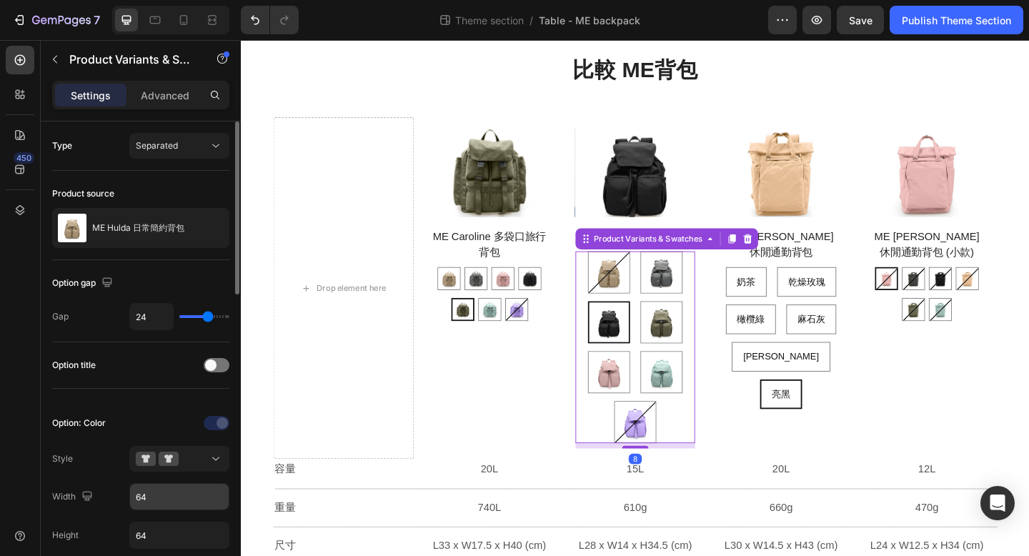
click at [175, 502] on input "64" at bounding box center [179, 497] width 99 height 26
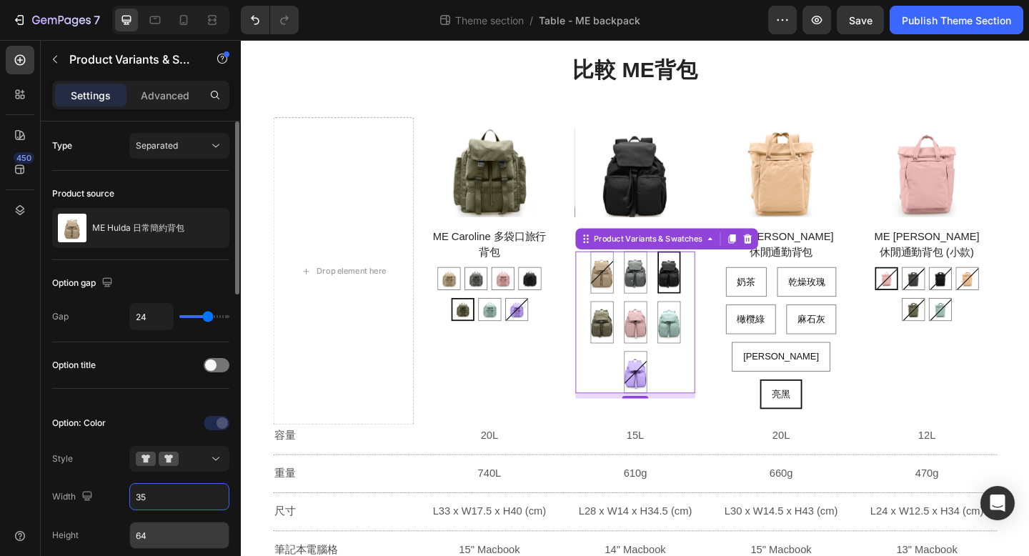
type input "35"
click at [152, 535] on input "64" at bounding box center [179, 535] width 99 height 26
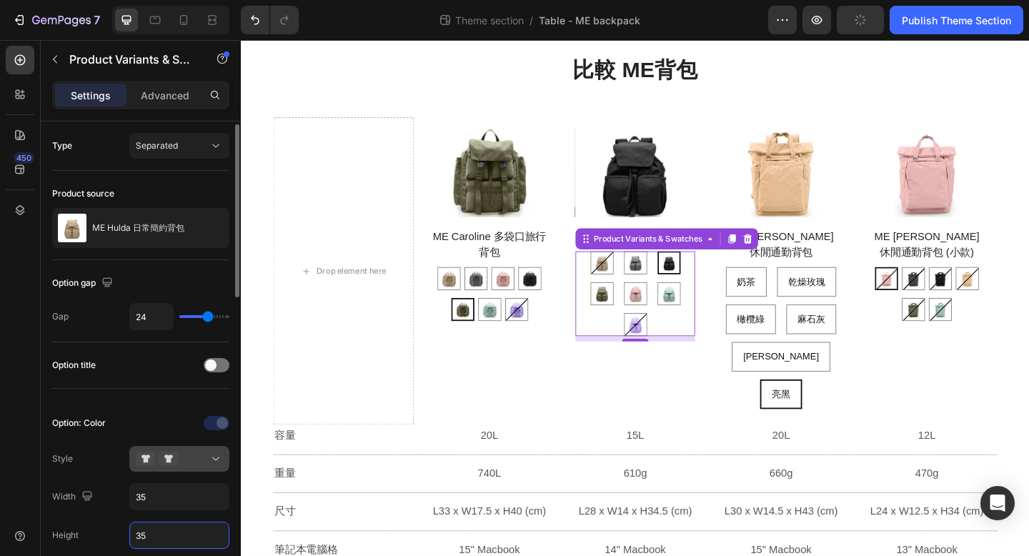
scroll to position [94, 0]
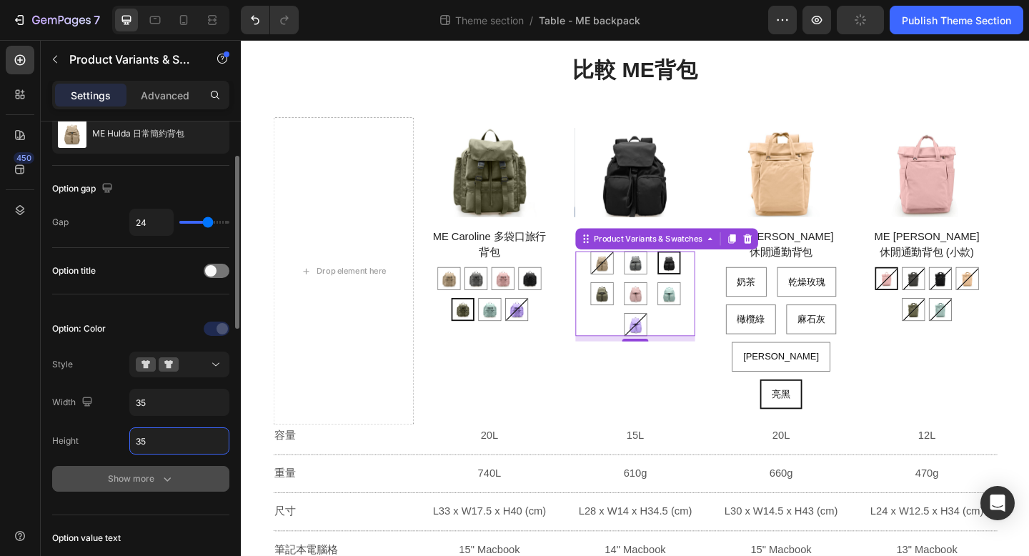
type input "35"
click at [147, 477] on div "Show more" at bounding box center [141, 479] width 66 height 14
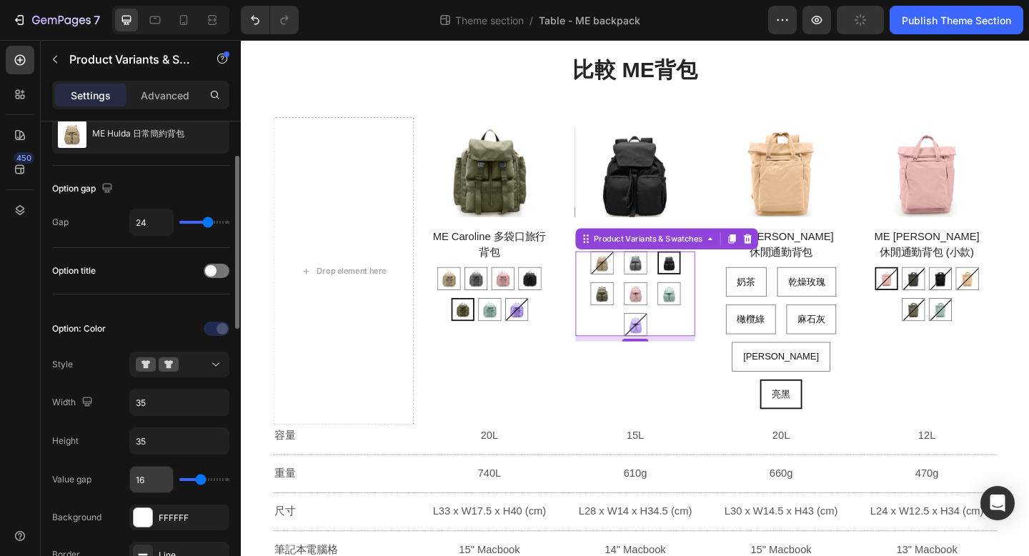
click at [148, 486] on input "16" at bounding box center [151, 480] width 43 height 26
type input "6"
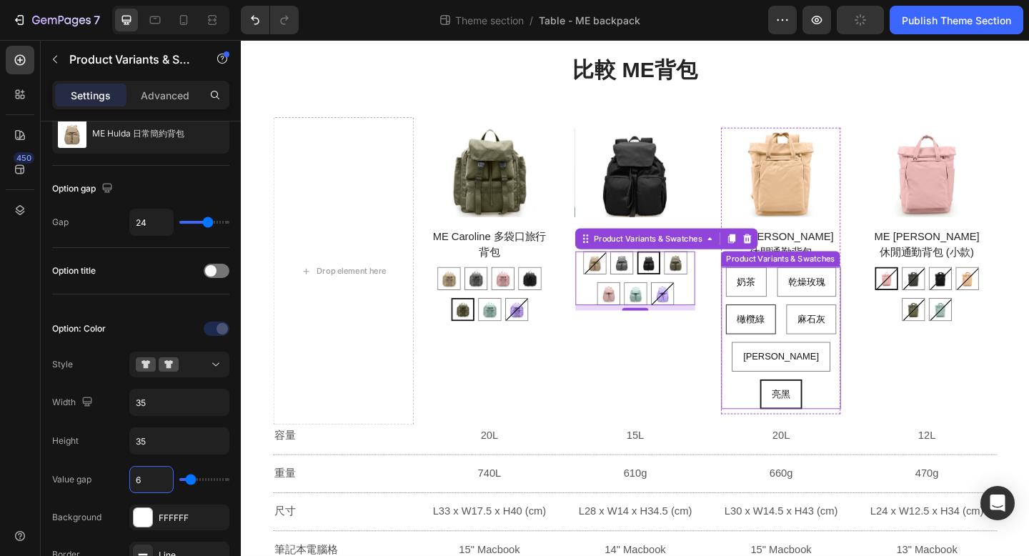
click at [779, 358] on div "橄欖綠" at bounding box center [795, 343] width 53 height 29
click at [794, 328] on input "橄欖綠 橄欖綠 橄欖綠" at bounding box center [794, 327] width 1 height 1
radio input "true"
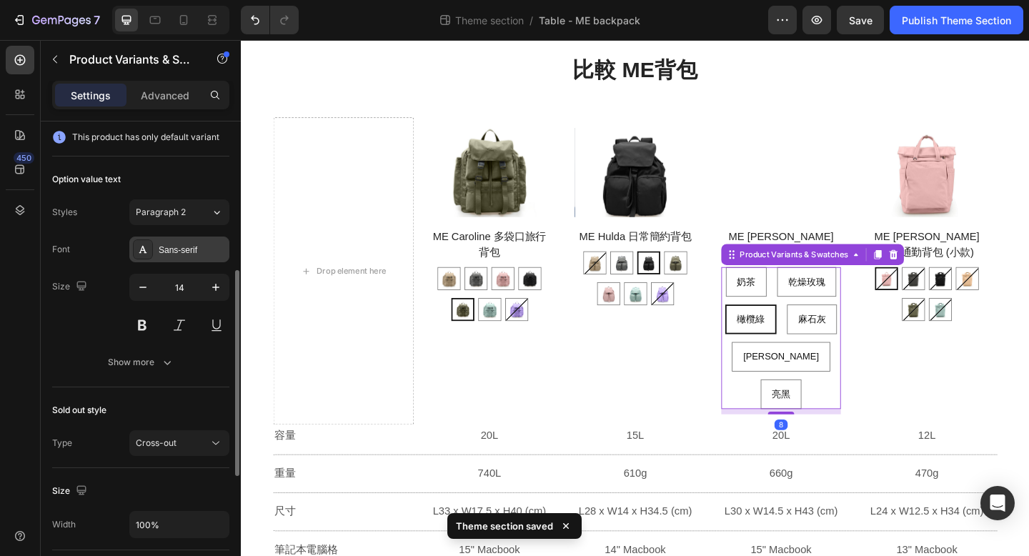
scroll to position [368, 0]
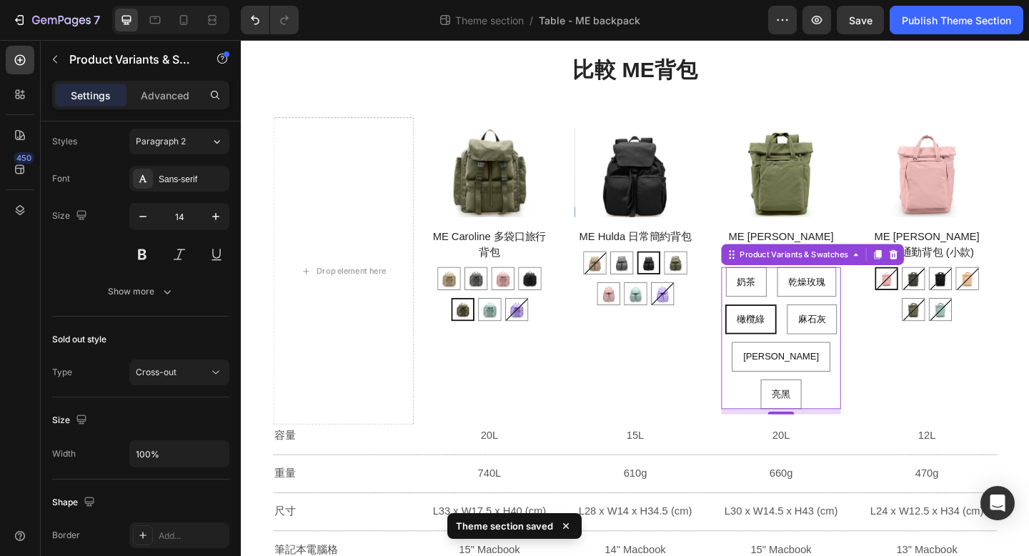
click at [764, 344] on div "奶茶 奶茶 奶茶 乾燥玫瑰 乾燥玫瑰 乾燥玫瑰 橄欖綠 橄欖綠 橄欖綠 麻石灰 麻石灰 麻石灰 彩貝藍 彩貝藍 彩貝藍 亮黑 亮黑 亮黑" at bounding box center [828, 364] width 130 height 154
click at [804, 338] on span "橄欖綠" at bounding box center [795, 343] width 30 height 11
click at [795, 328] on input "橄欖綠 橄欖綠 橄欖綠" at bounding box center [794, 327] width 1 height 1
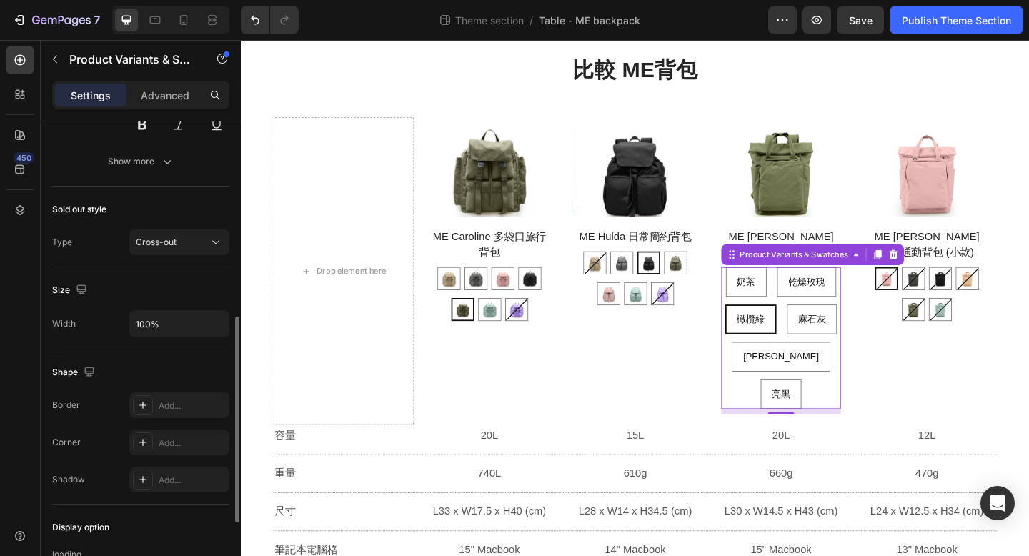
scroll to position [512, 0]
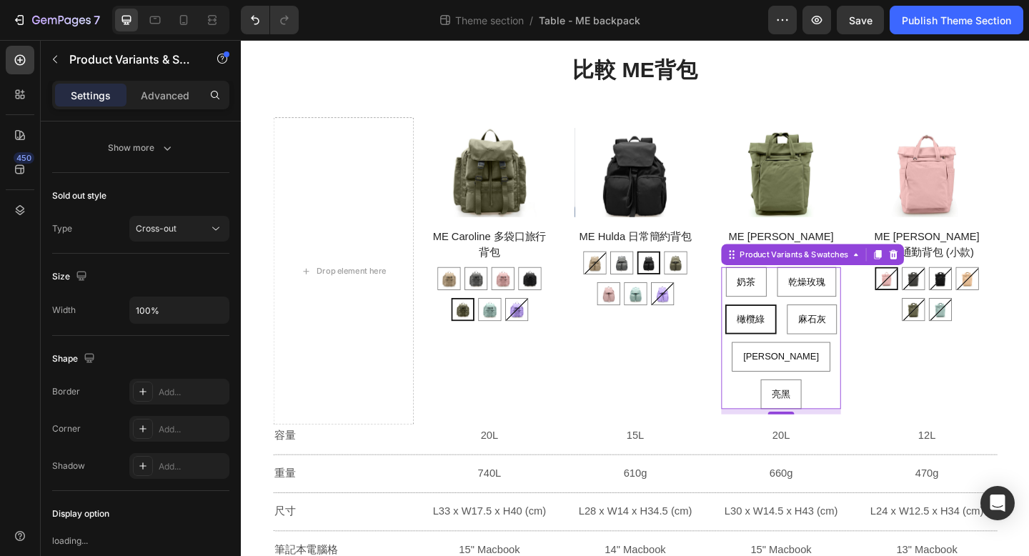
click at [825, 327] on div "奶茶 奶茶 奶茶 乾燥玫瑰 乾燥玫瑰 乾燥玫瑰 橄欖綠 橄欖綠 橄欖綠 麻石灰 麻石灰 麻石灰 彩貝藍 彩貝藍 彩貝藍 亮黑 亮黑 亮黑" at bounding box center [828, 364] width 130 height 154
click at [817, 316] on div "奶茶 奶茶 奶茶 乾燥玫瑰 乾燥玫瑰 乾燥玫瑰 橄欖綠 橄欖綠 橄欖綠 麻石灰 麻石灰 麻石灰 彩貝藍 彩貝藍 彩貝藍 亮黑 亮黑 亮黑" at bounding box center [828, 364] width 130 height 154
click at [815, 316] on div "奶茶 奶茶 奶茶 乾燥玫瑰 乾燥玫瑰 乾燥玫瑰 橄欖綠 橄欖綠 橄欖綠 麻石灰 麻石灰 麻石灰 彩貝藍 彩貝藍 彩貝藍 亮黑 亮黑 亮黑" at bounding box center [828, 364] width 130 height 154
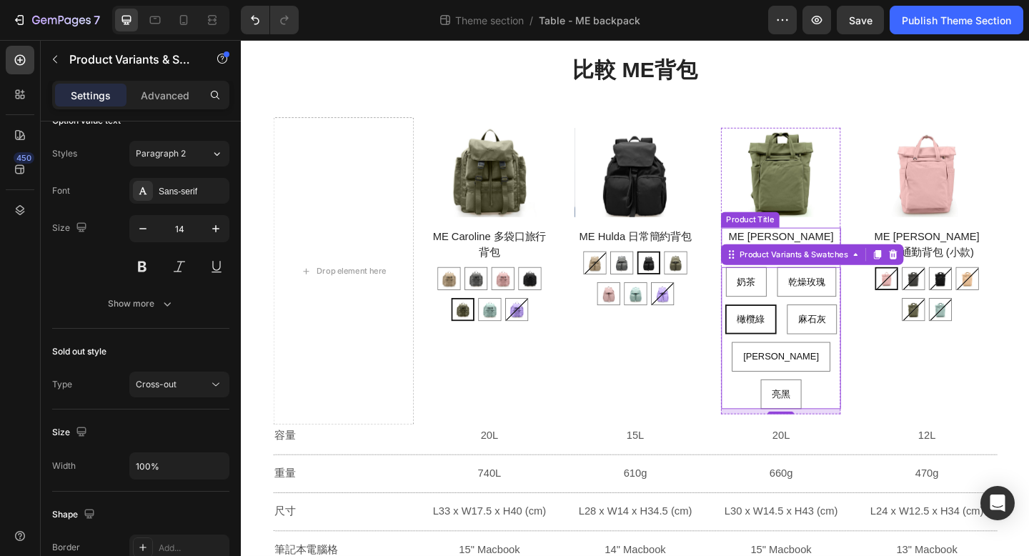
click at [822, 255] on h1 "ME [PERSON_NAME] 休閒通勤背包" at bounding box center [828, 262] width 130 height 37
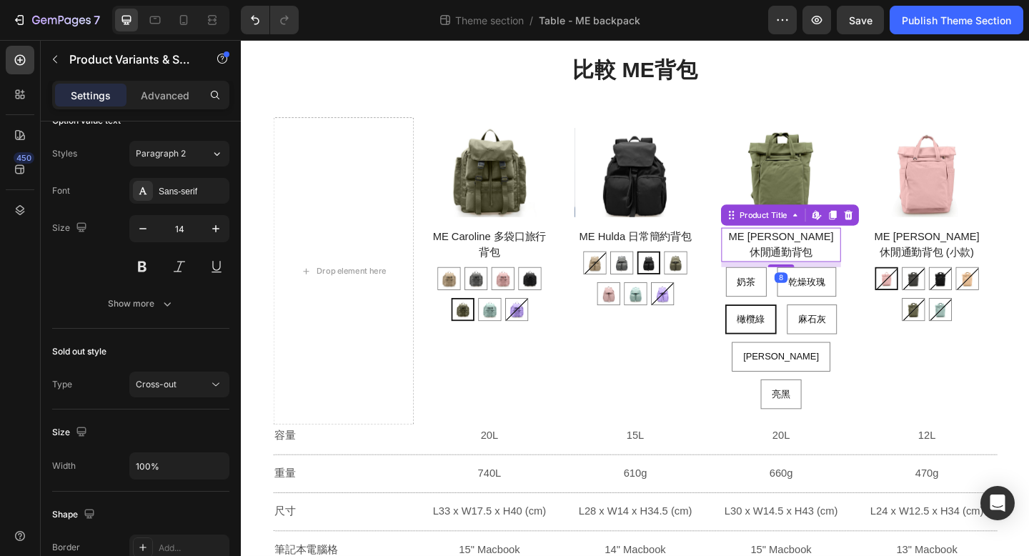
scroll to position [0, 0]
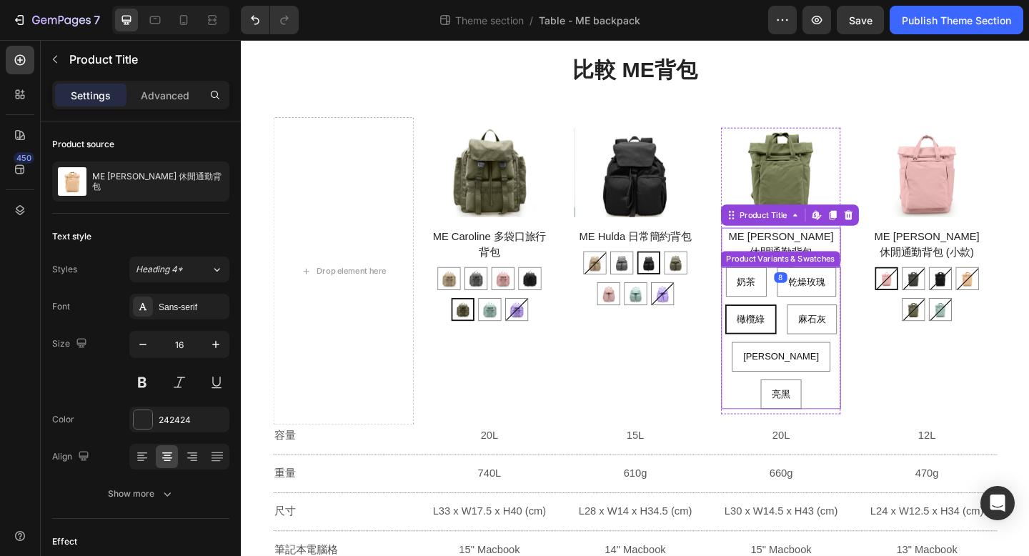
click at [821, 318] on div "奶茶 奶茶 奶茶 乾燥玫瑰 乾燥玫瑰 乾燥玫瑰 橄欖綠 橄欖綠 橄欖綠 麻石灰 麻石灰 麻石灰 彩貝藍 彩貝藍 彩貝藍 亮黑 亮黑 亮黑" at bounding box center [828, 364] width 130 height 154
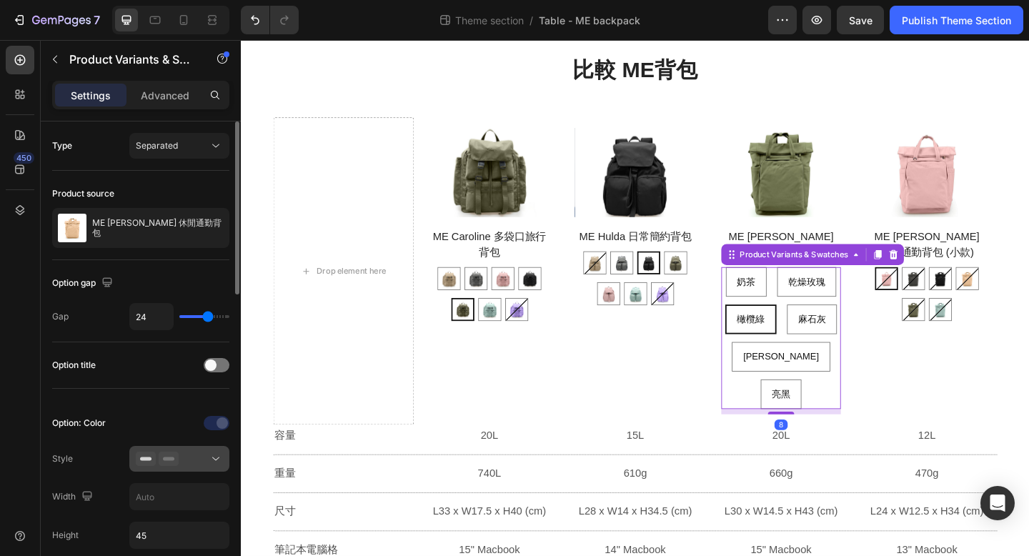
click at [199, 458] on div at bounding box center [179, 459] width 87 height 14
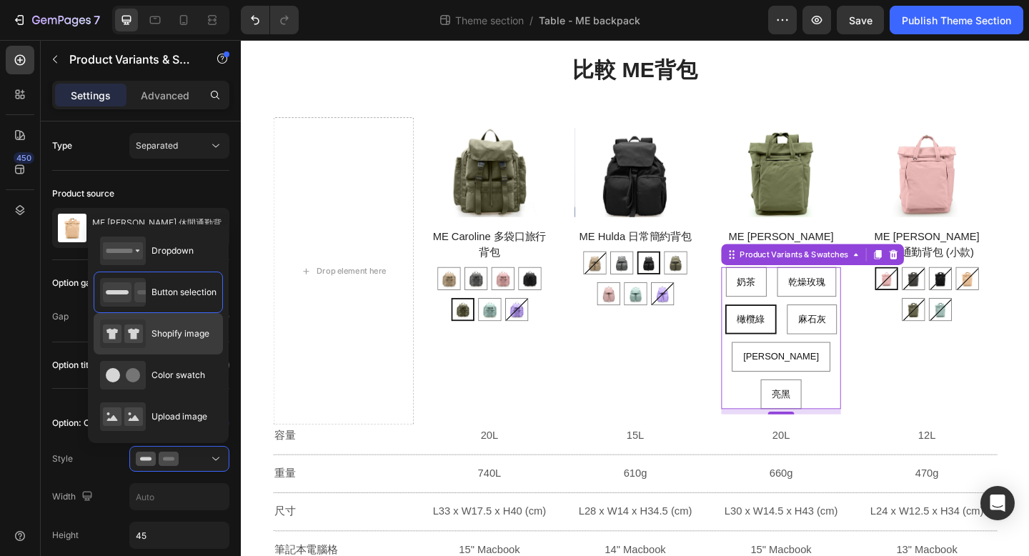
click at [192, 340] on div "Shopify image" at bounding box center [154, 333] width 109 height 29
type input "64"
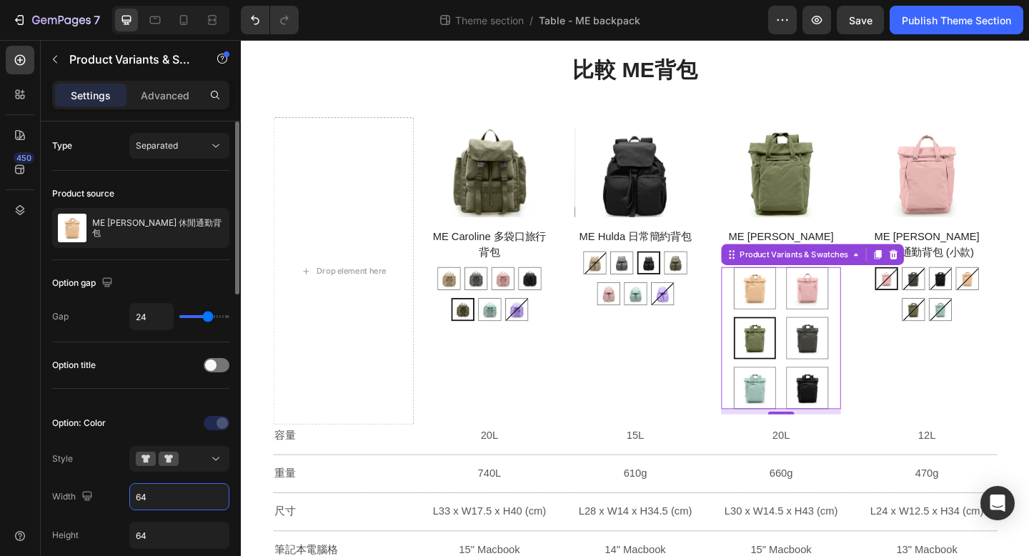
click at [167, 492] on input "64" at bounding box center [179, 497] width 99 height 26
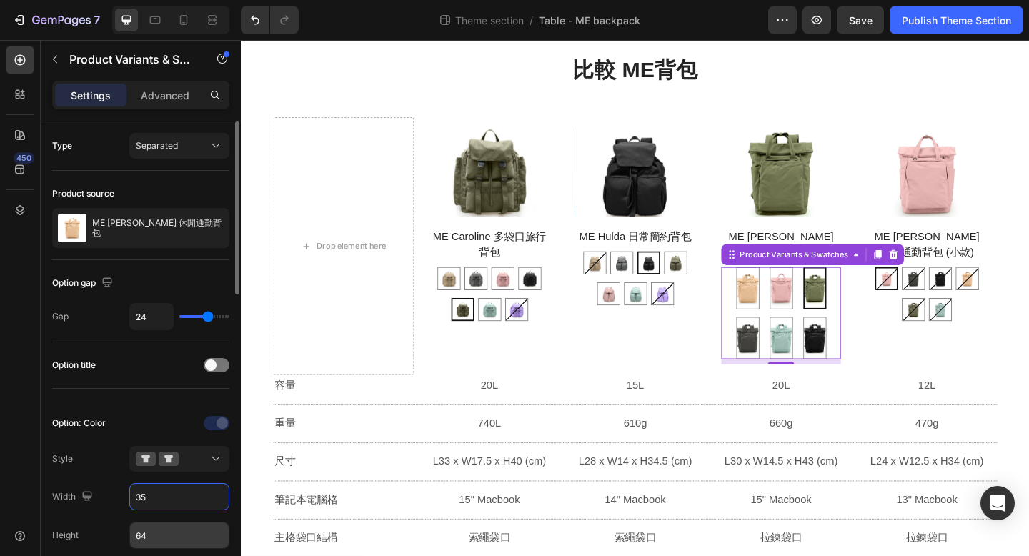
type input "35"
click at [166, 539] on input "64" at bounding box center [179, 535] width 99 height 26
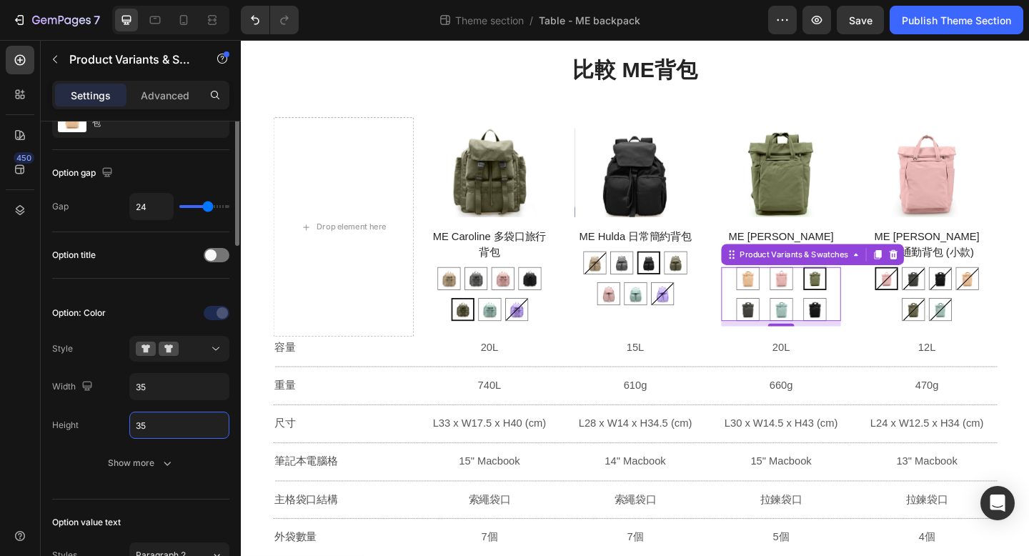
scroll to position [141, 0]
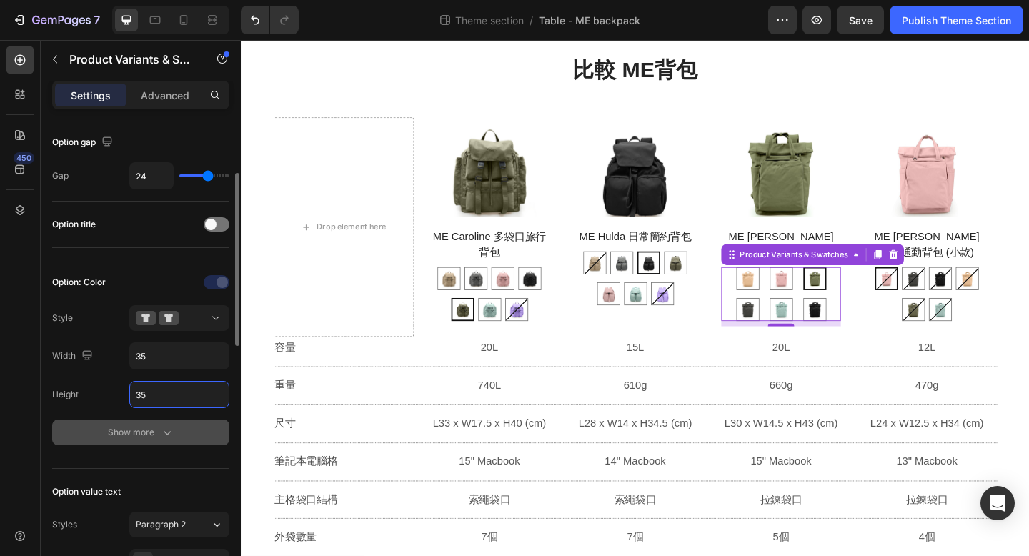
type input "35"
click at [157, 431] on div "Show more" at bounding box center [141, 432] width 66 height 14
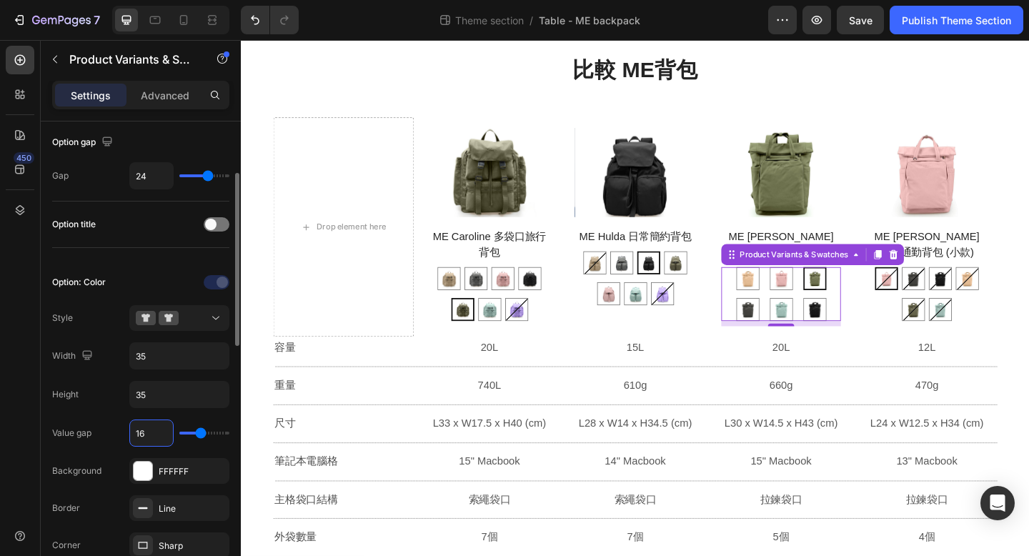
click at [146, 434] on input "16" at bounding box center [151, 433] width 43 height 26
type input "6"
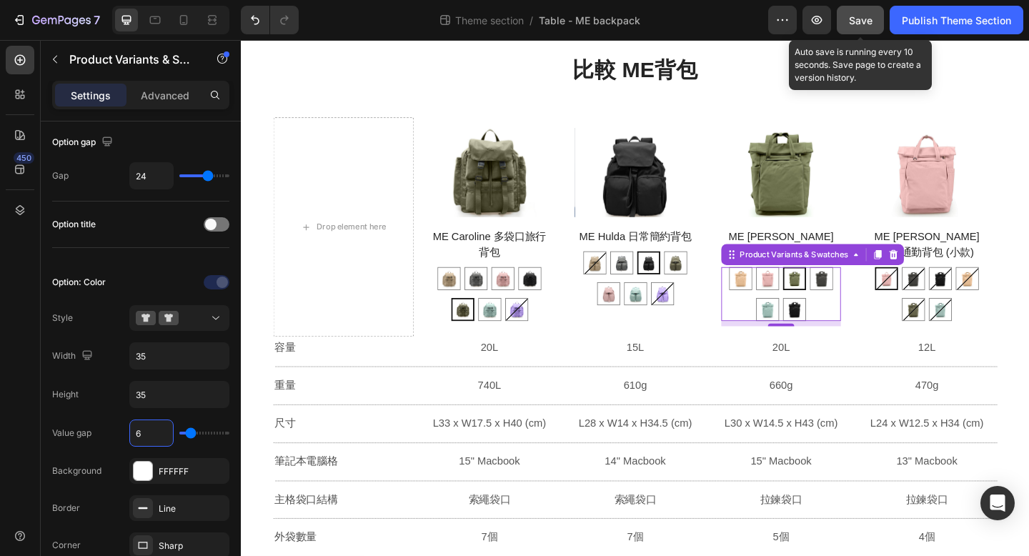
type input "6"
click at [860, 24] on span "Save" at bounding box center [861, 20] width 24 height 12
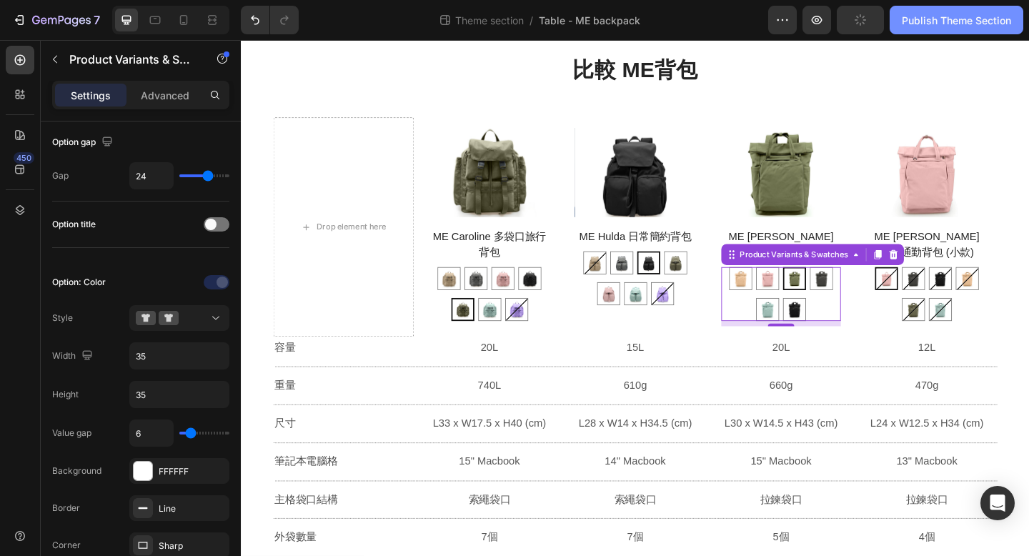
click at [929, 19] on div "Publish Theme Section" at bounding box center [956, 20] width 109 height 15
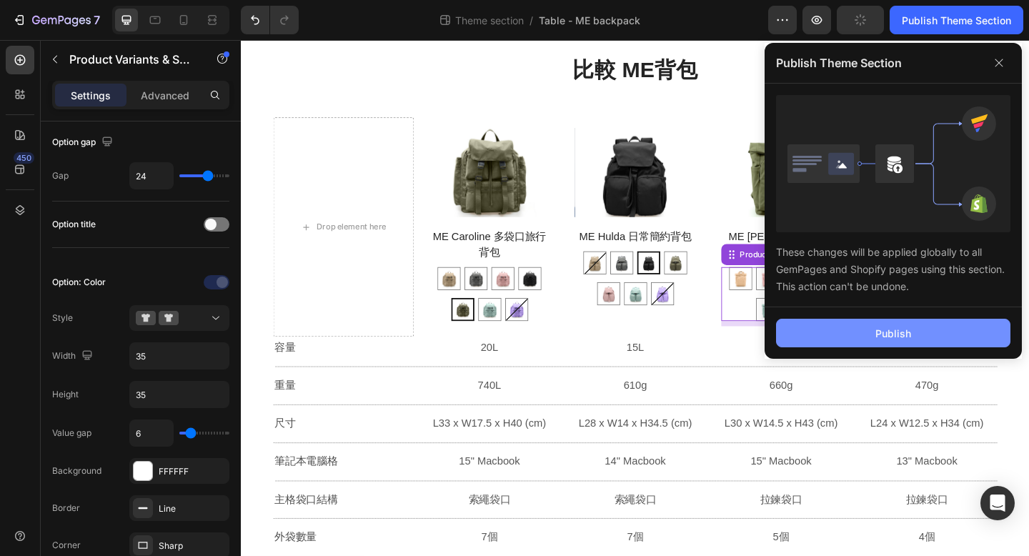
click at [899, 331] on div "Publish" at bounding box center [893, 333] width 36 height 15
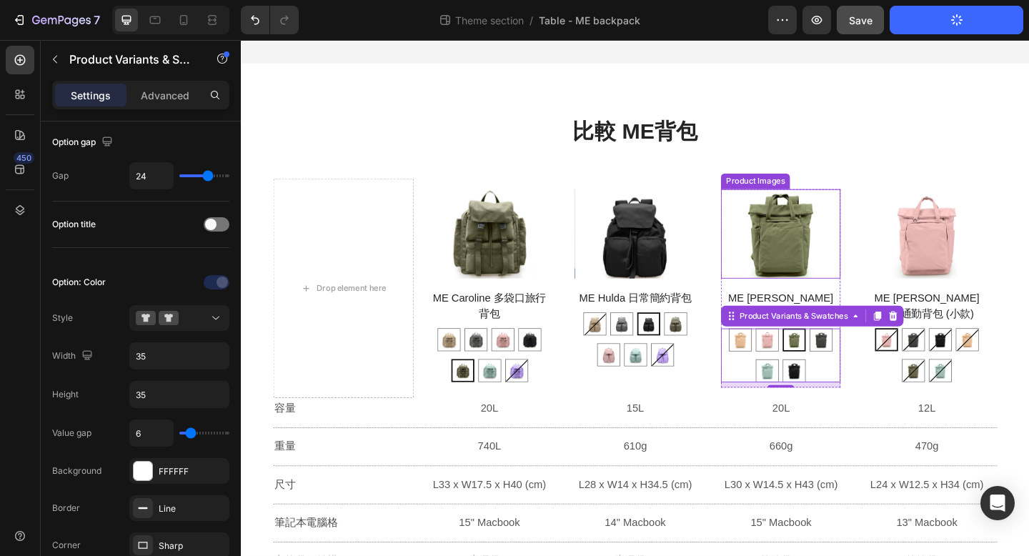
scroll to position [0, 0]
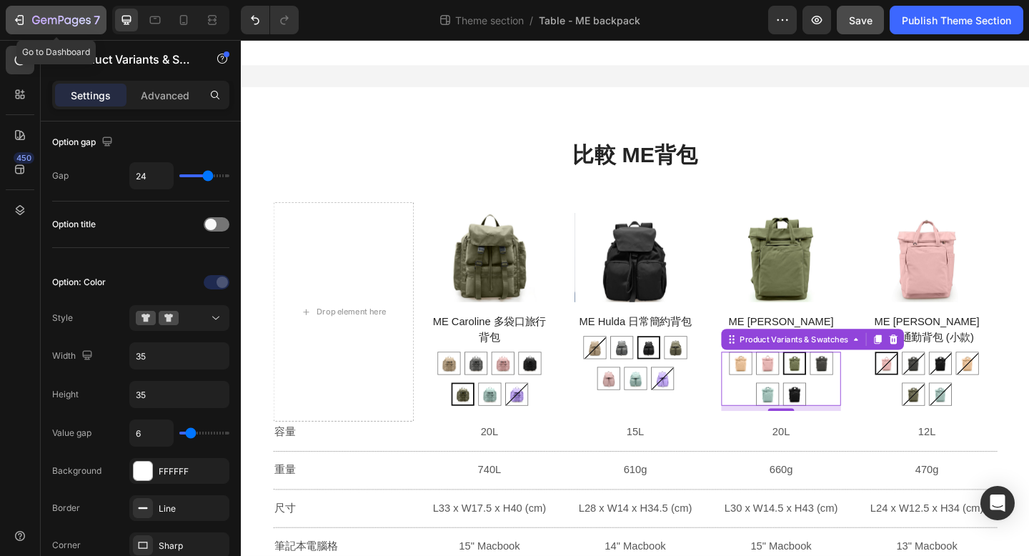
click at [69, 19] on icon "button" at bounding box center [67, 20] width 6 height 6
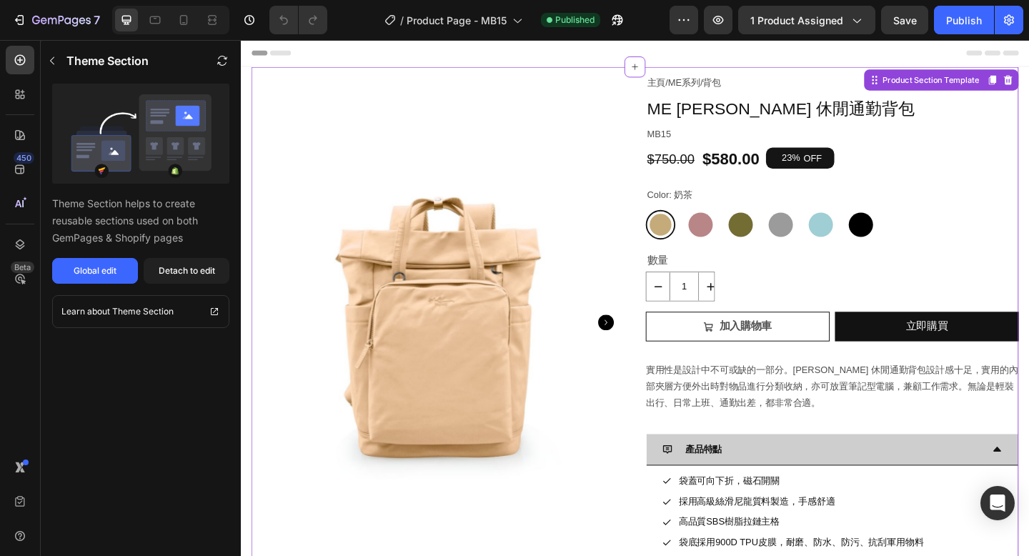
click at [757, 220] on div "Color: 奶茶 奶茶 奶茶 乾燥玫瑰 乾燥玫瑰 橄欖綠 橄欖綠 麻石灰 麻石灰 彩貝藍 彩貝藍 亮黑 亮黑" at bounding box center [884, 228] width 406 height 59
click at [707, 226] on div at bounding box center [697, 241] width 32 height 32
click at [681, 225] on input "奶茶 奶茶" at bounding box center [680, 224] width 1 height 1
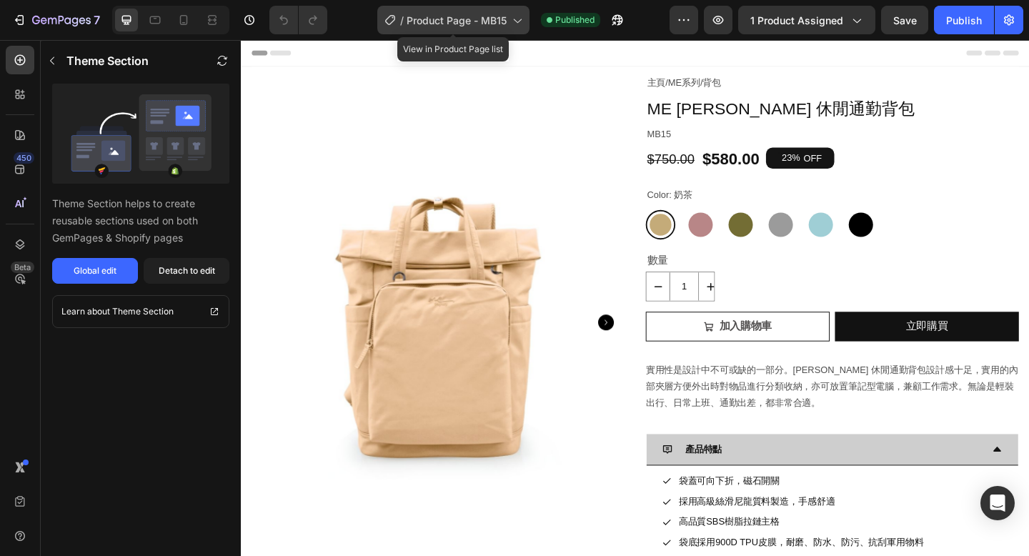
click at [489, 23] on span "Product Page - MB15" at bounding box center [457, 20] width 100 height 15
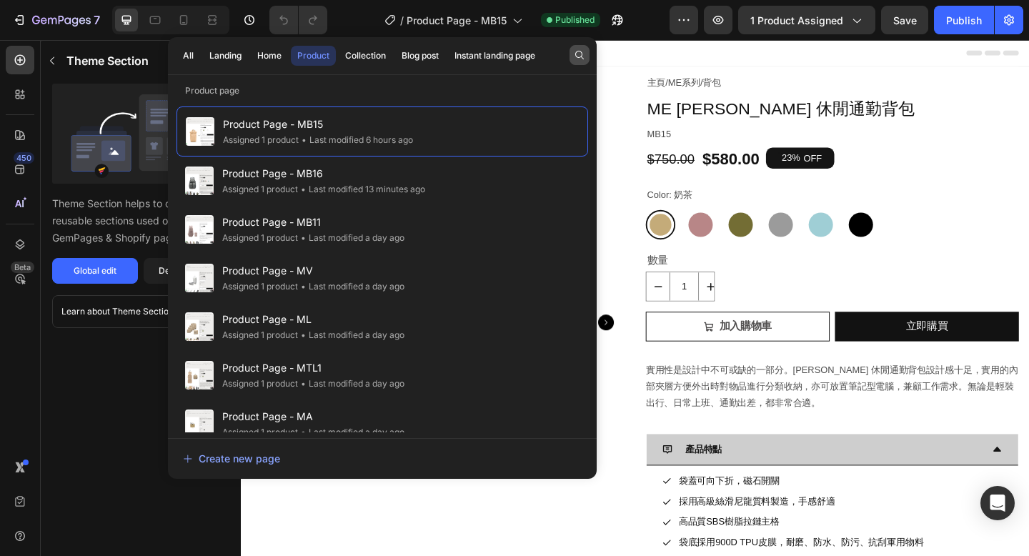
click at [575, 55] on icon "button" at bounding box center [579, 55] width 9 height 9
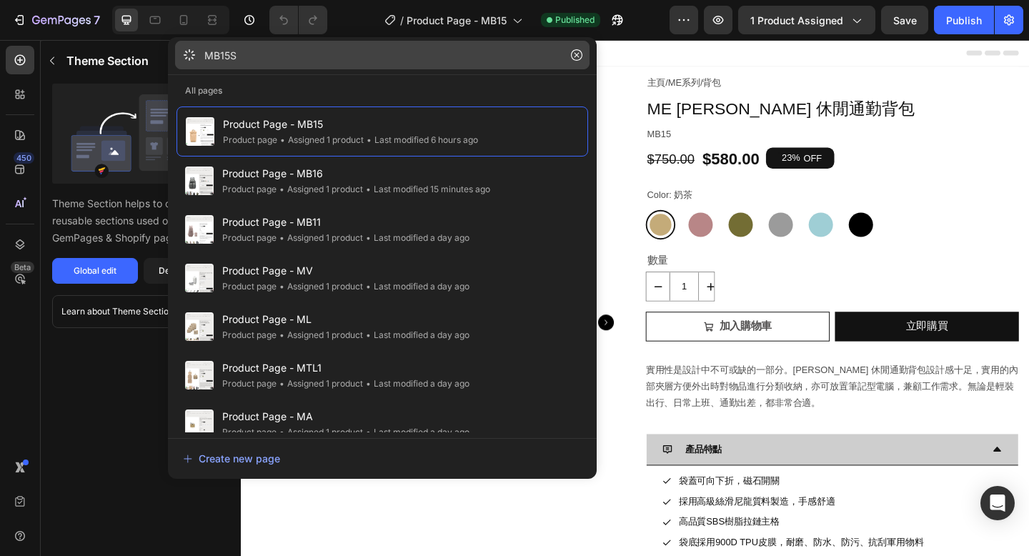
type input "MB15S"
click at [376, 60] on input "MB15S" at bounding box center [382, 55] width 414 height 29
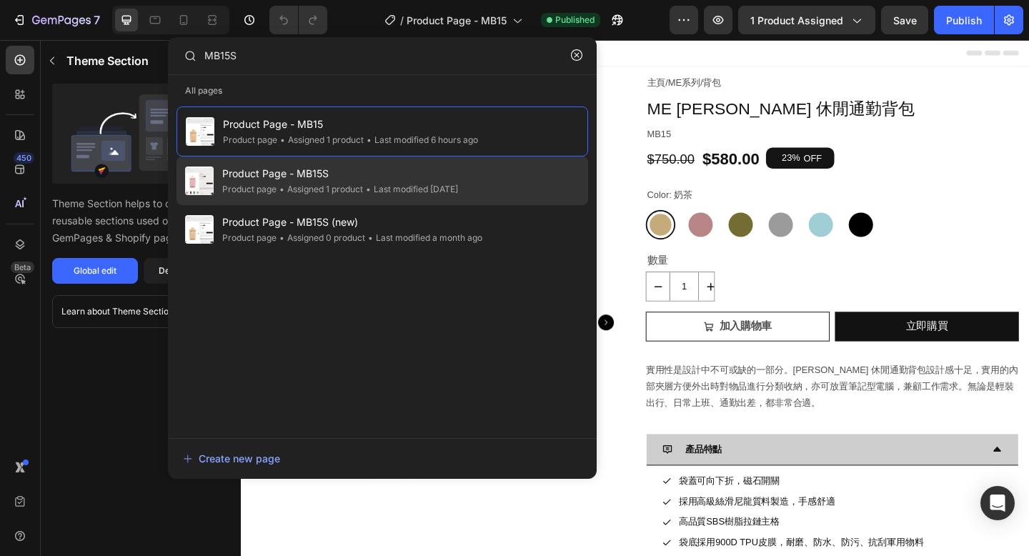
click at [386, 184] on div "• Last modified [DATE]" at bounding box center [410, 189] width 95 height 14
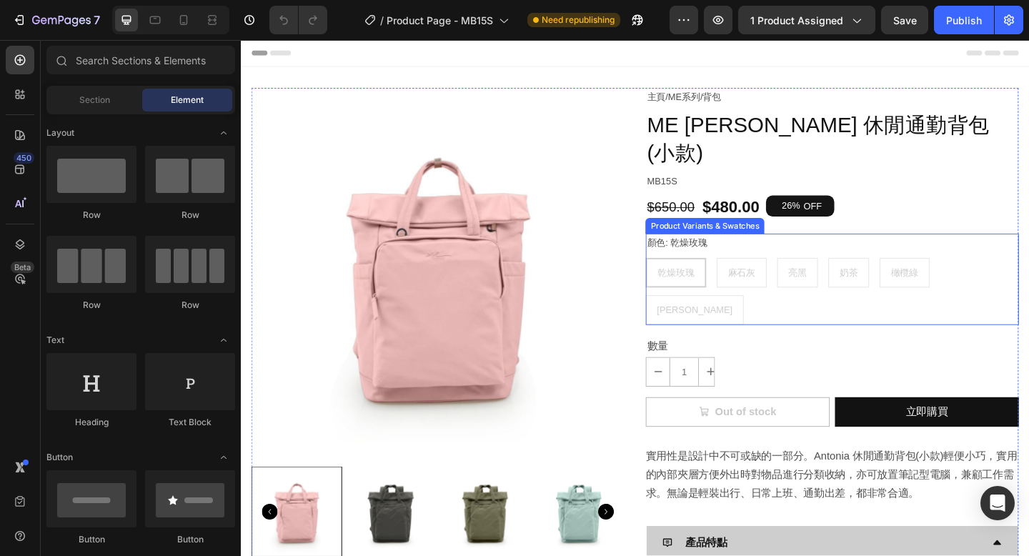
click at [819, 251] on div "顏色: 乾燥玫瑰 乾燥玫瑰 乾燥玫瑰 乾燥玫瑰 麻石灰 麻石灰 麻石灰 亮黑 亮黑 亮黑 奶茶 奶茶 奶茶 橄欖綠 橄欖綠 橄欖綠 彩貝藍 彩貝藍 彩貝藍" at bounding box center [884, 300] width 406 height 99
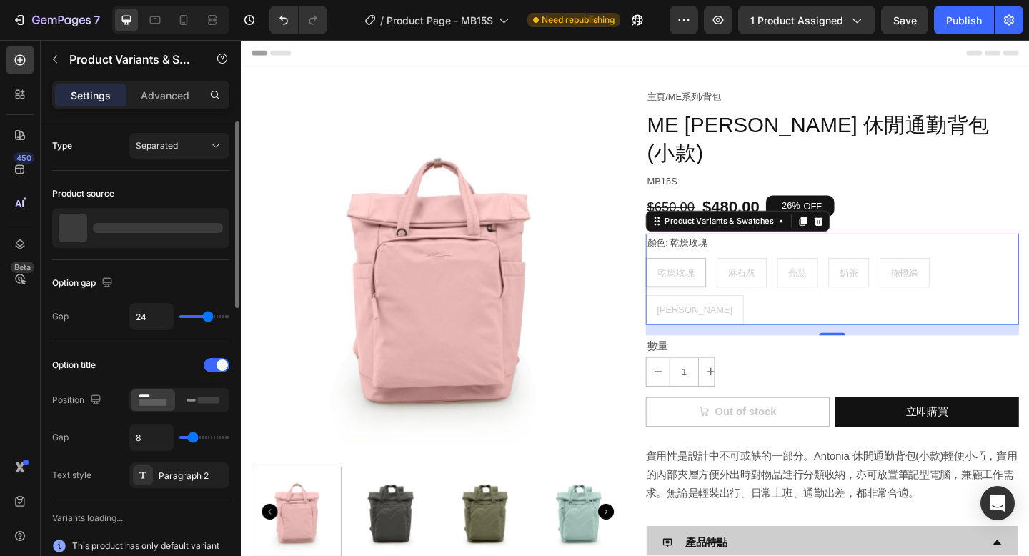
radio input "true"
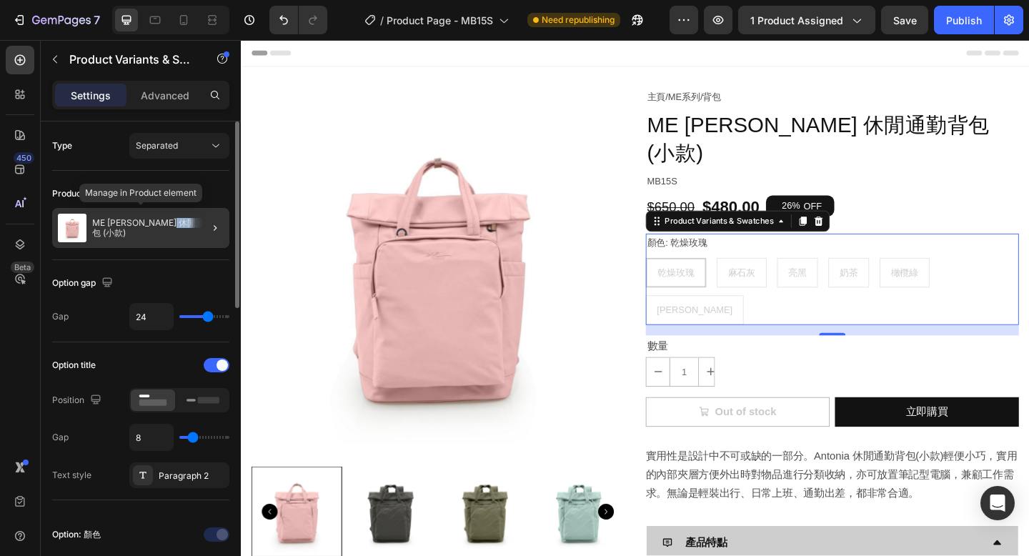
click at [184, 233] on div "ME [PERSON_NAME] 休閒通勤背包 (小款)" at bounding box center [140, 228] width 177 height 40
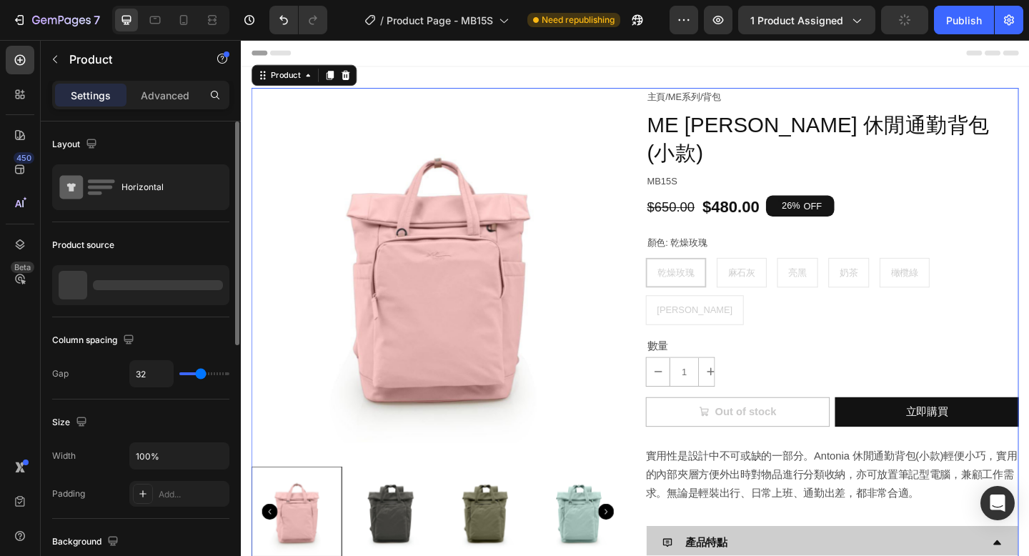
click at [167, 289] on div at bounding box center [158, 285] width 130 height 10
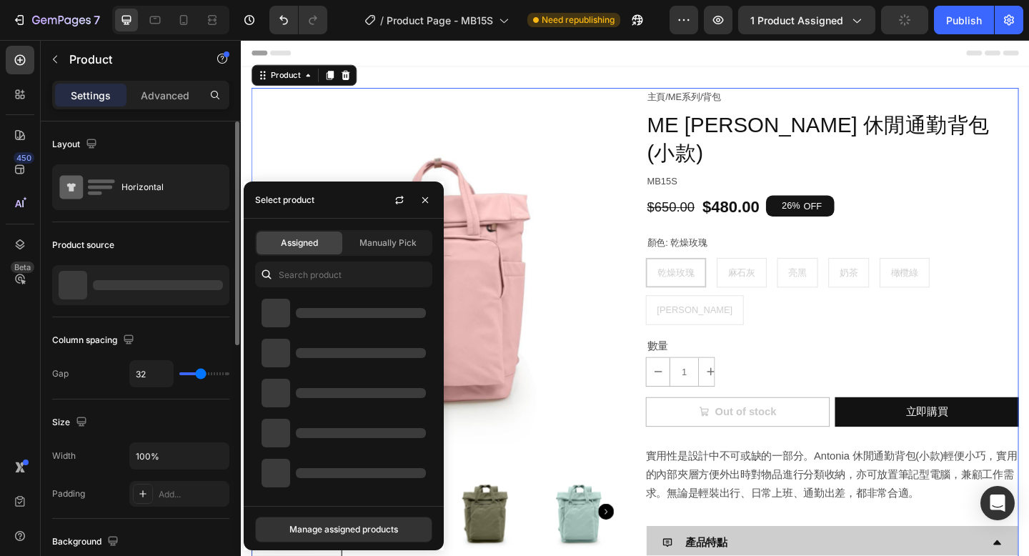
click at [167, 281] on div at bounding box center [158, 285] width 130 height 10
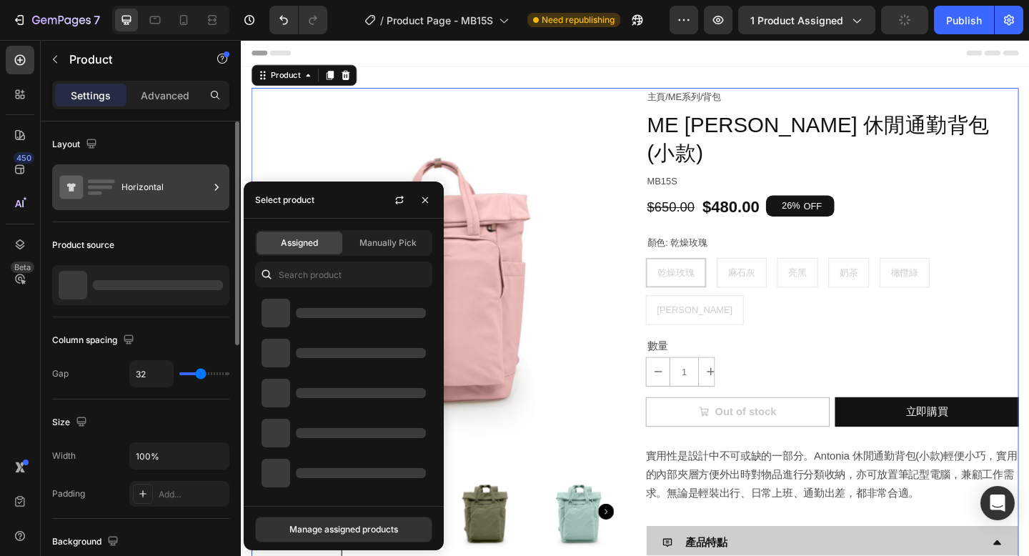
click at [179, 196] on div "Horizontal" at bounding box center [164, 187] width 87 height 33
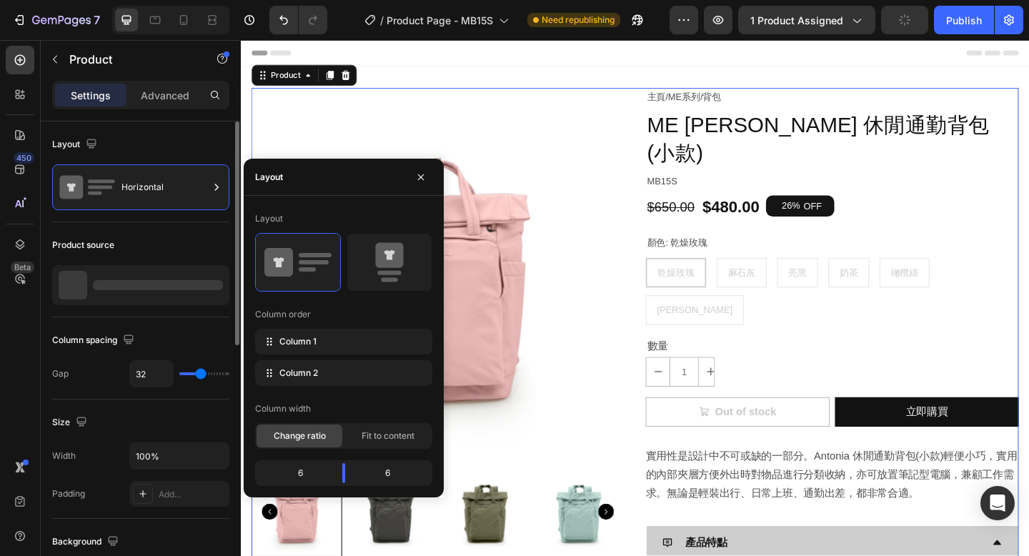
click at [155, 271] on div at bounding box center [140, 285] width 177 height 40
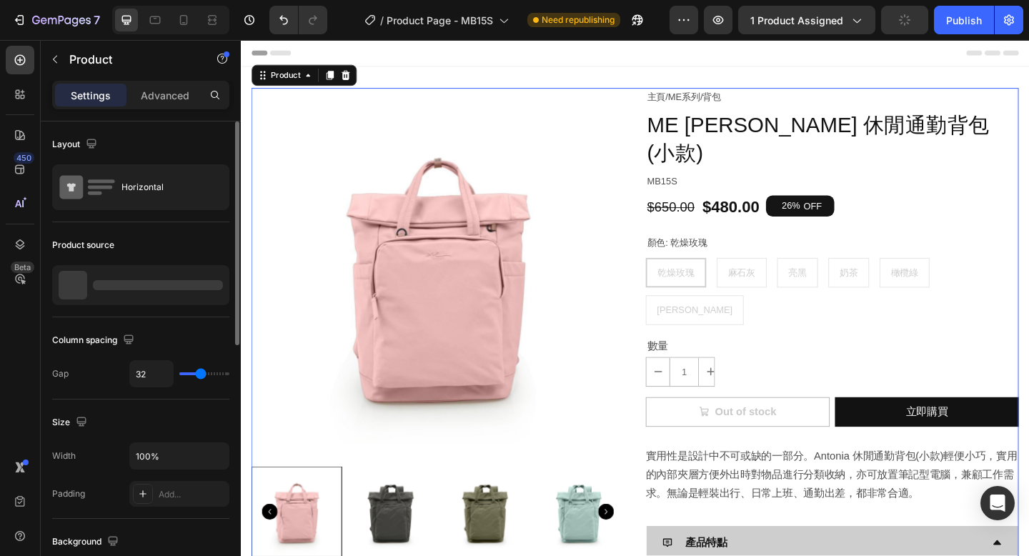
click at [149, 296] on div at bounding box center [140, 285] width 177 height 40
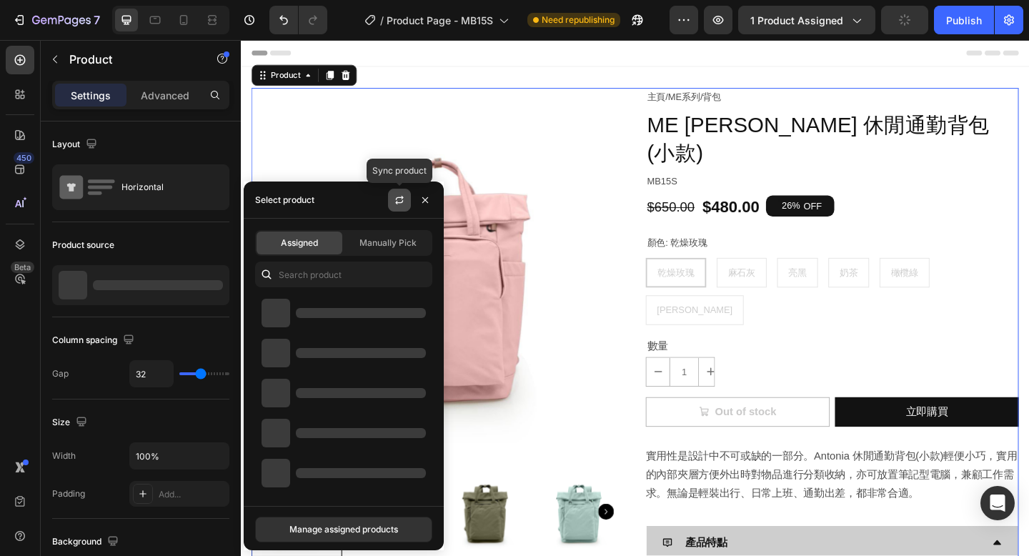
click at [398, 201] on icon "button" at bounding box center [399, 199] width 11 height 11
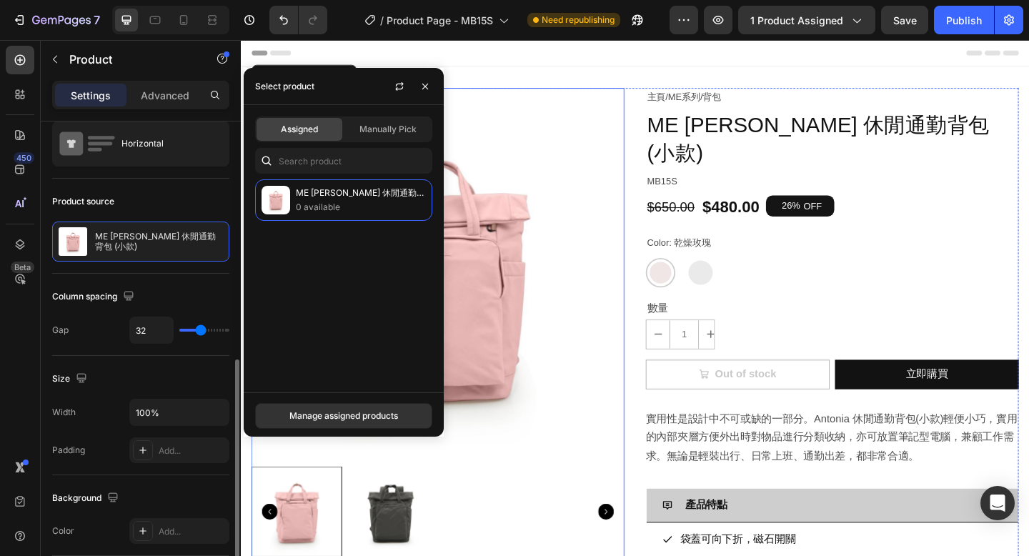
scroll to position [191, 0]
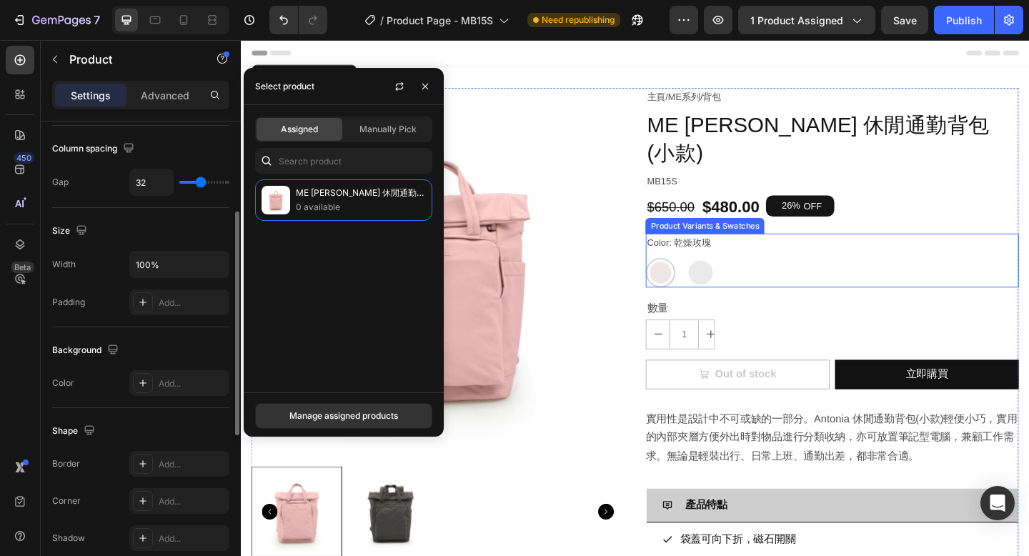
click at [694, 277] on div "乾燥玫瑰 乾燥玫瑰 麻石灰 麻石灰" at bounding box center [884, 293] width 406 height 32
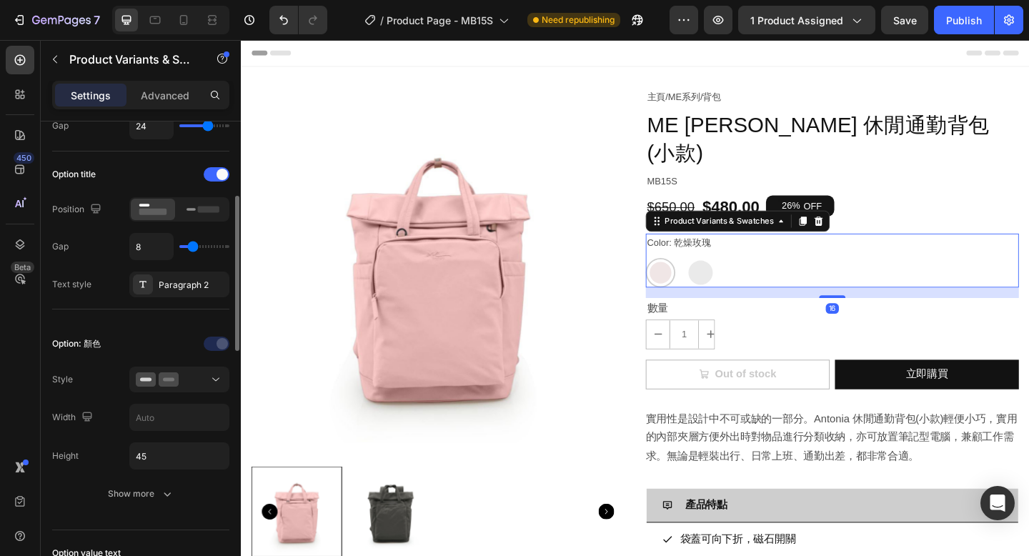
scroll to position [200, 0]
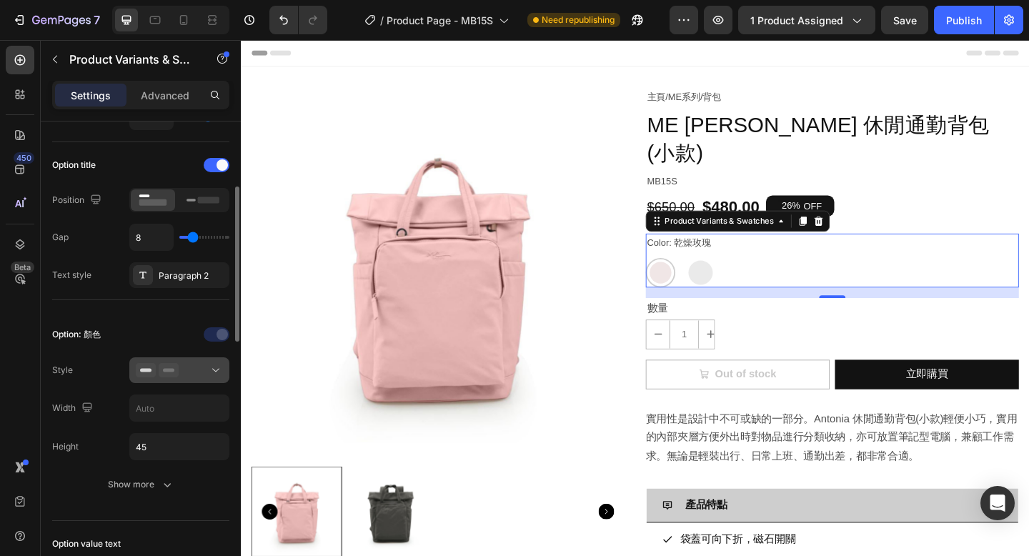
click at [199, 374] on div at bounding box center [179, 370] width 87 height 14
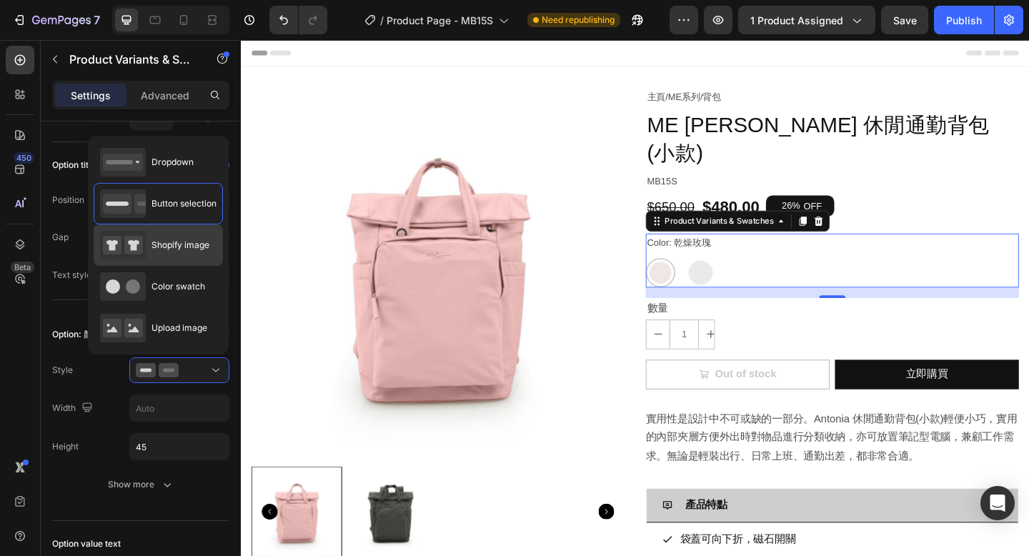
click at [204, 256] on div "Shopify image" at bounding box center [154, 245] width 109 height 29
type input "64"
radio input "true"
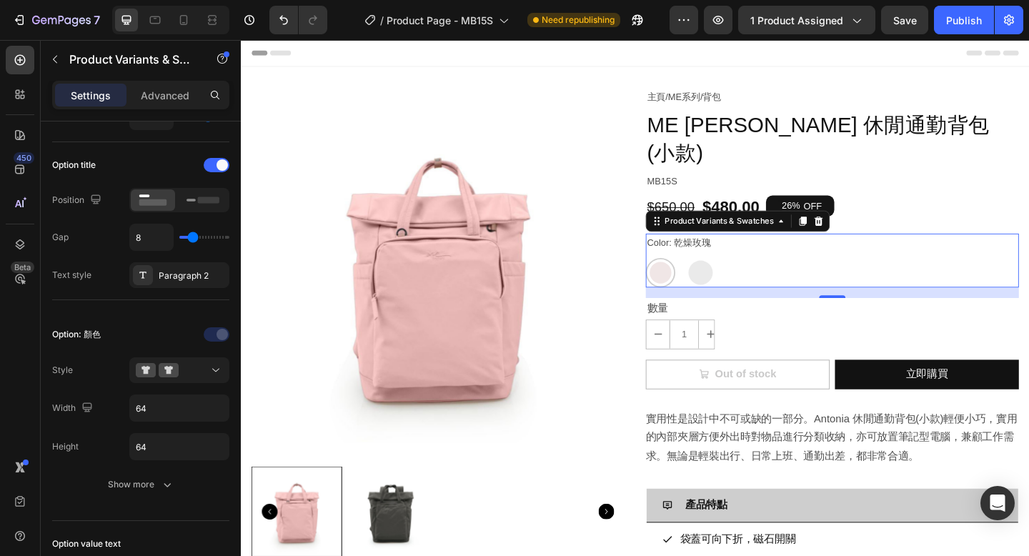
scroll to position [0, 0]
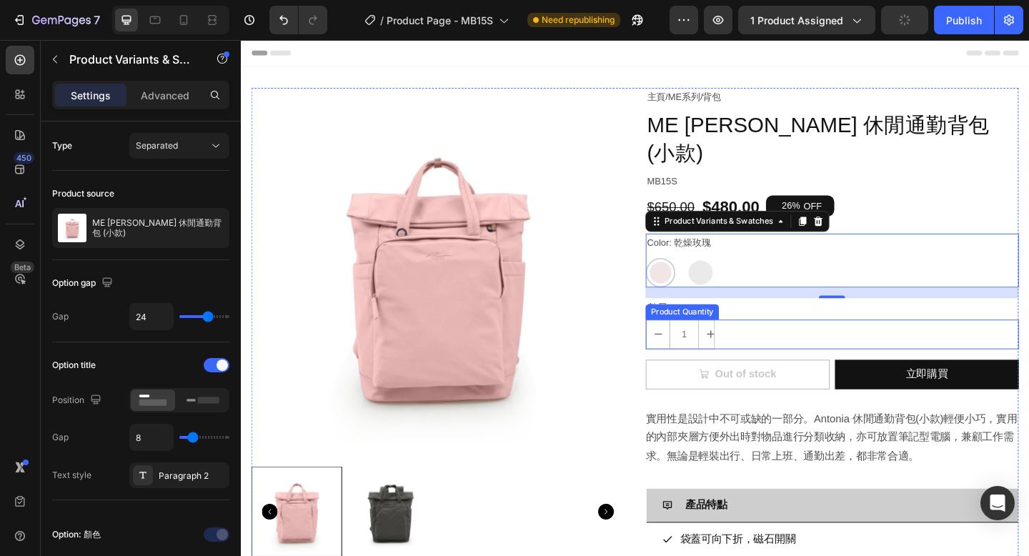
click at [797, 344] on div "1" at bounding box center [884, 360] width 406 height 32
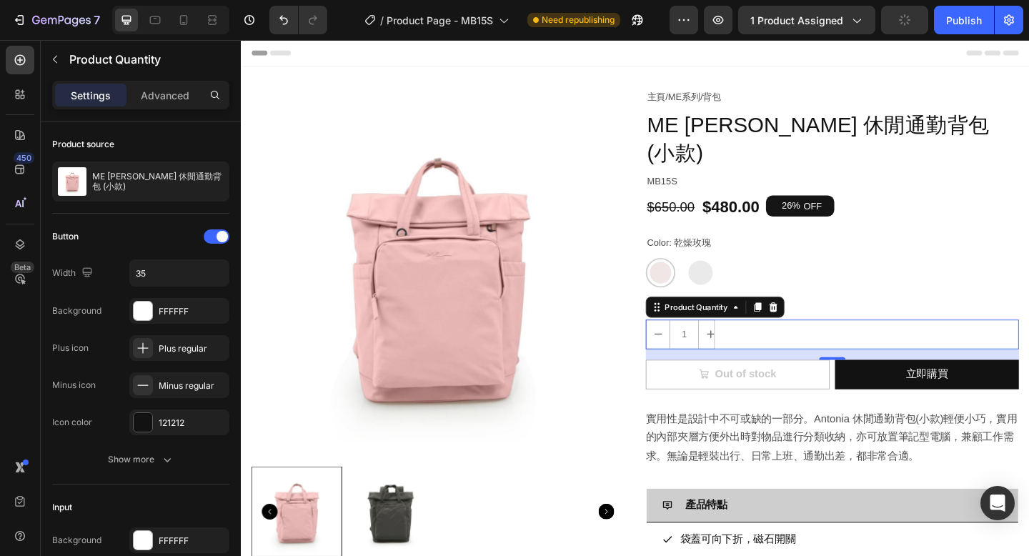
click at [774, 344] on div "1" at bounding box center [884, 360] width 406 height 32
click at [786, 277] on div "乾燥玫瑰 乾燥玫瑰 麻石灰 麻石灰" at bounding box center [884, 293] width 406 height 32
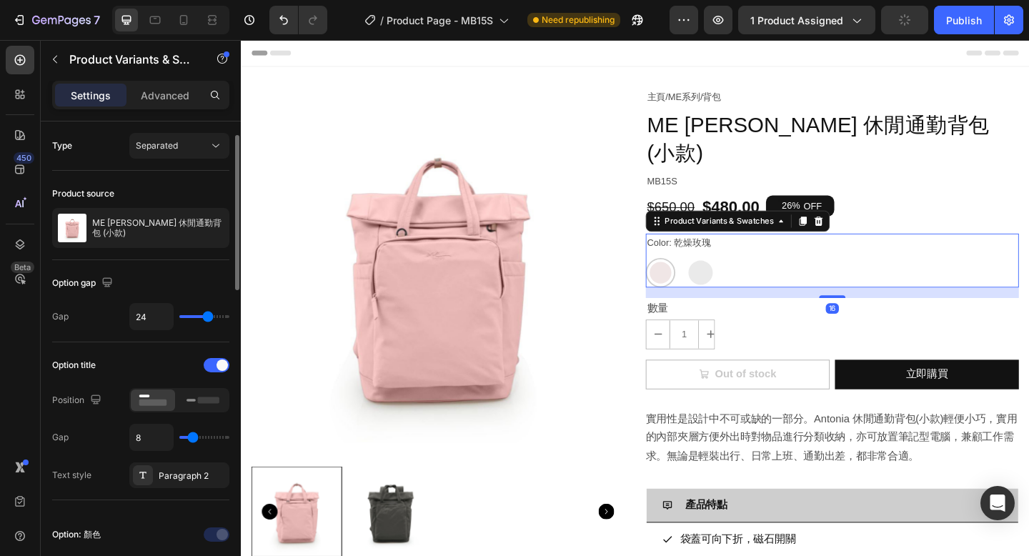
scroll to position [181, 0]
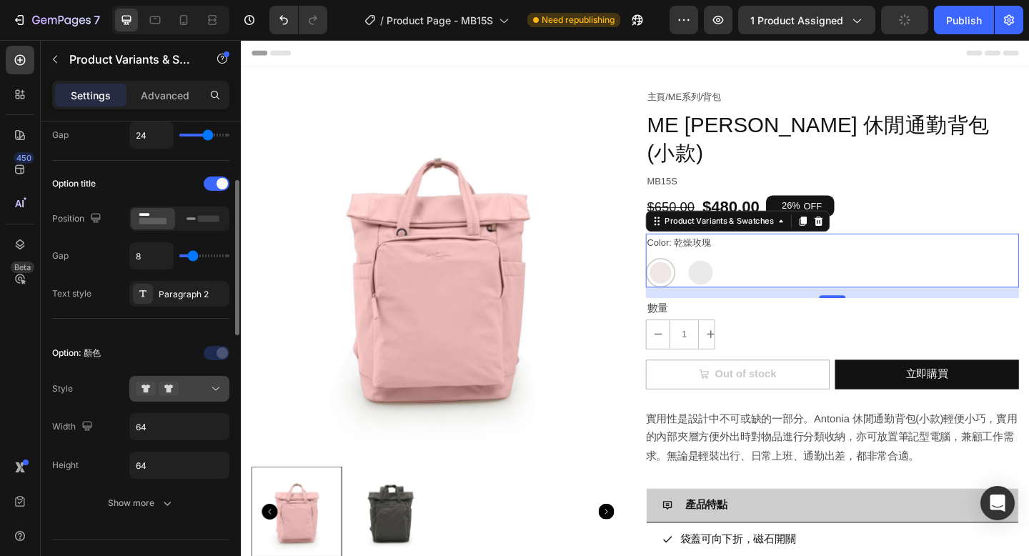
click at [201, 395] on div at bounding box center [179, 388] width 87 height 14
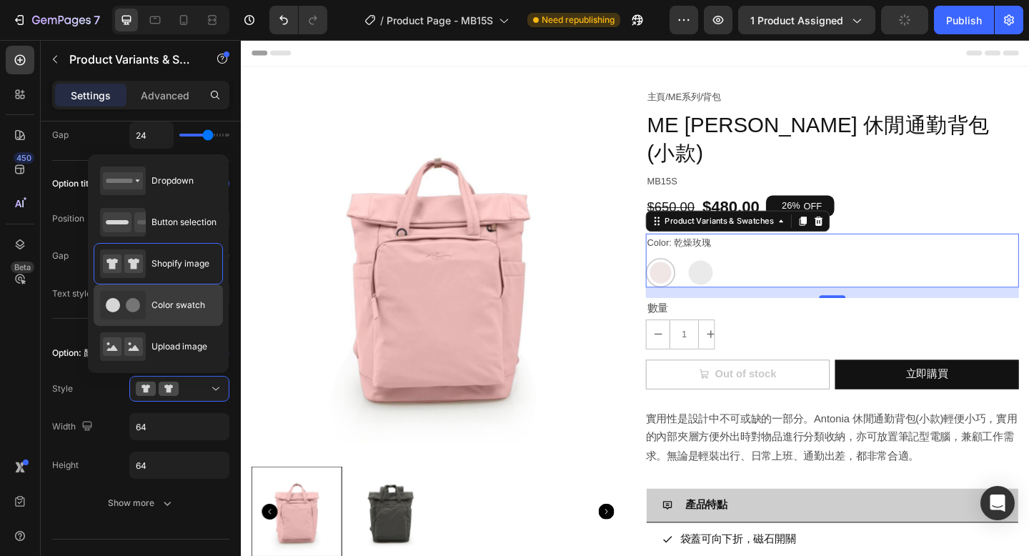
click at [201, 314] on div "Color swatch" at bounding box center [152, 305] width 105 height 29
type input "45"
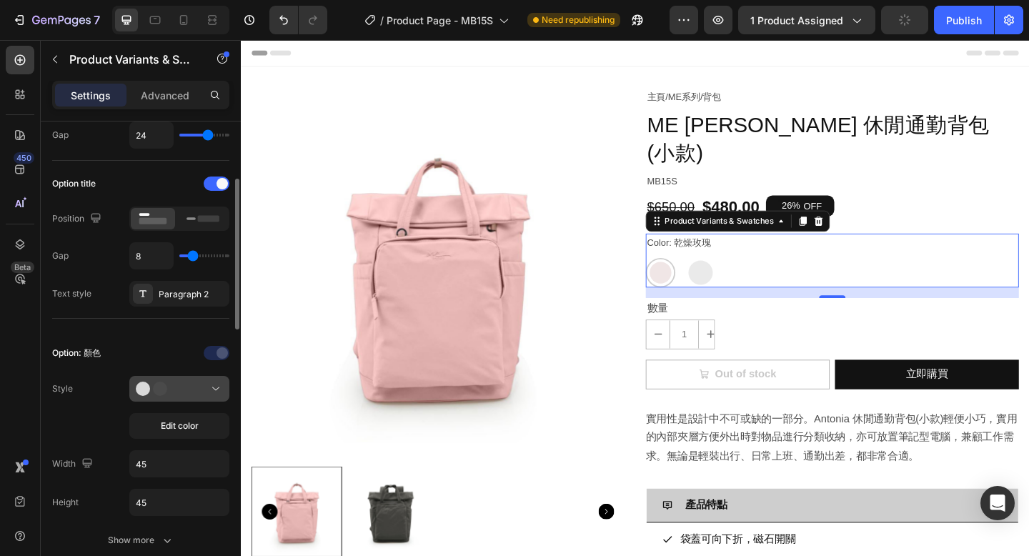
click at [191, 400] on button at bounding box center [179, 389] width 100 height 26
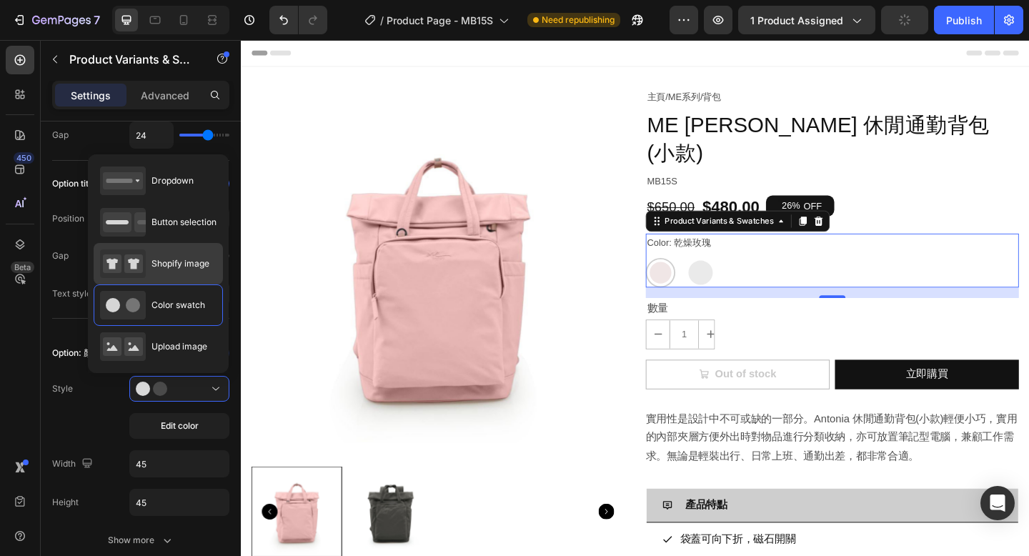
click at [192, 269] on span "Shopify image" at bounding box center [180, 263] width 58 height 13
type input "64"
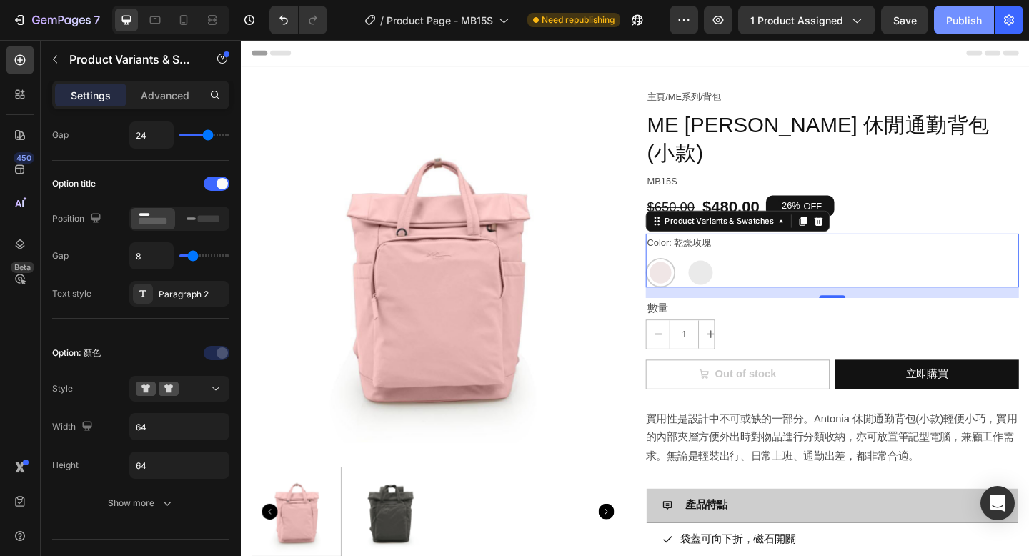
click at [949, 22] on div "Publish" at bounding box center [964, 20] width 36 height 15
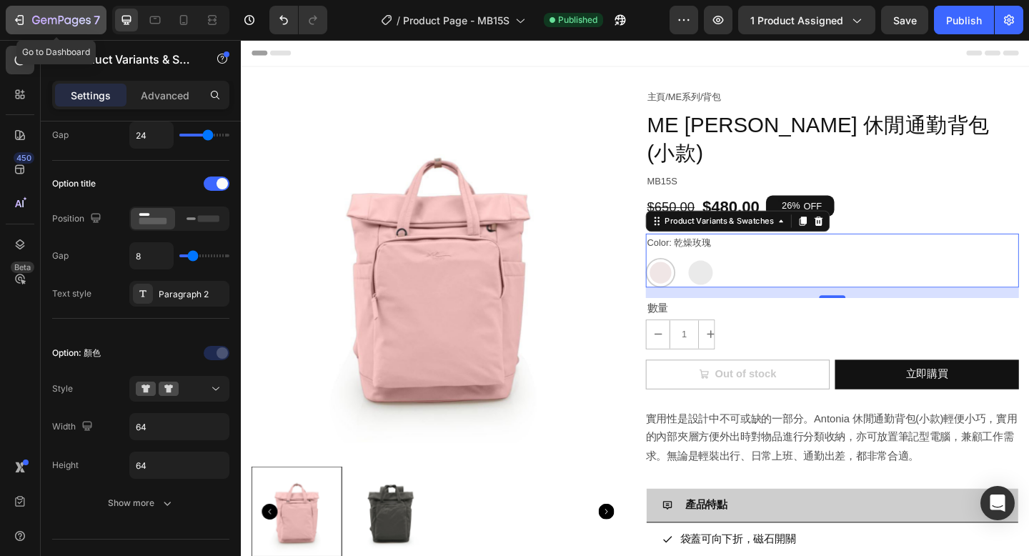
click at [81, 26] on icon "button" at bounding box center [61, 21] width 59 height 12
